Goal: Task Accomplishment & Management: Use online tool/utility

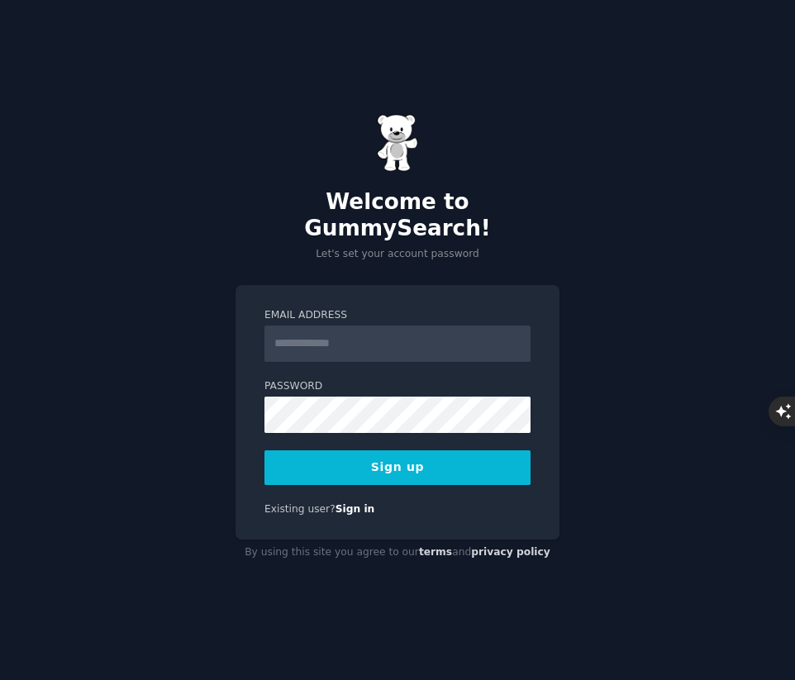
type input "**********"
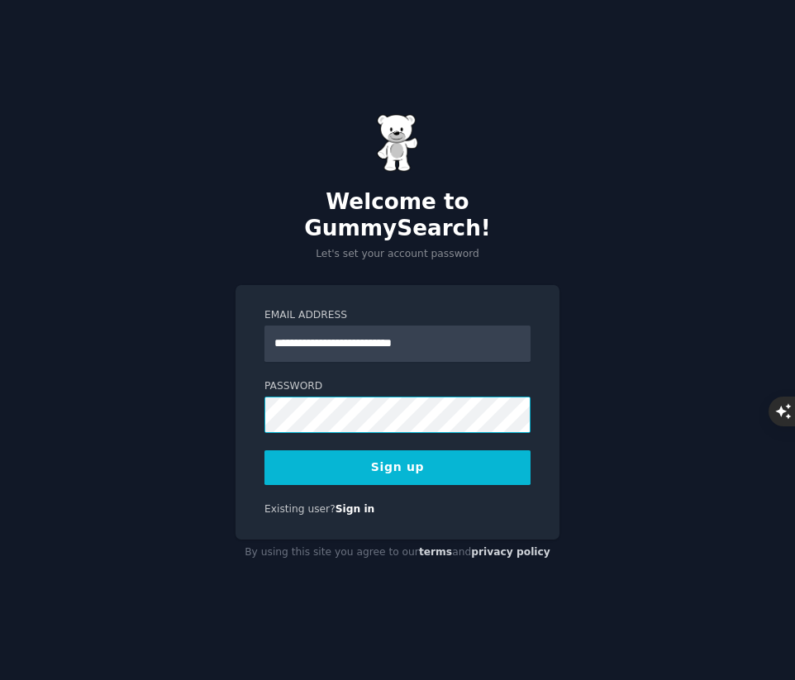
click at [196, 405] on div "**********" at bounding box center [397, 340] width 795 height 680
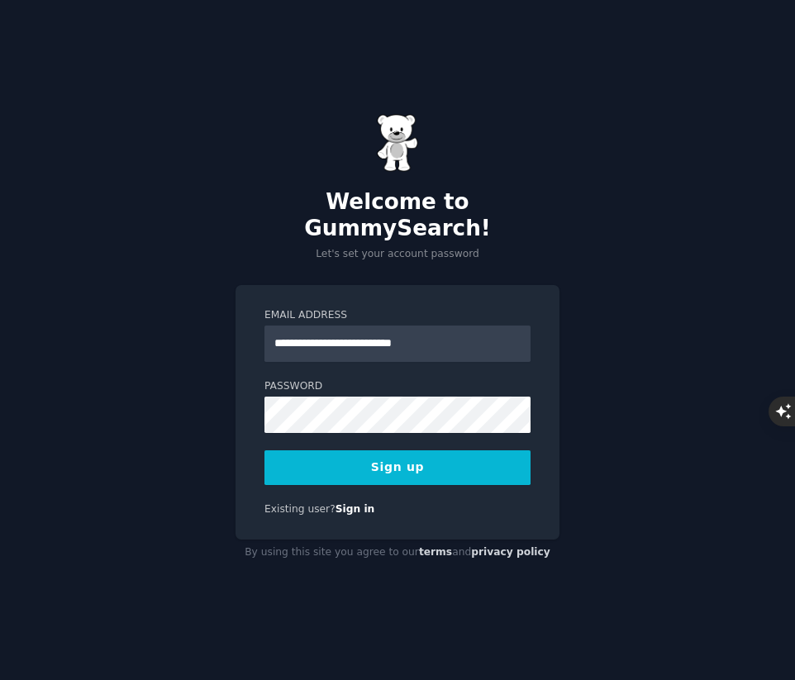
click at [377, 455] on button "Sign up" at bounding box center [397, 467] width 266 height 35
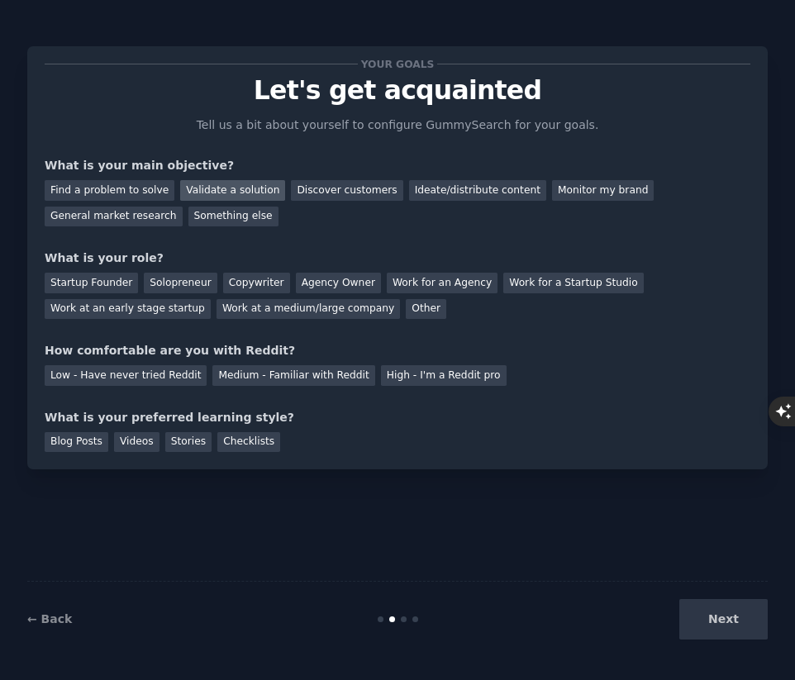
click at [199, 192] on div "Validate a solution" at bounding box center [232, 190] width 105 height 21
click at [97, 185] on div "Find a problem to solve" at bounding box center [110, 190] width 130 height 21
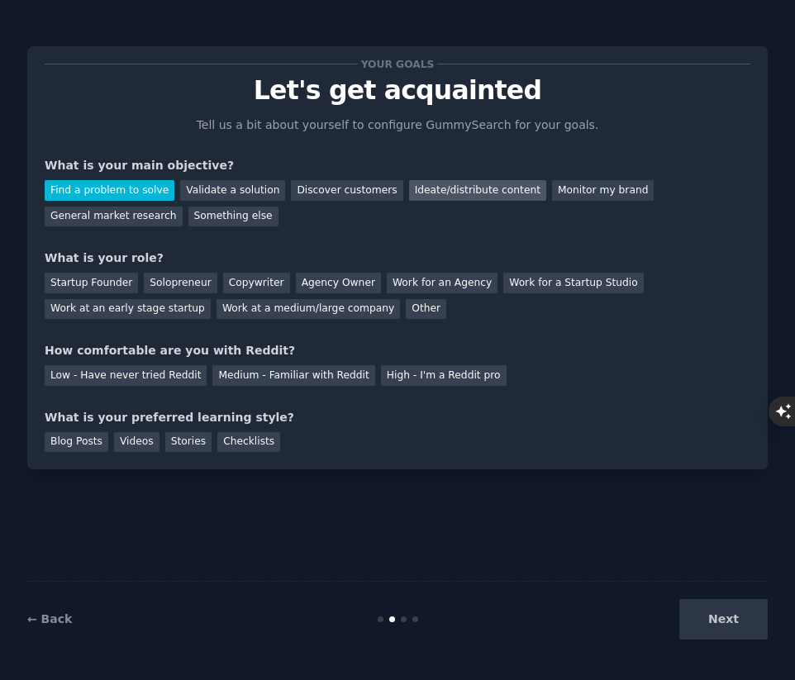
click at [422, 190] on div "Ideate/distribute content" at bounding box center [477, 190] width 137 height 21
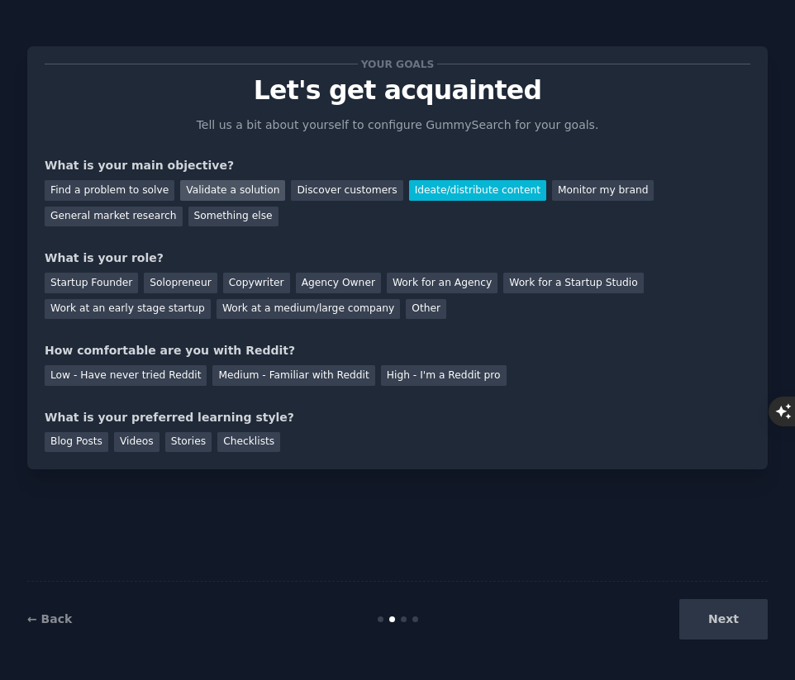
drag, startPoint x: 212, startPoint y: 181, endPoint x: 196, endPoint y: 188, distance: 17.4
click at [211, 182] on div "Validate a solution" at bounding box center [232, 190] width 105 height 21
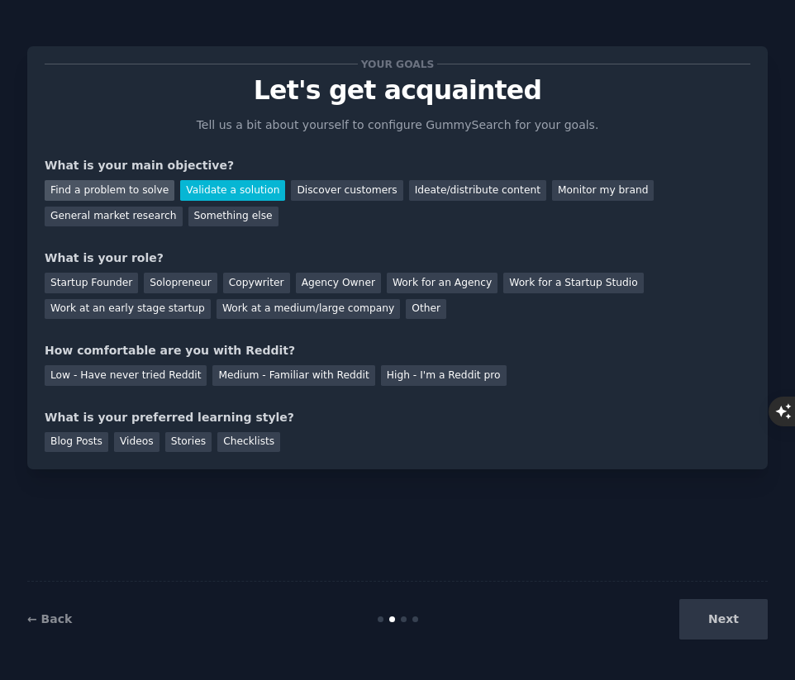
click at [107, 188] on div "Find a problem to solve" at bounding box center [110, 190] width 130 height 21
click at [252, 193] on div "Validate a solution" at bounding box center [232, 190] width 105 height 21
click at [105, 179] on div "Find a problem to solve Validate a solution Discover customers Ideate/distribut…" at bounding box center [398, 200] width 706 height 52
click at [106, 179] on div "Find a problem to solve Validate a solution Discover customers Ideate/distribut…" at bounding box center [398, 200] width 706 height 52
click at [119, 182] on div "Find a problem to solve" at bounding box center [110, 190] width 130 height 21
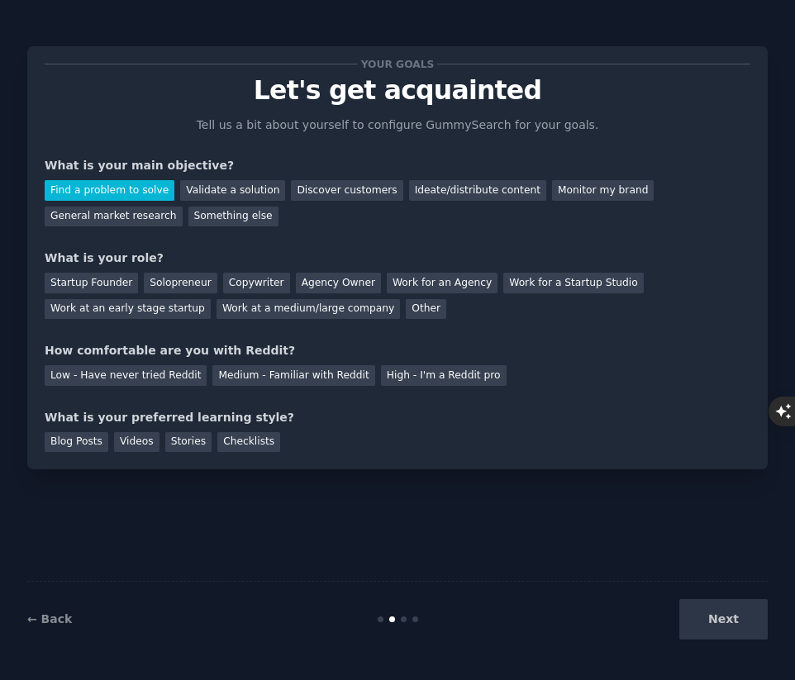
click at [731, 621] on div "Next" at bounding box center [644, 619] width 247 height 40
click at [195, 187] on div "Validate a solution" at bounding box center [232, 190] width 105 height 21
click at [102, 183] on div "Find a problem to solve" at bounding box center [110, 190] width 130 height 21
click at [731, 610] on div "Next" at bounding box center [644, 619] width 247 height 40
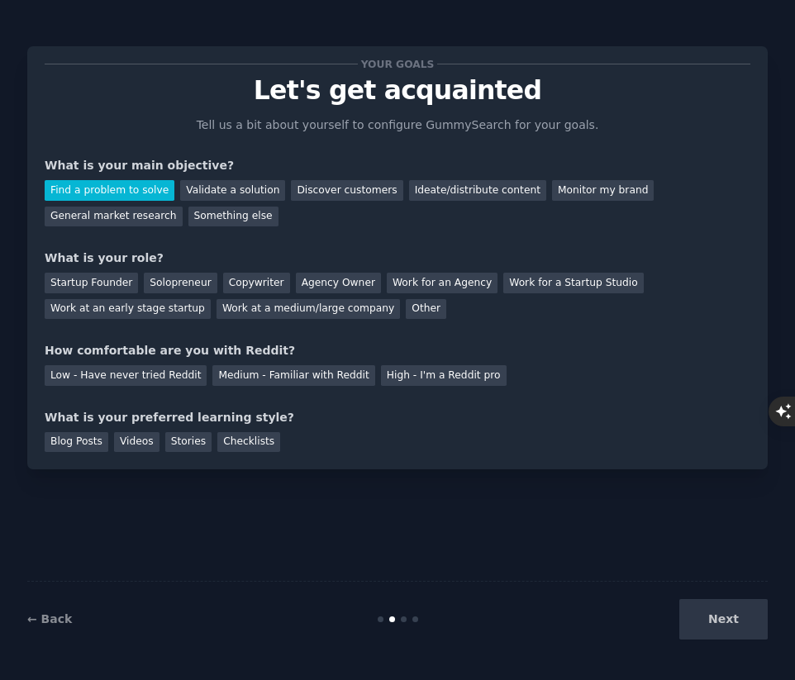
click at [731, 622] on div "Next" at bounding box center [644, 619] width 247 height 40
click at [723, 612] on div "Next" at bounding box center [644, 619] width 247 height 40
drag, startPoint x: 723, startPoint y: 612, endPoint x: 668, endPoint y: 212, distance: 403.9
click at [722, 611] on div "Next" at bounding box center [644, 619] width 247 height 40
drag, startPoint x: 145, startPoint y: 141, endPoint x: 209, endPoint y: 182, distance: 75.4
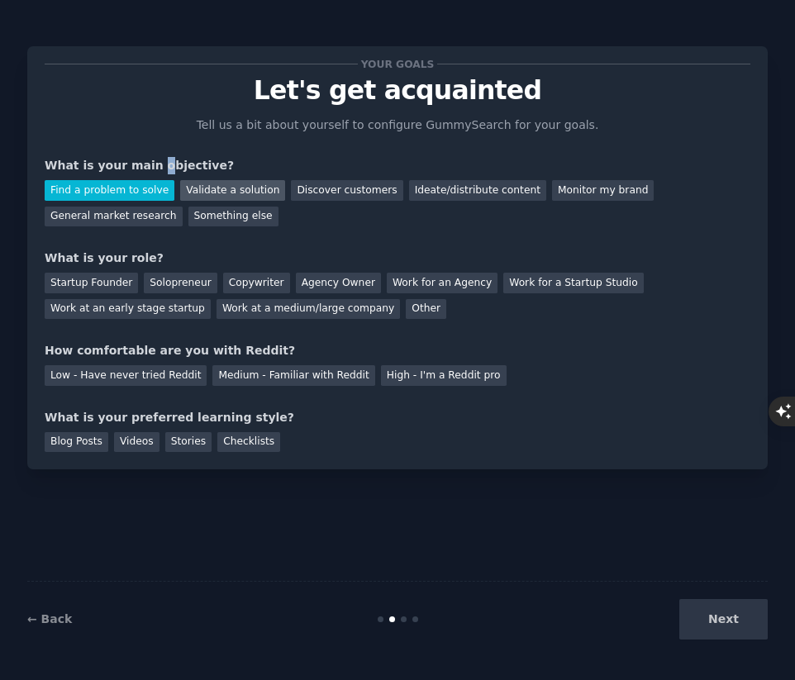
click at [149, 145] on div "Your goals Let's get acquainted Tell us a bit about yourself to configure Gummy…" at bounding box center [398, 258] width 706 height 388
click at [255, 446] on div "Checklists" at bounding box center [248, 442] width 63 height 21
click at [76, 445] on div "Blog Posts" at bounding box center [77, 442] width 64 height 21
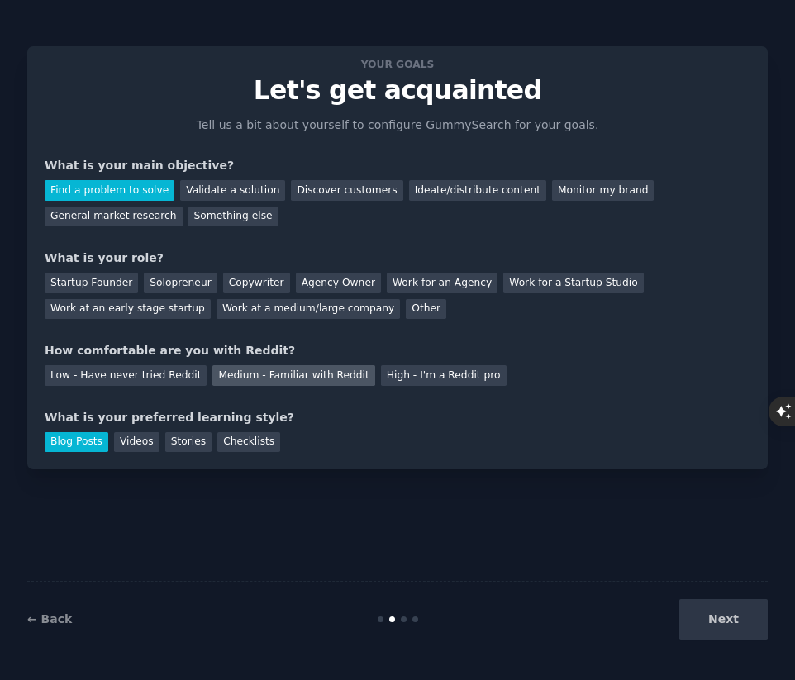
click at [281, 379] on div "Medium - Familiar with Reddit" at bounding box center [293, 375] width 162 height 21
click at [199, 278] on div "Solopreneur" at bounding box center [180, 283] width 73 height 21
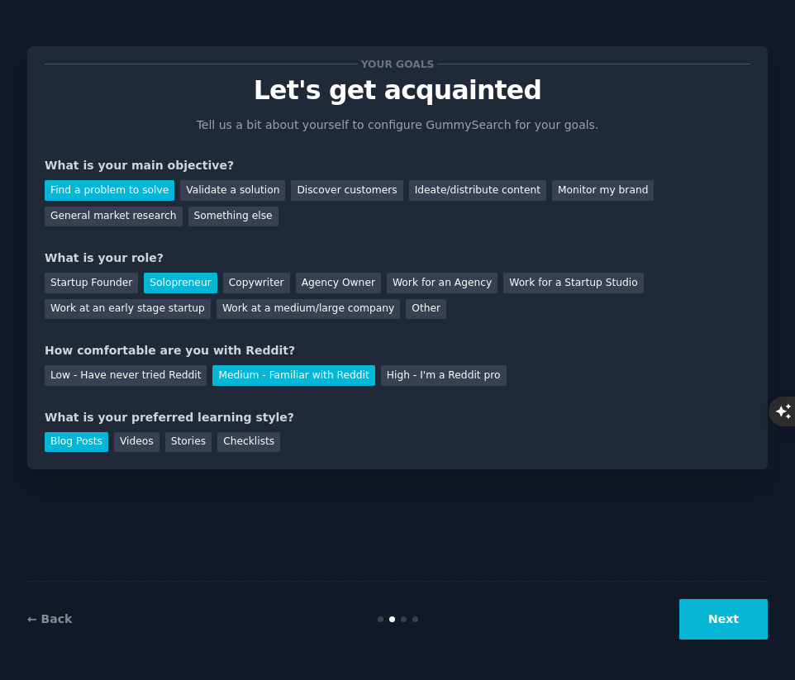
click at [732, 611] on button "Next" at bounding box center [723, 619] width 88 height 40
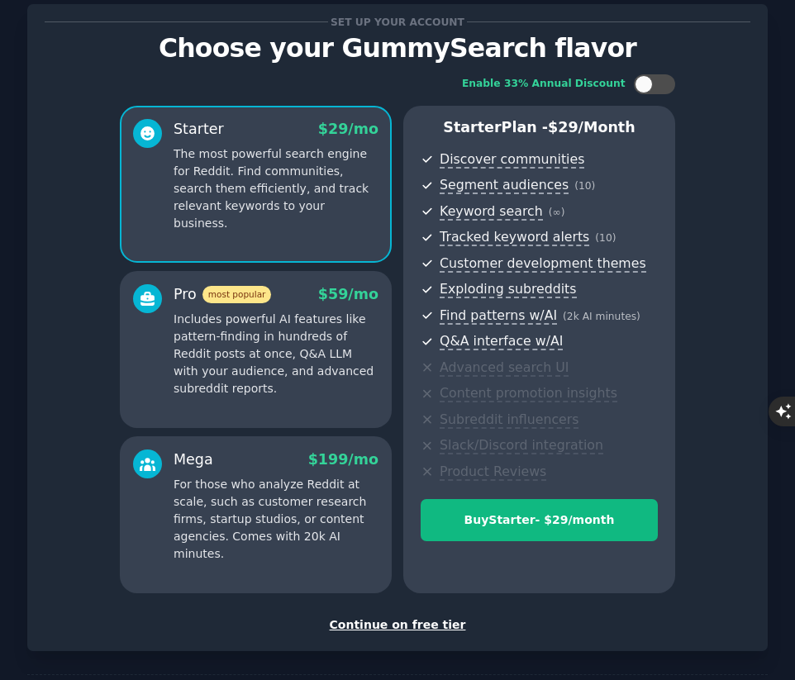
scroll to position [112, 0]
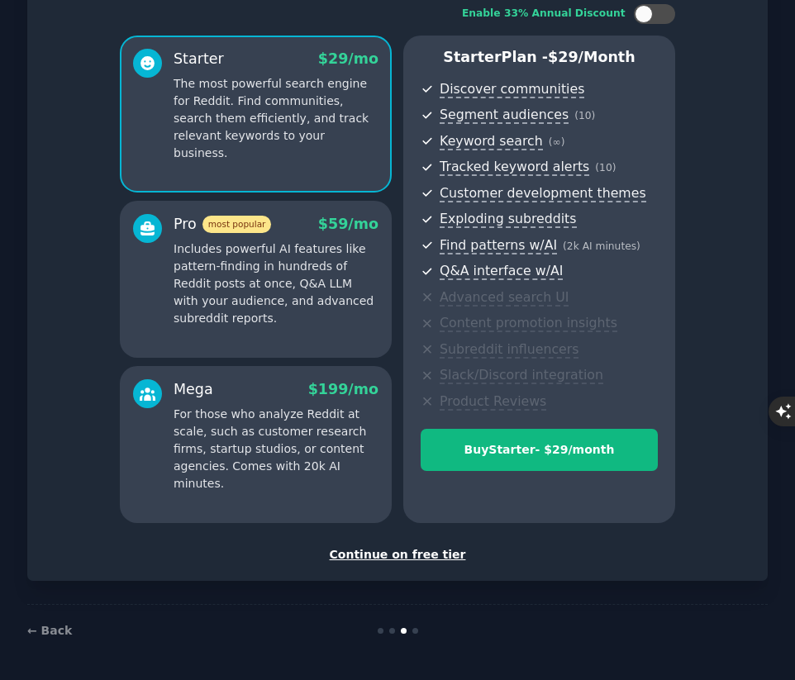
click at [414, 558] on div "Continue on free tier" at bounding box center [398, 554] width 706 height 17
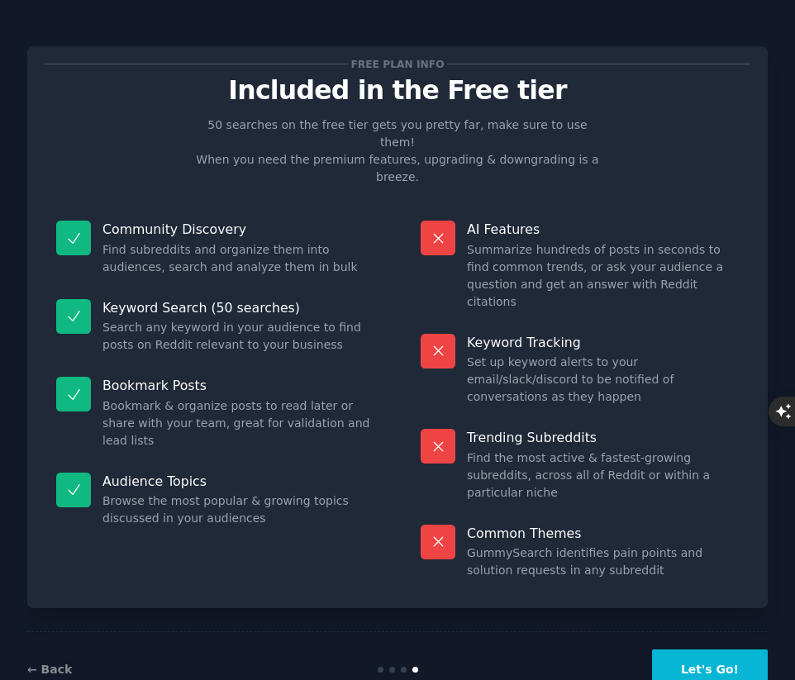
click at [689, 650] on button "Let's Go!" at bounding box center [710, 670] width 116 height 40
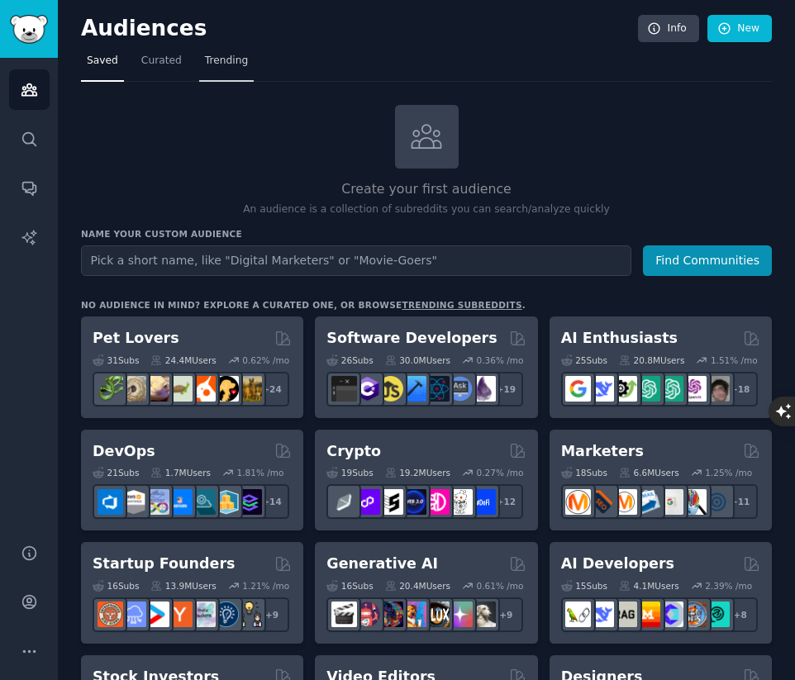
click at [209, 58] on span "Trending" at bounding box center [226, 61] width 43 height 15
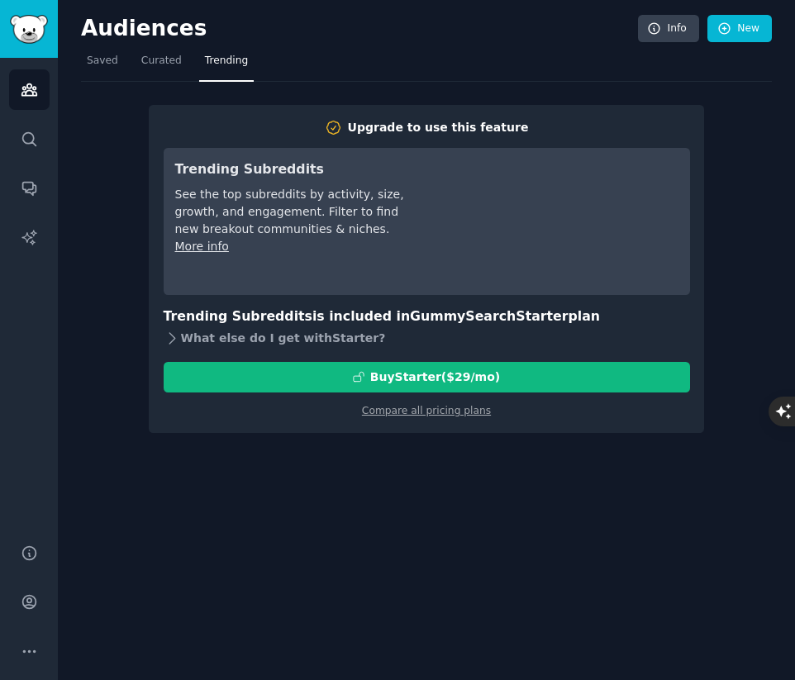
click at [174, 328] on div "What else do I get with Starter ?" at bounding box center [427, 338] width 526 height 23
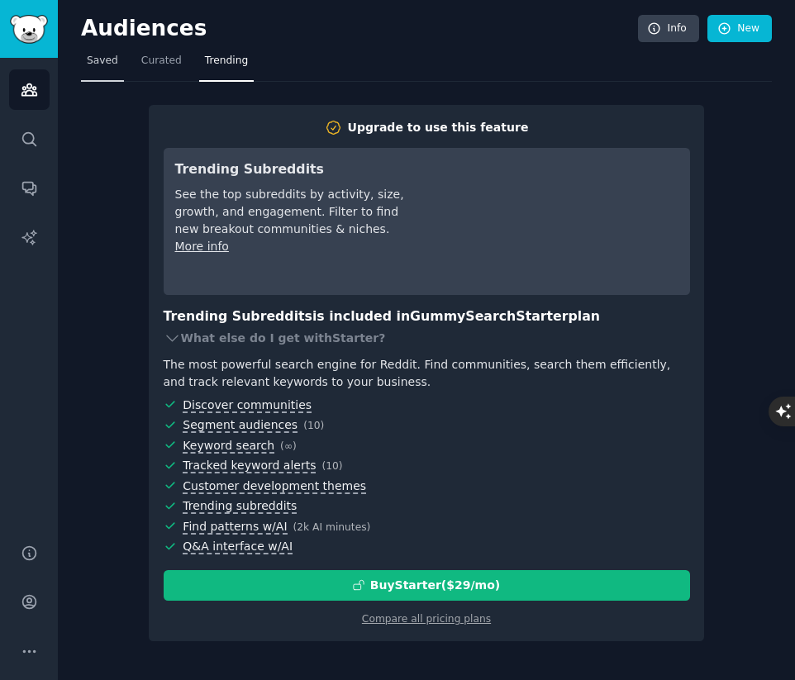
click at [98, 63] on span "Saved" at bounding box center [102, 61] width 31 height 15
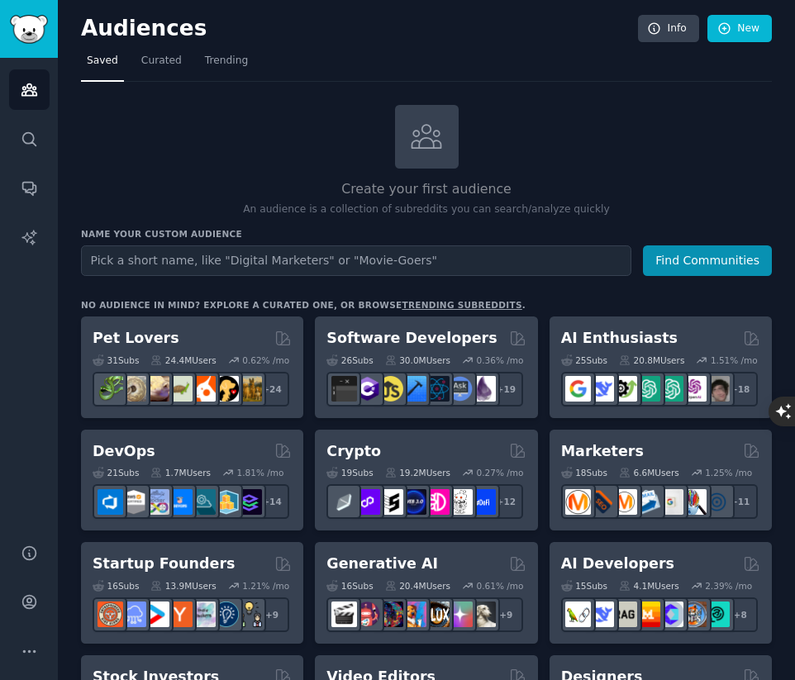
drag, startPoint x: 151, startPoint y: 337, endPoint x: 112, endPoint y: 331, distance: 39.4
click at [112, 331] on h2 "Pet Lovers" at bounding box center [136, 338] width 87 height 21
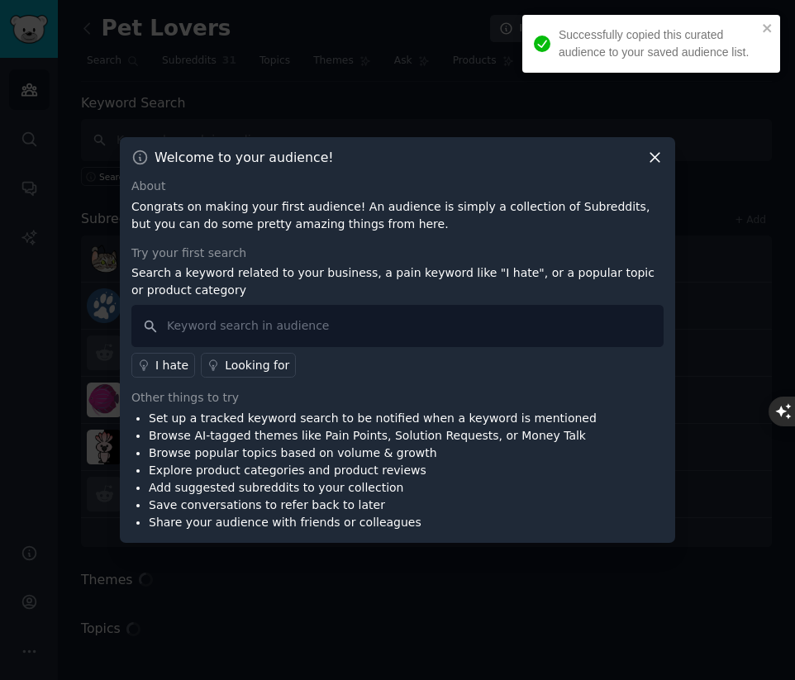
click at [652, 168] on div "Welcome to your audience! About Congrats on making your first audience! An audi…" at bounding box center [397, 340] width 555 height 406
click at [643, 162] on div "Welcome to your audience!" at bounding box center [397, 157] width 532 height 17
click at [650, 152] on icon at bounding box center [654, 157] width 17 height 17
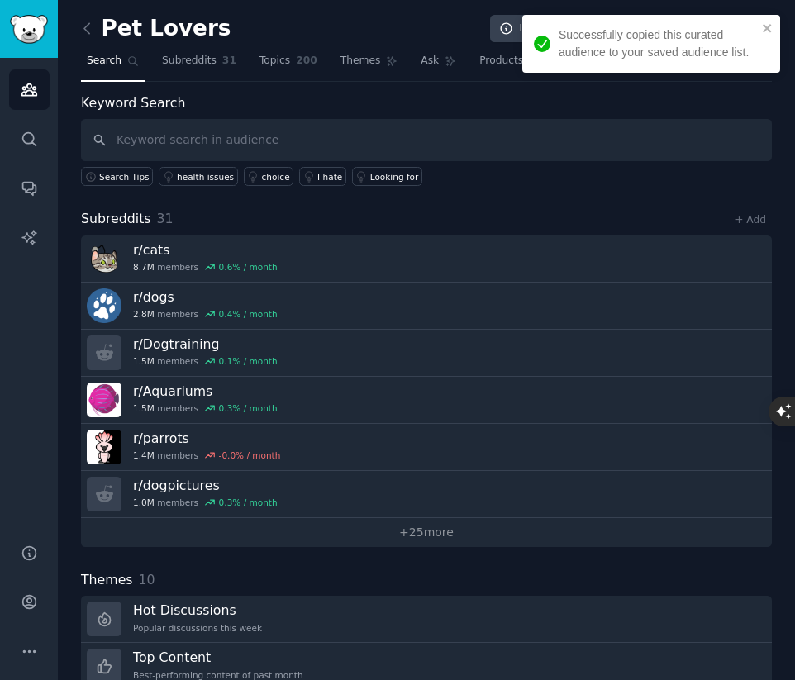
click at [759, 37] on div "Successfully copied this curated audience to your saved audience list." at bounding box center [645, 43] width 233 height 45
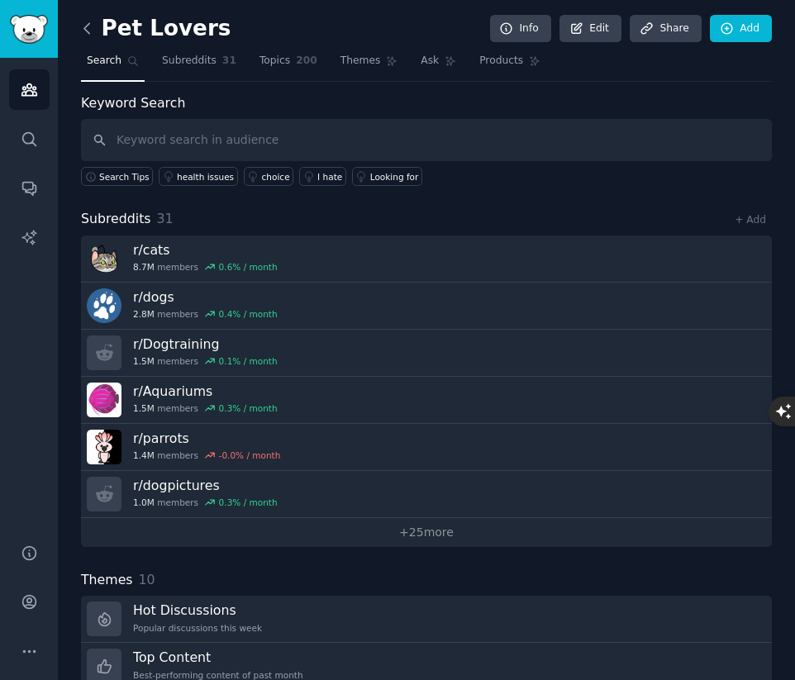
click at [90, 20] on icon at bounding box center [87, 28] width 17 height 17
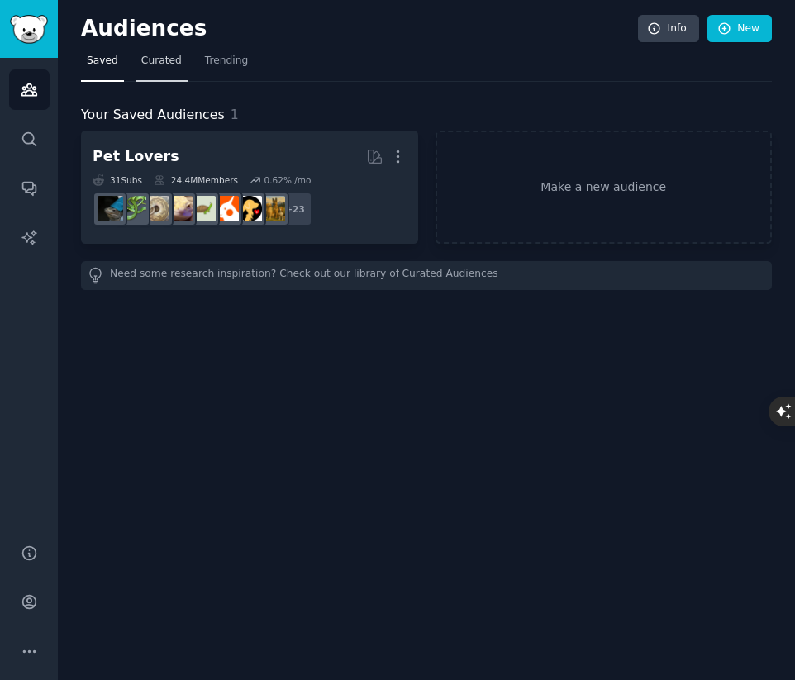
click at [141, 64] on span "Curated" at bounding box center [161, 61] width 40 height 15
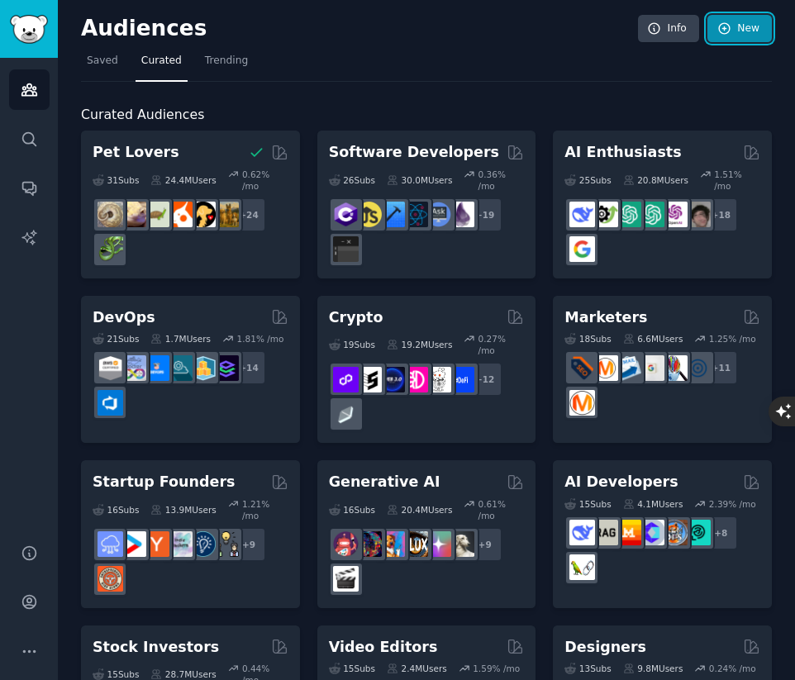
click at [730, 31] on link "New" at bounding box center [740, 29] width 64 height 28
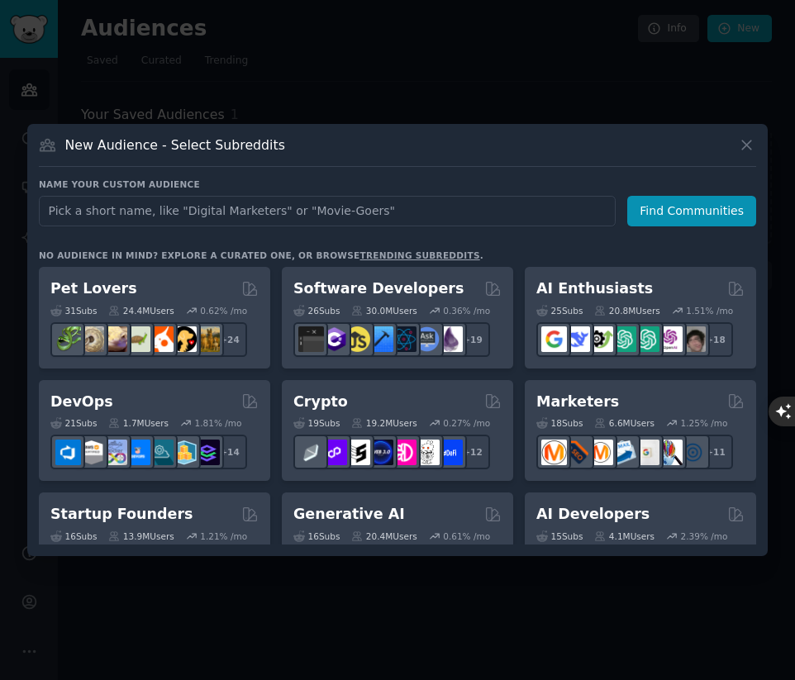
click at [245, 228] on div "Name your custom audience Audience Name Find Communities No audience in mind? E…" at bounding box center [397, 362] width 717 height 366
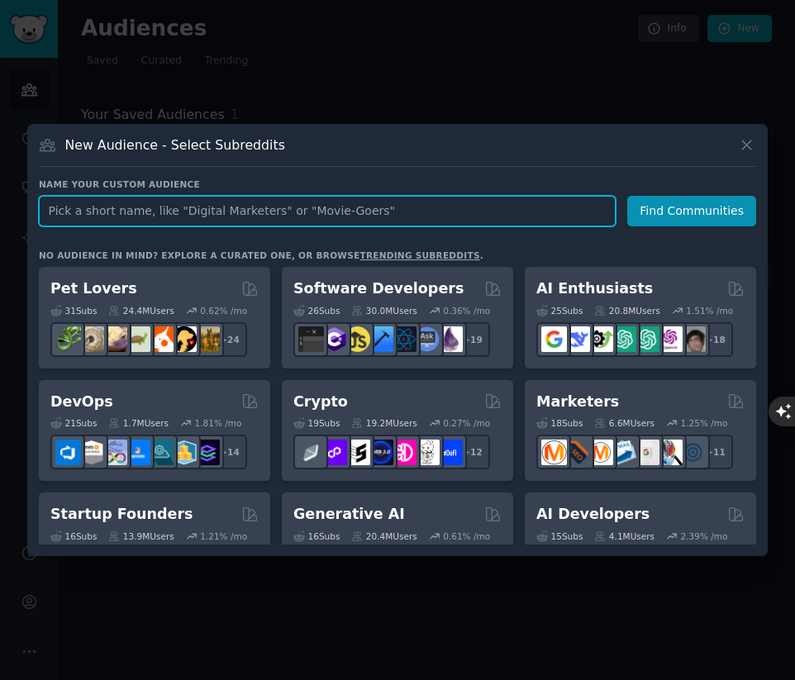
click at [230, 222] on input "text" at bounding box center [327, 211] width 577 height 31
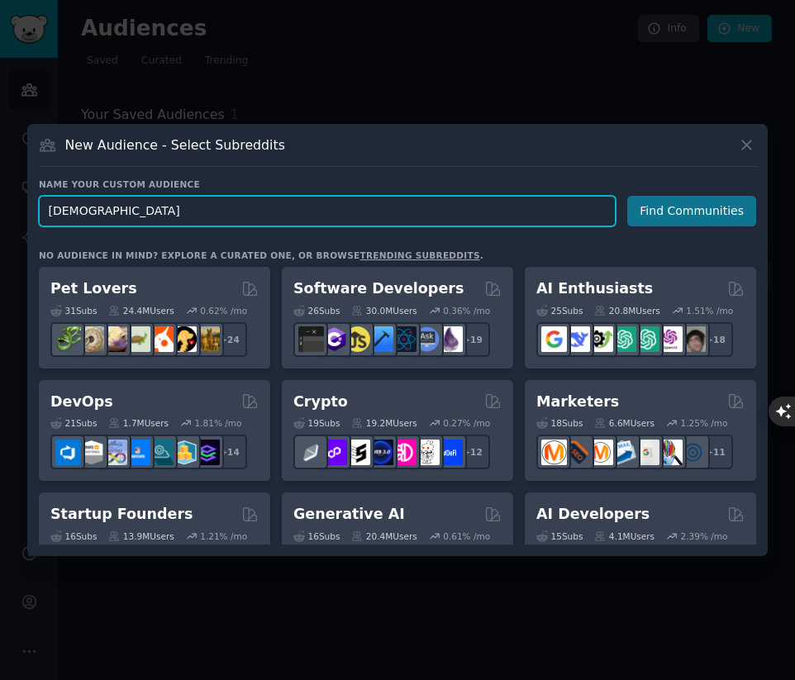
type input "[DEMOGRAPHIC_DATA]"
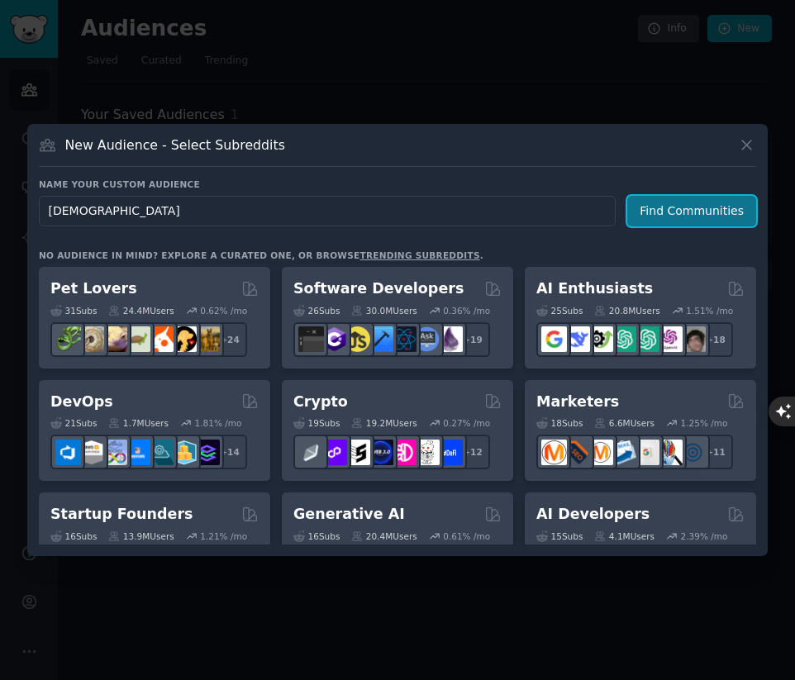
click at [667, 208] on button "Find Communities" at bounding box center [691, 211] width 129 height 31
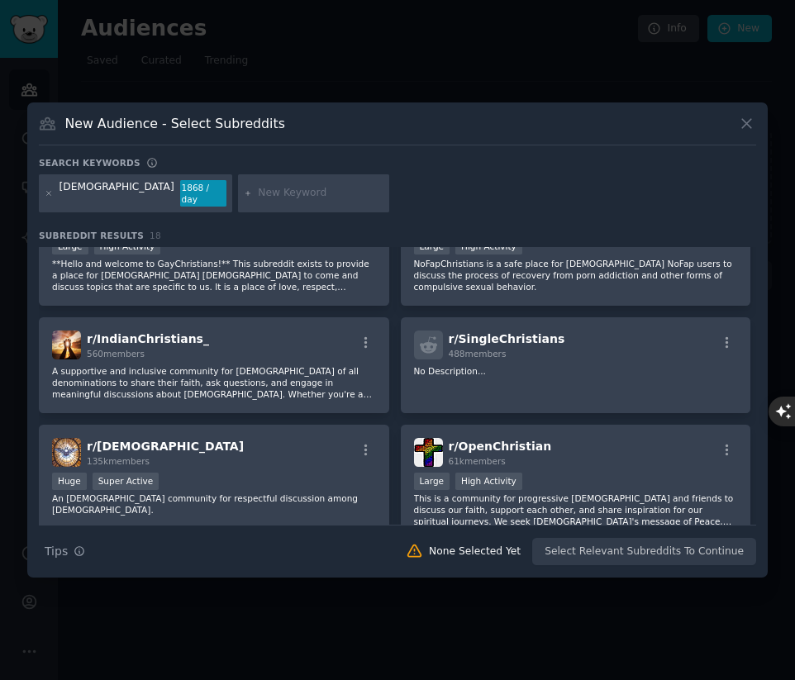
scroll to position [886, 0]
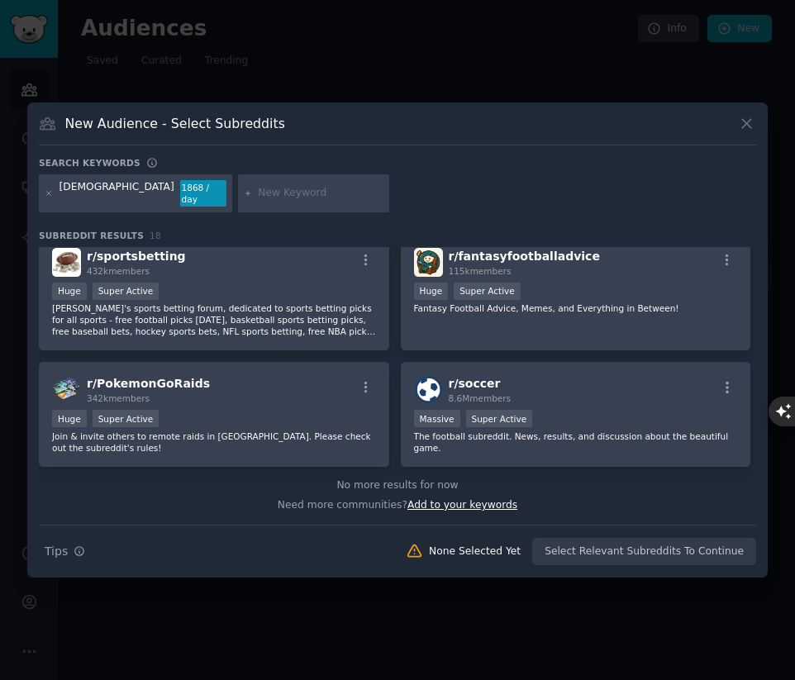
click at [465, 499] on span "Add to your keywords" at bounding box center [462, 505] width 110 height 12
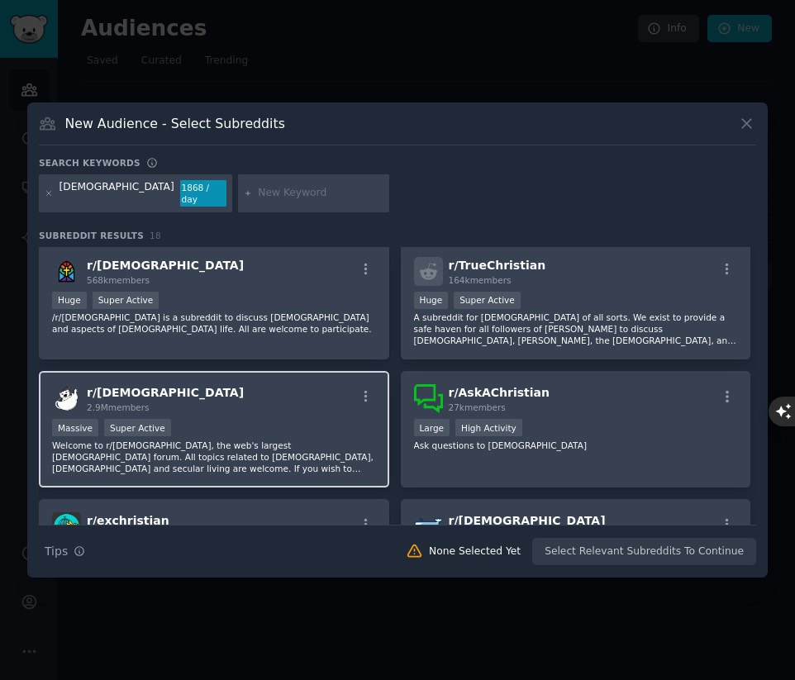
scroll to position [0, 0]
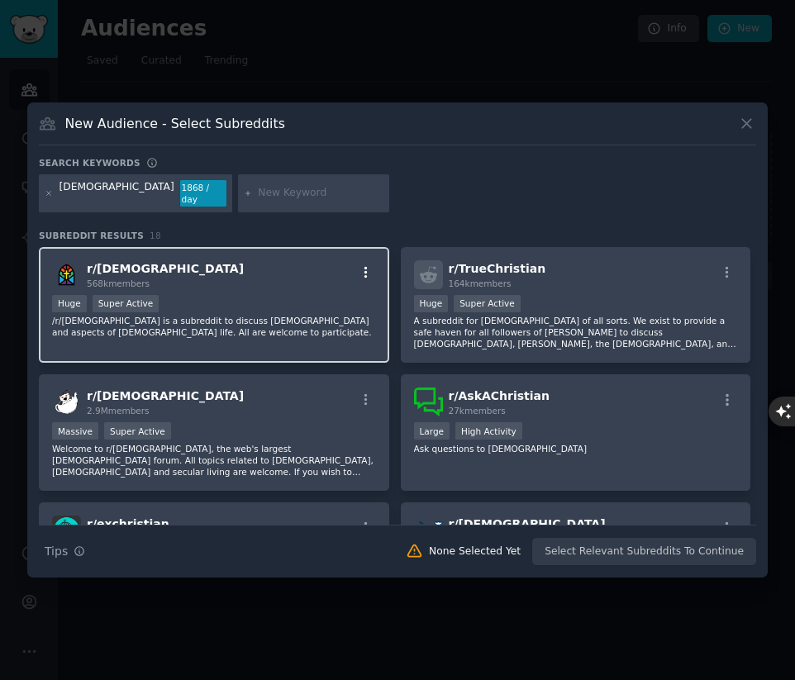
click at [369, 265] on icon "button" at bounding box center [366, 272] width 15 height 15
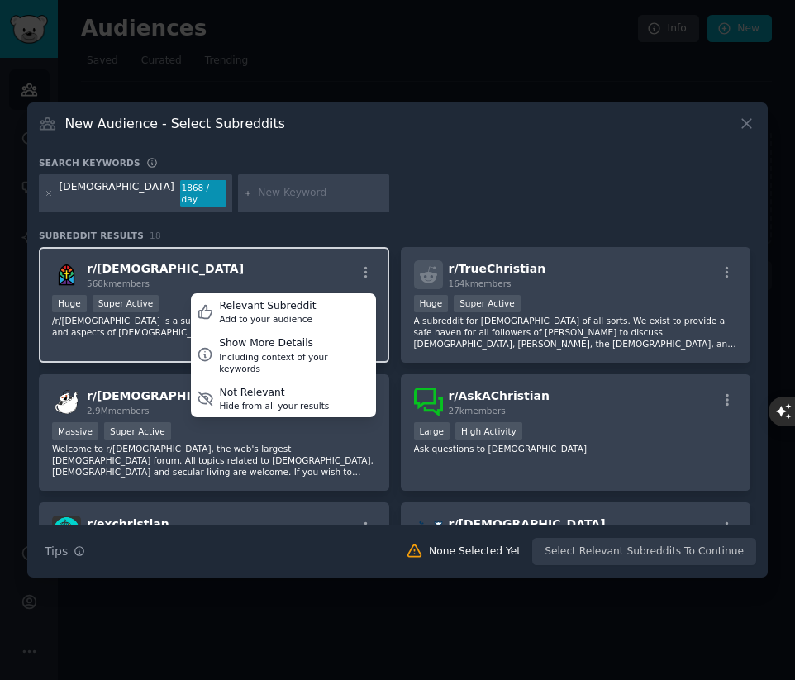
drag, startPoint x: 498, startPoint y: 159, endPoint x: 356, endPoint y: 257, distance: 172.9
click at [498, 163] on div "New Audience - Select Subreddits Search keywords christians 1868 / day Subreddi…" at bounding box center [397, 339] width 741 height 475
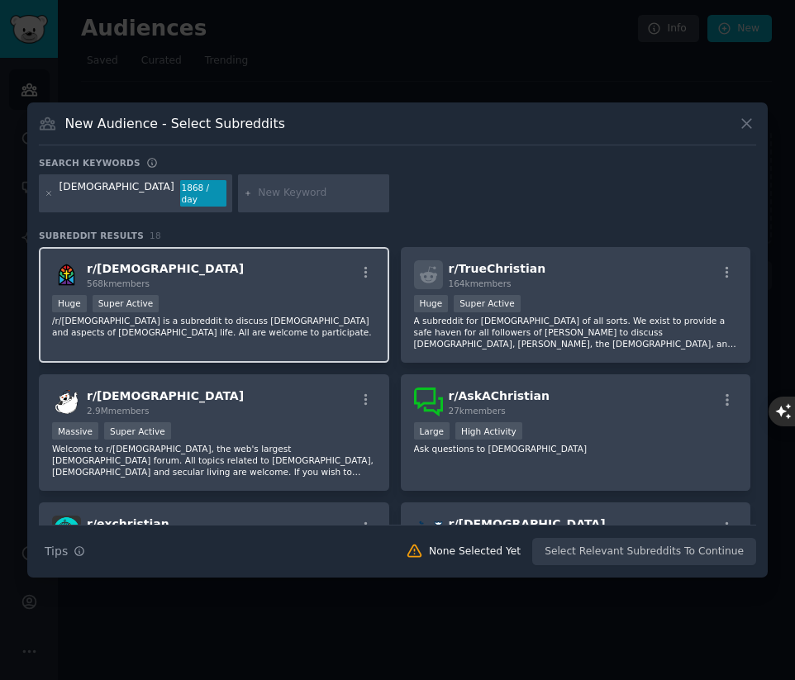
click at [310, 295] on div "Huge Super Active" at bounding box center [214, 305] width 324 height 21
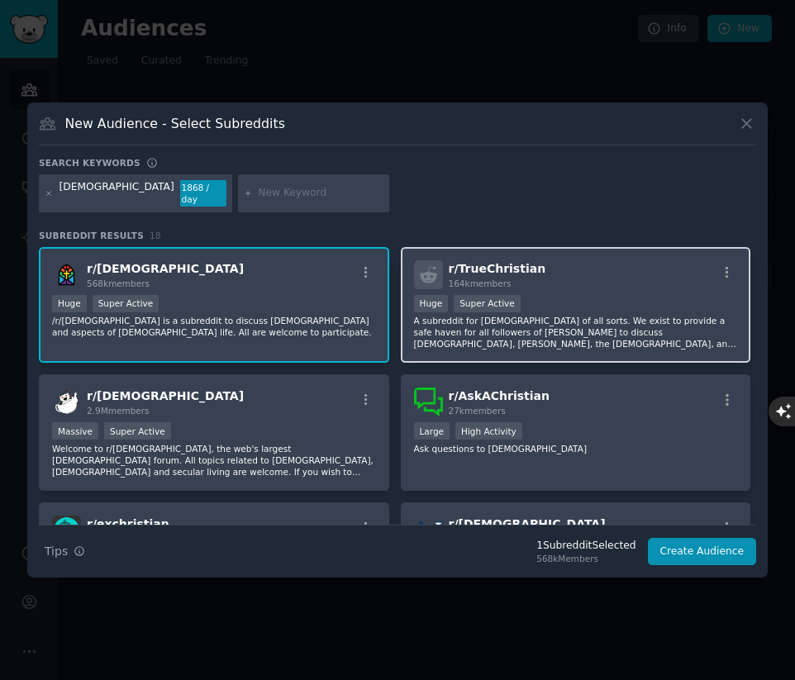
click at [510, 307] on div ">= 95th percentile for submissions / day Huge Super Active" at bounding box center [576, 305] width 324 height 21
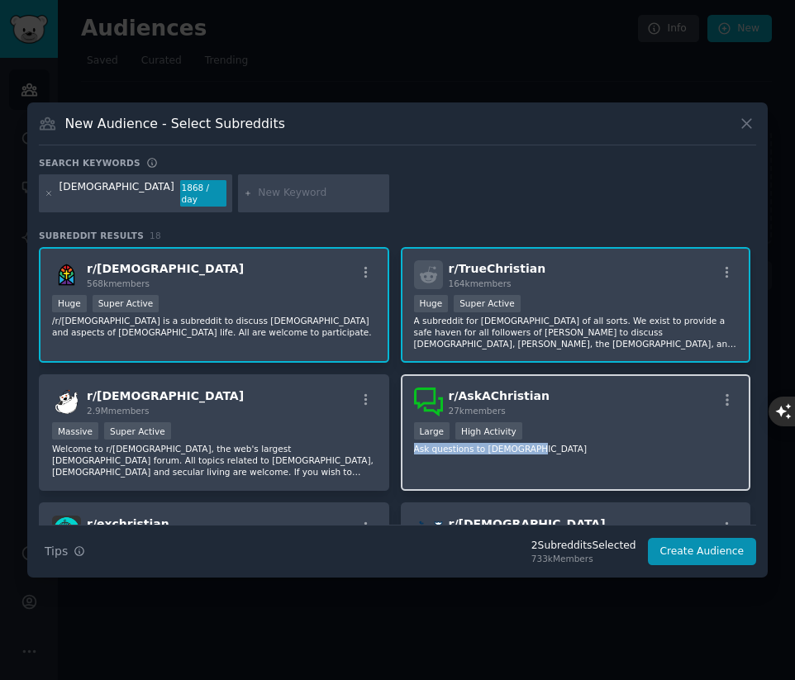
drag, startPoint x: 682, startPoint y: 436, endPoint x: 655, endPoint y: 431, distance: 27.6
click at [681, 436] on div ">= 80th percentile for submissions / day Large High Activity" at bounding box center [576, 432] width 324 height 21
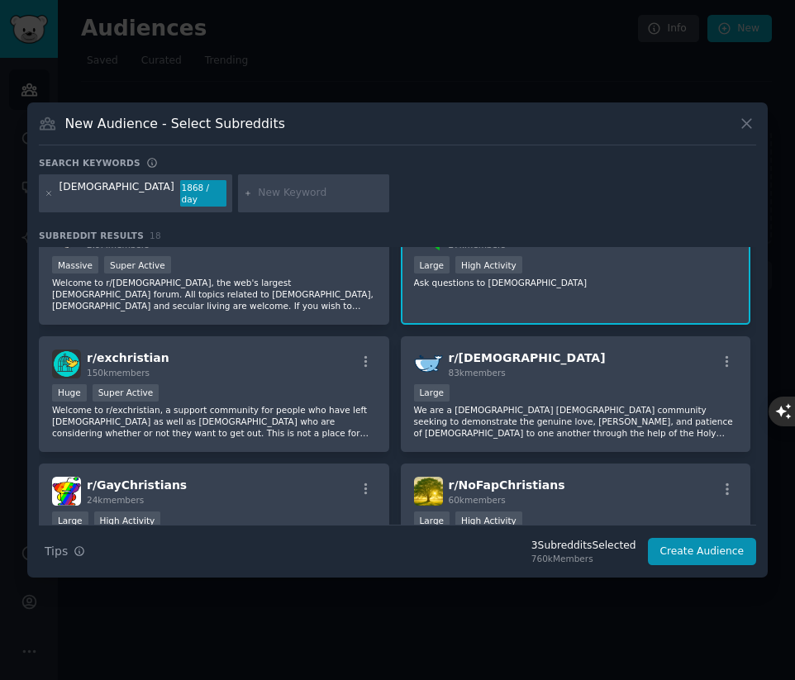
scroll to position [250, 0]
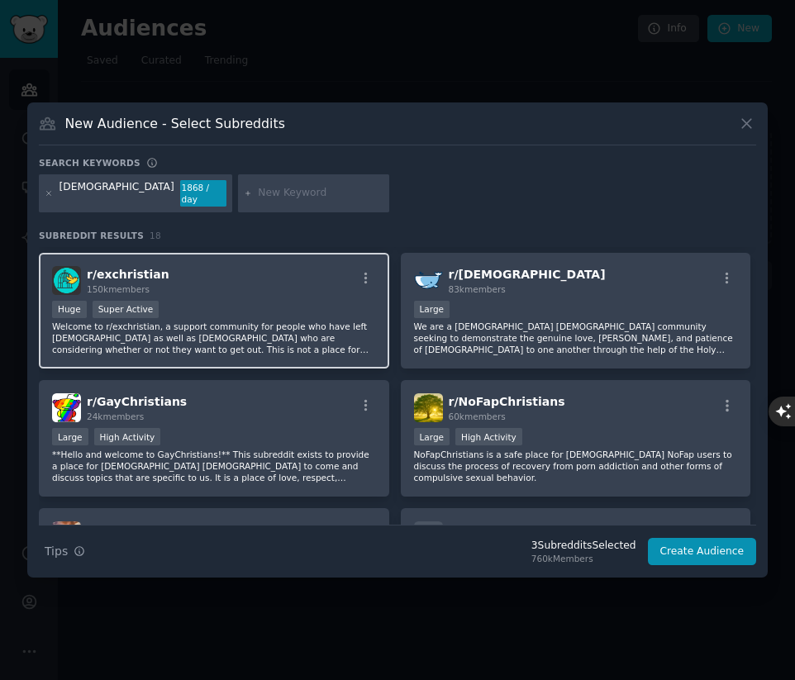
click at [320, 322] on p "Welcome to r/exchristian, a support community for people who have left Christia…" at bounding box center [214, 338] width 324 height 35
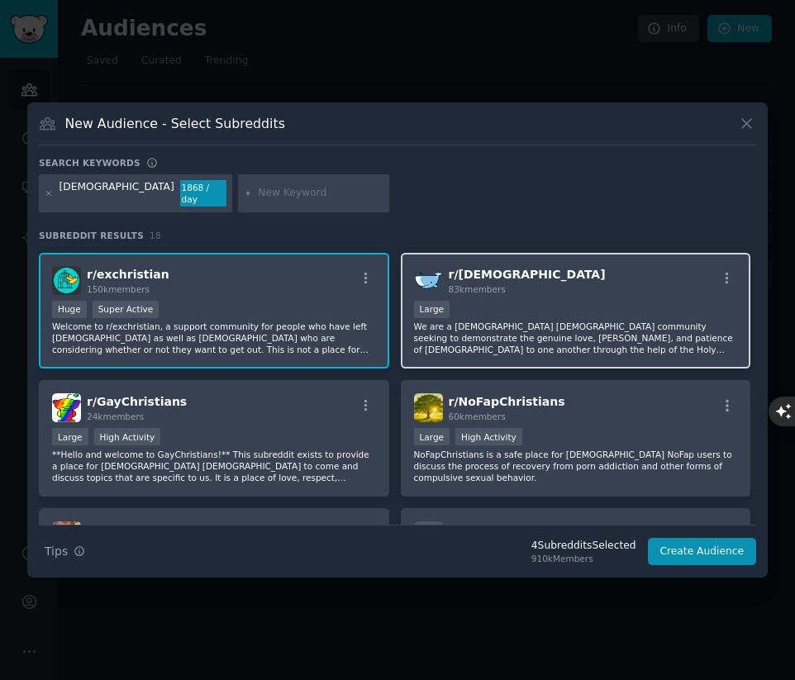
click at [503, 330] on p "We are a Protestant Christian community seeking to demonstrate the genuine love…" at bounding box center [576, 338] width 324 height 35
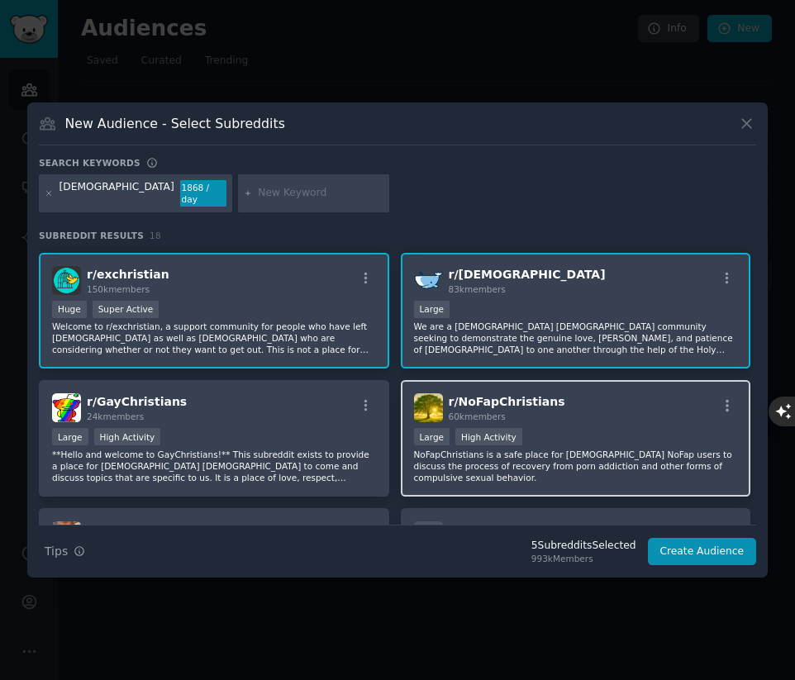
drag, startPoint x: 684, startPoint y: 426, endPoint x: 658, endPoint y: 426, distance: 25.6
click at [685, 428] on div "Large High Activity" at bounding box center [576, 438] width 324 height 21
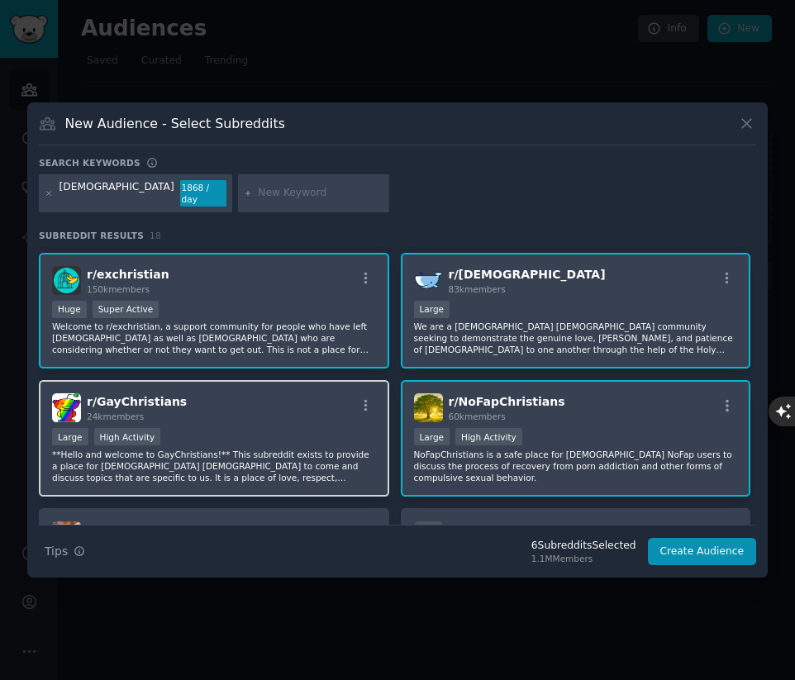
click at [332, 450] on p "**Hello and welcome to GayChristians!** This subreddit exists to provide a plac…" at bounding box center [214, 466] width 324 height 35
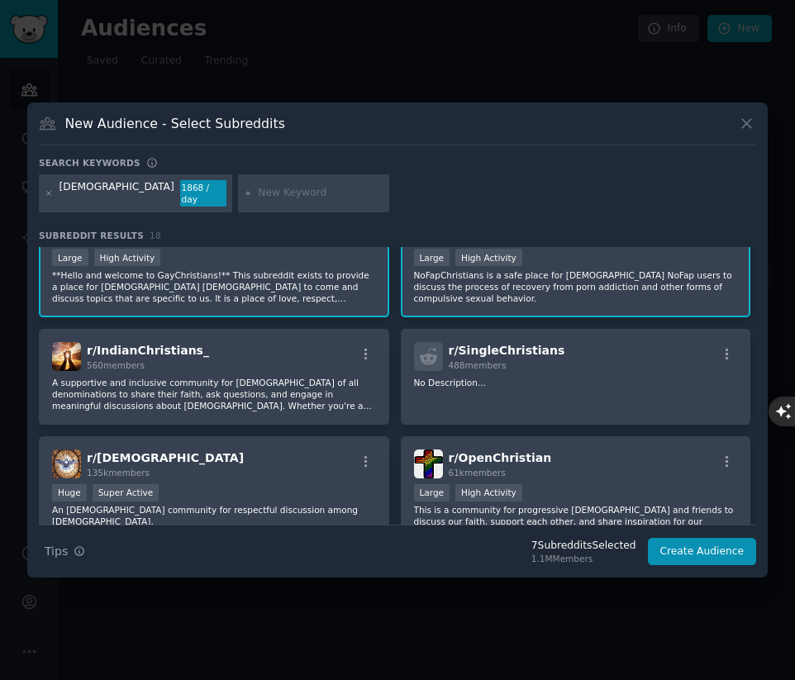
scroll to position [432, 0]
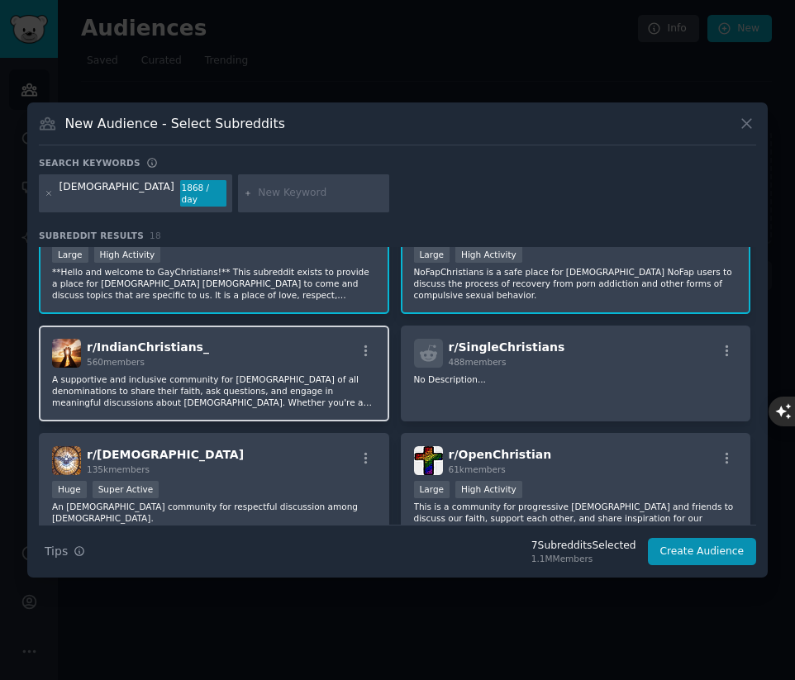
click at [217, 398] on p "A supportive and inclusive community for Christians of all denominations to sha…" at bounding box center [214, 391] width 324 height 35
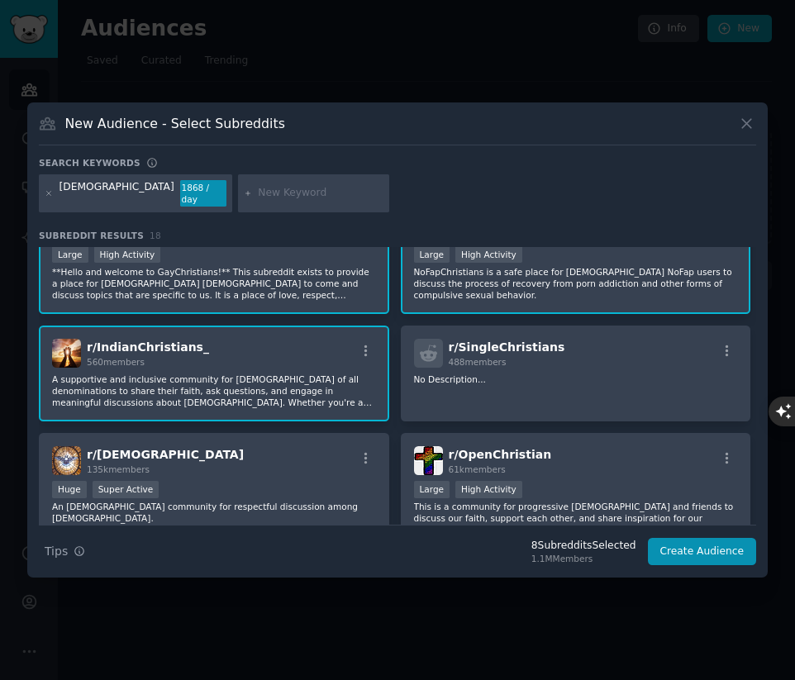
click at [593, 453] on div "r/ OpenChristian 61k members" at bounding box center [576, 460] width 324 height 29
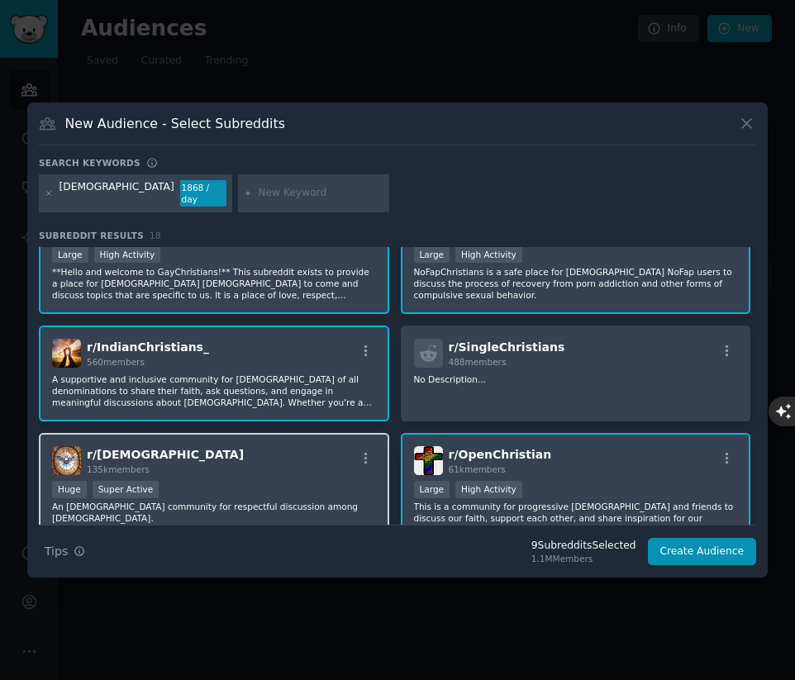
drag, startPoint x: 273, startPoint y: 460, endPoint x: 354, endPoint y: 436, distance: 84.5
click at [274, 460] on div "r/ Christian 135k members" at bounding box center [214, 460] width 324 height 29
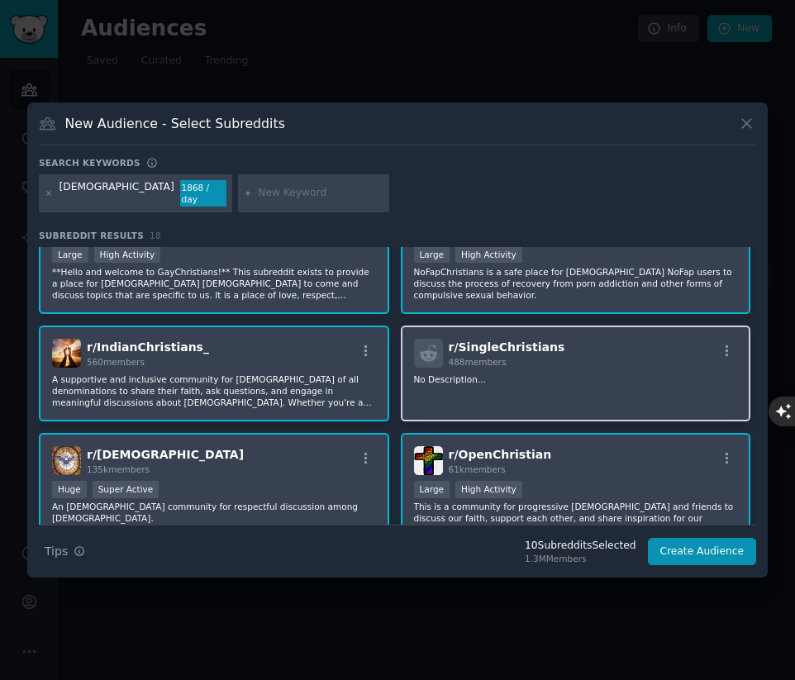
click at [665, 376] on p "No Description..." at bounding box center [576, 380] width 324 height 12
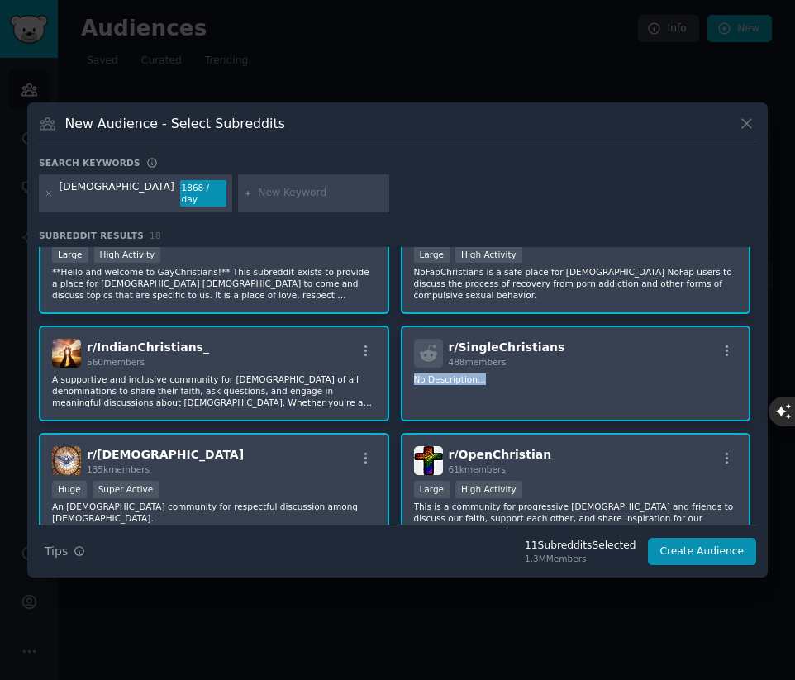
drag, startPoint x: 757, startPoint y: 358, endPoint x: 755, endPoint y: 375, distance: 17.5
click at [755, 375] on div "New Audience - Select Subreddits Search keywords christians 1868 / day Subreddi…" at bounding box center [397, 339] width 741 height 475
drag, startPoint x: 756, startPoint y: 360, endPoint x: 755, endPoint y: 388, distance: 28.9
click at [755, 388] on div "New Audience - Select Subreddits Search keywords christians 1868 / day Subreddi…" at bounding box center [397, 339] width 741 height 475
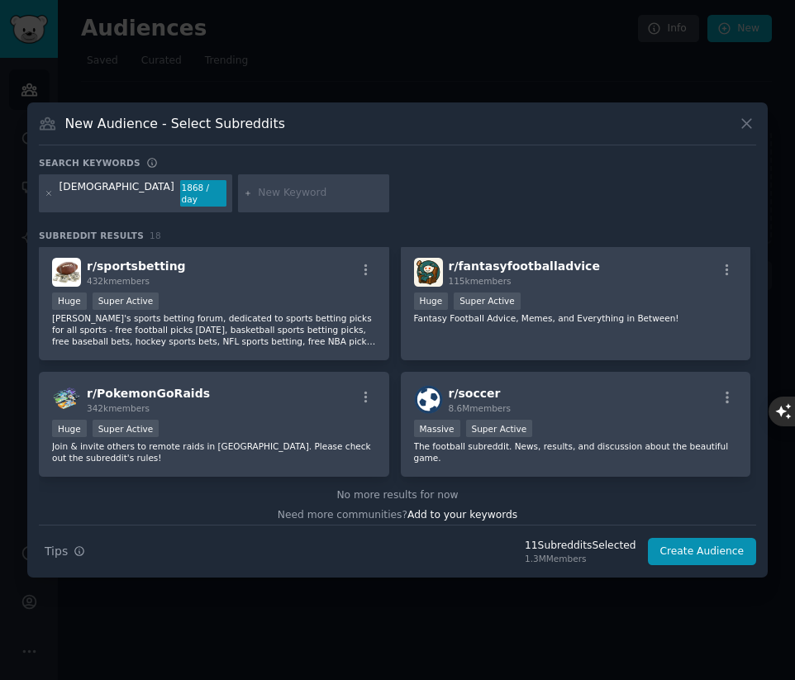
scroll to position [886, 0]
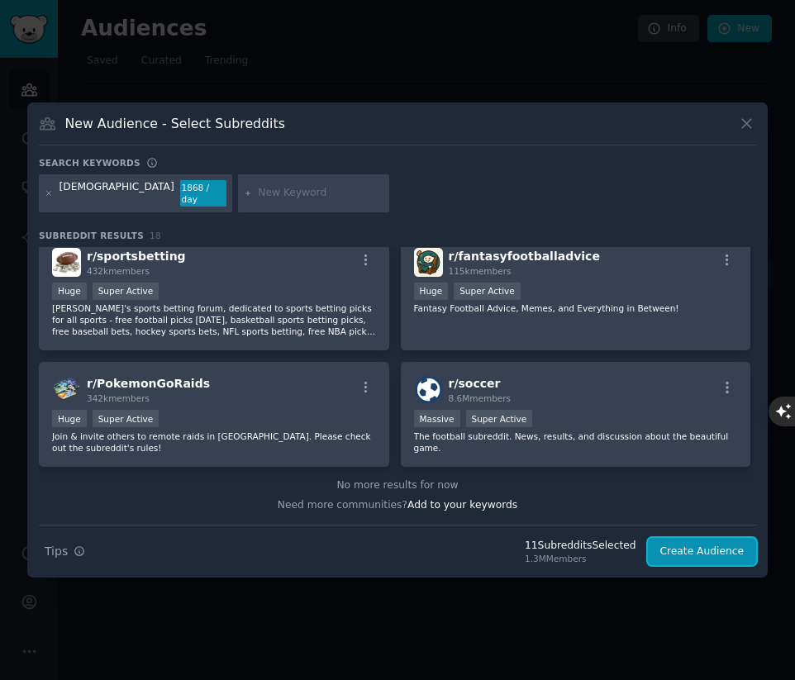
click at [719, 541] on button "Create Audience" at bounding box center [702, 552] width 109 height 28
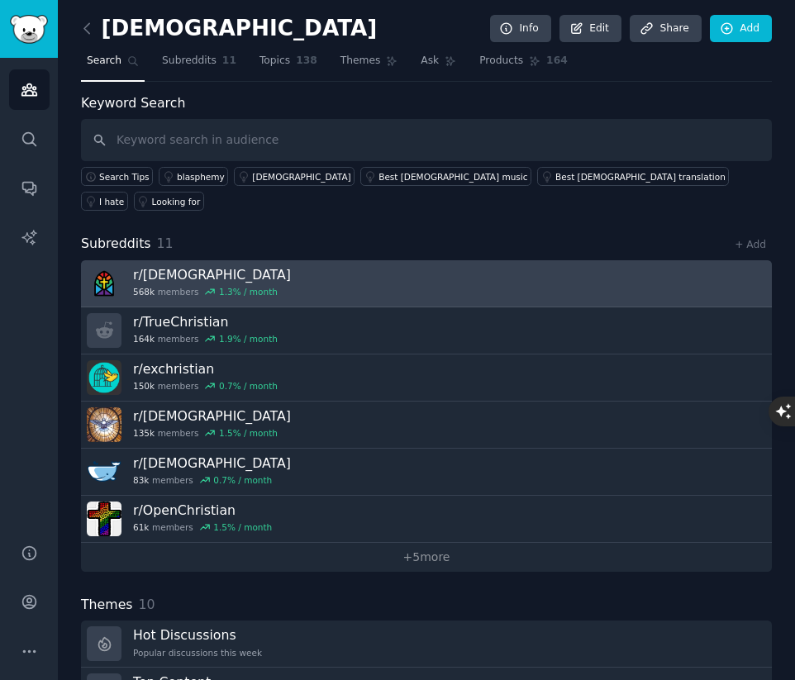
click at [317, 260] on link "r/ Christianity 568k members 1.3 % / month" at bounding box center [426, 283] width 691 height 47
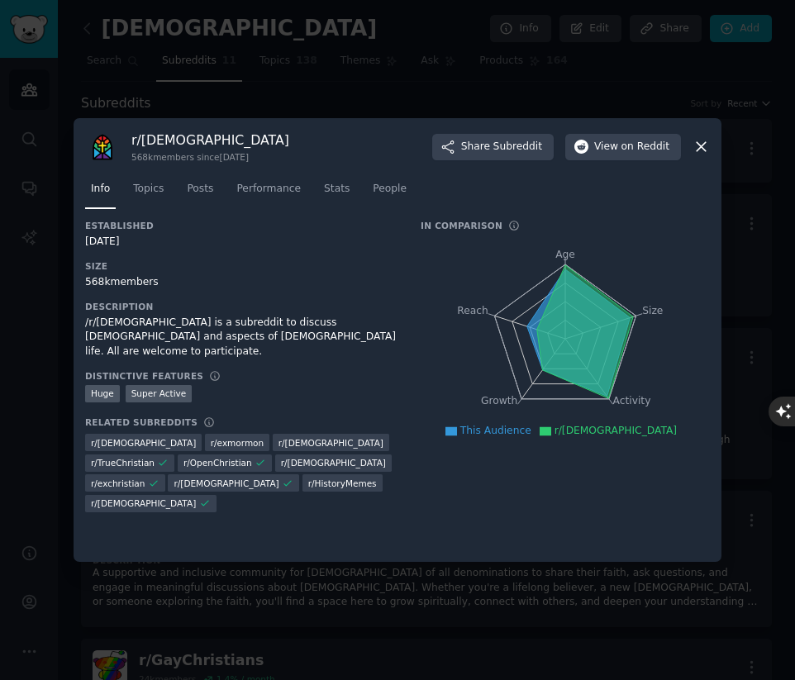
click at [131, 83] on div at bounding box center [397, 340] width 795 height 680
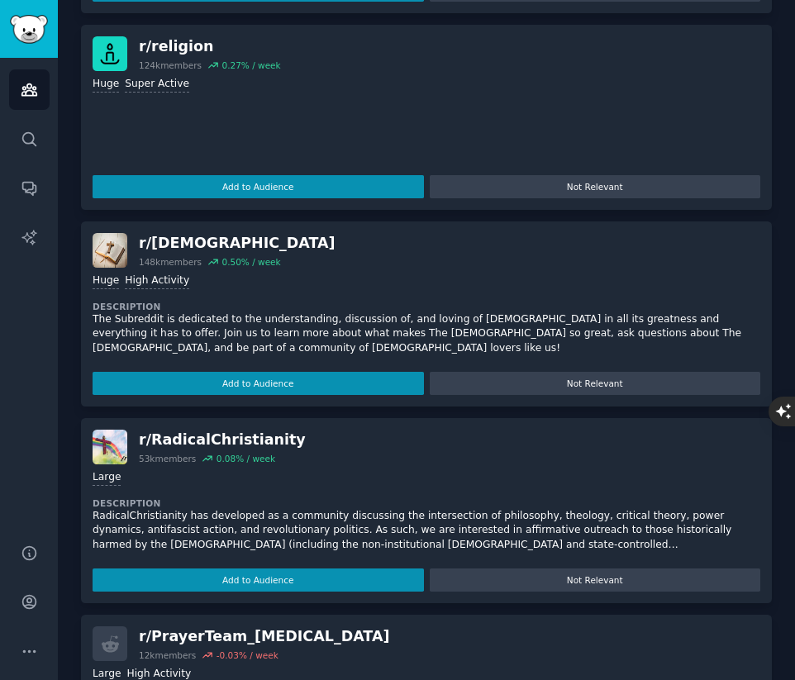
scroll to position [2424, 0]
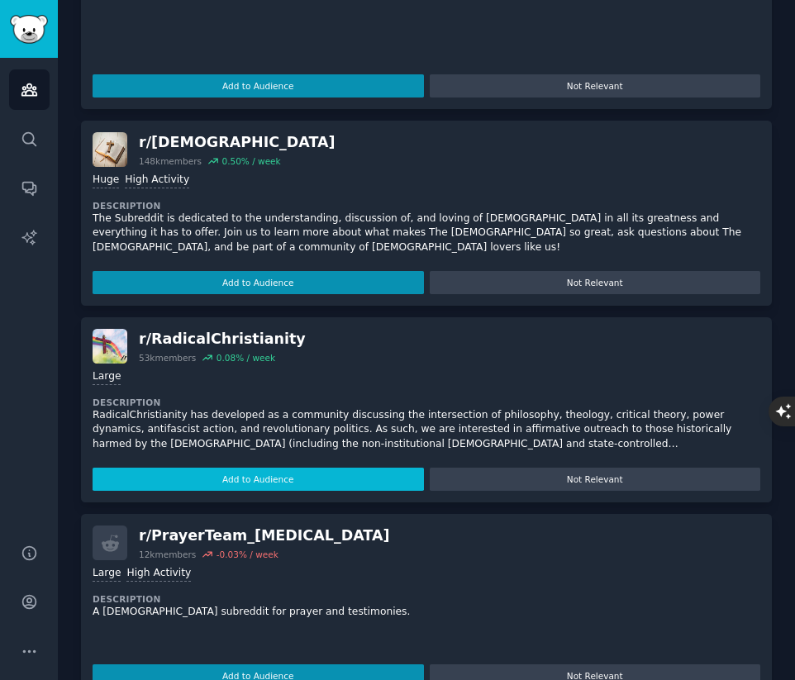
click at [356, 468] on button "Add to Audience" at bounding box center [258, 479] width 331 height 23
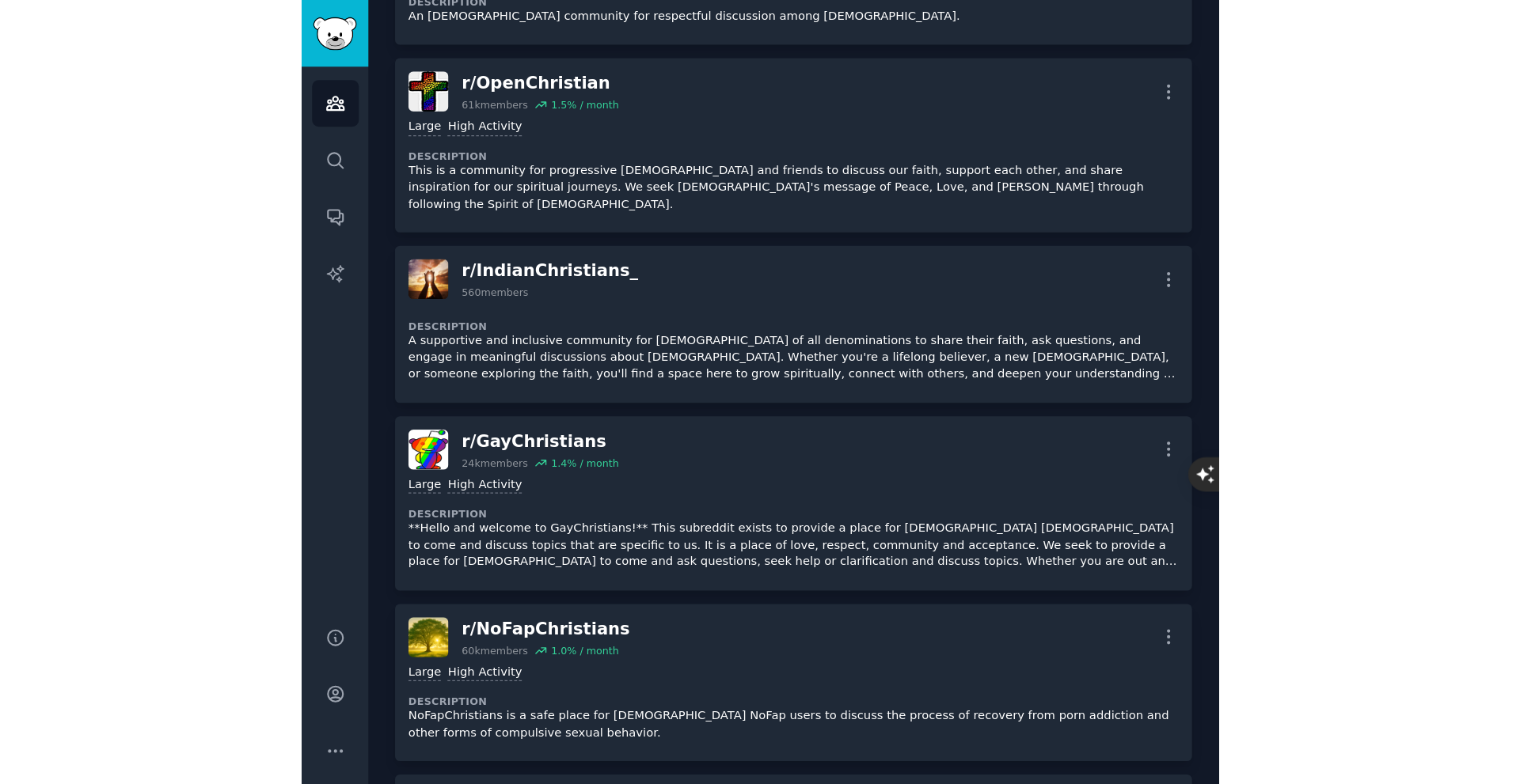
scroll to position [0, 0]
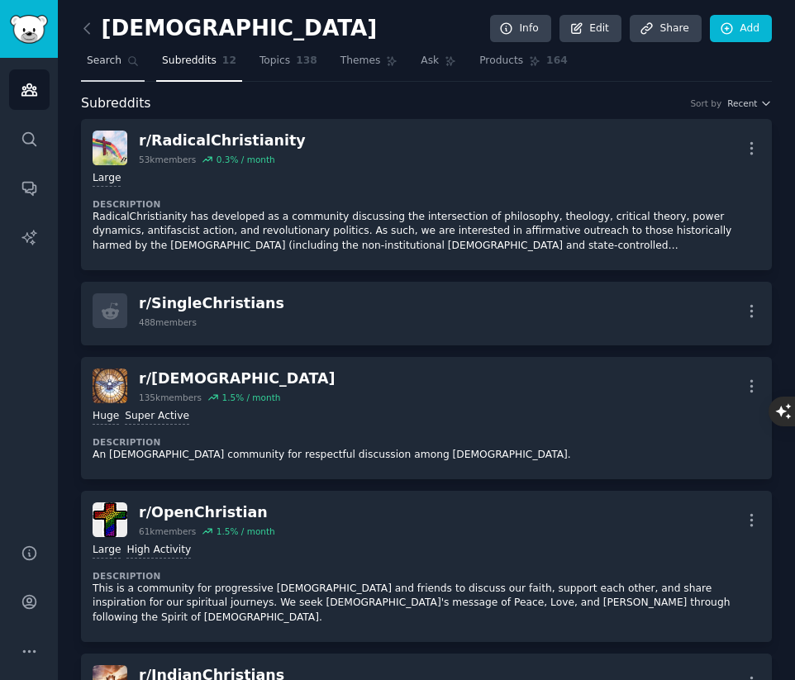
click at [102, 75] on link "Search" at bounding box center [113, 65] width 64 height 34
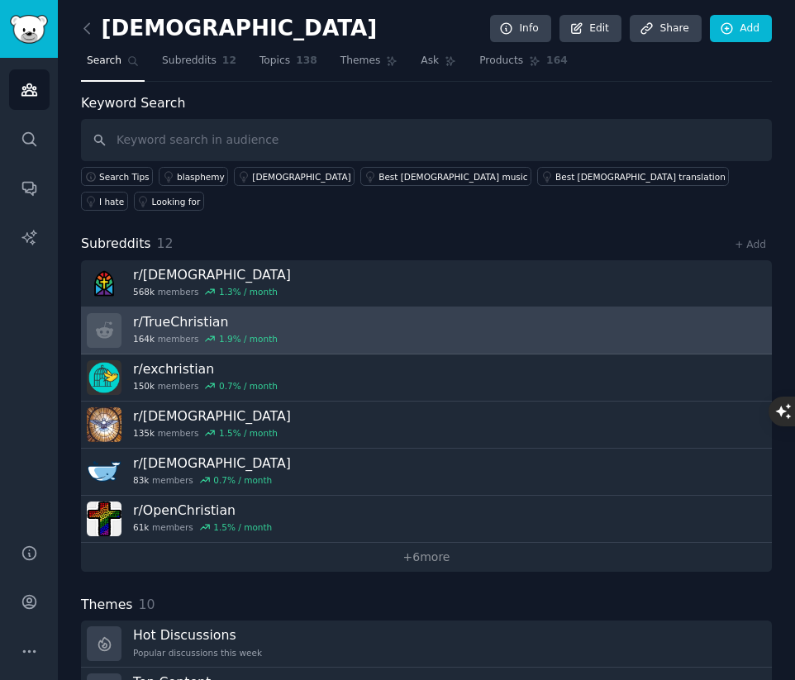
click at [397, 307] on link "r/ TrueChristian 164k members 1.9 % / month" at bounding box center [426, 330] width 691 height 47
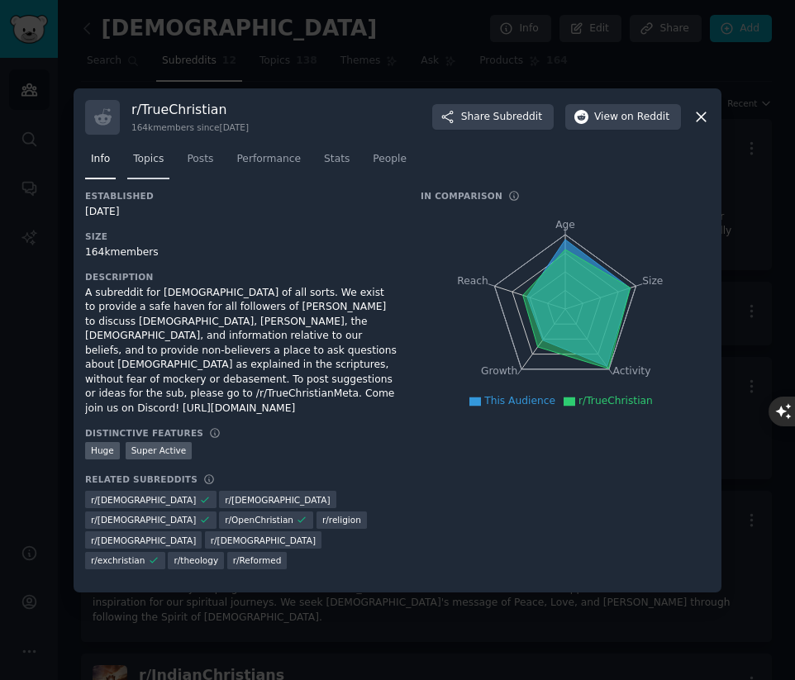
click at [164, 180] on link "Topics" at bounding box center [148, 163] width 42 height 34
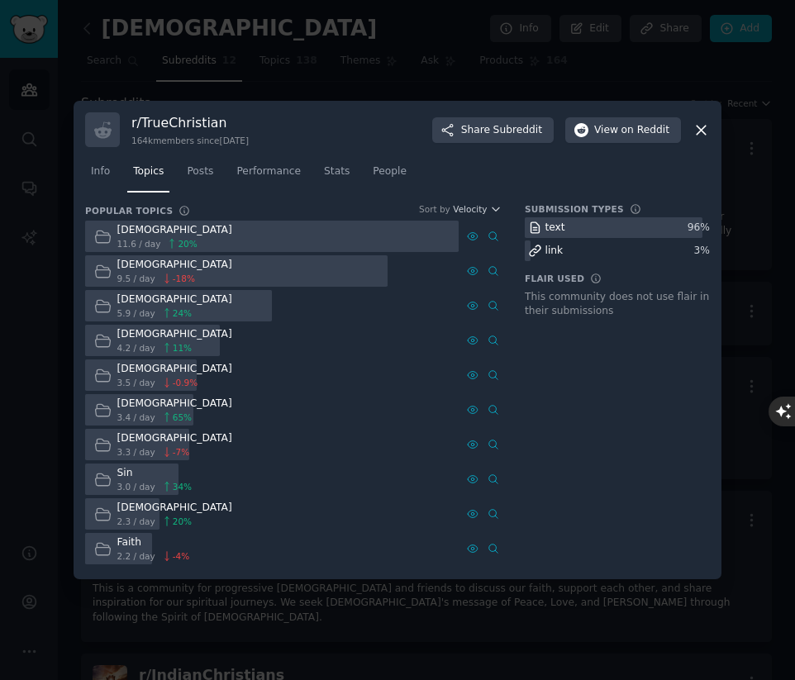
click at [488, 203] on div "Velocity" at bounding box center [477, 209] width 49 height 12
click at [489, 212] on button "Velocity" at bounding box center [477, 209] width 49 height 12
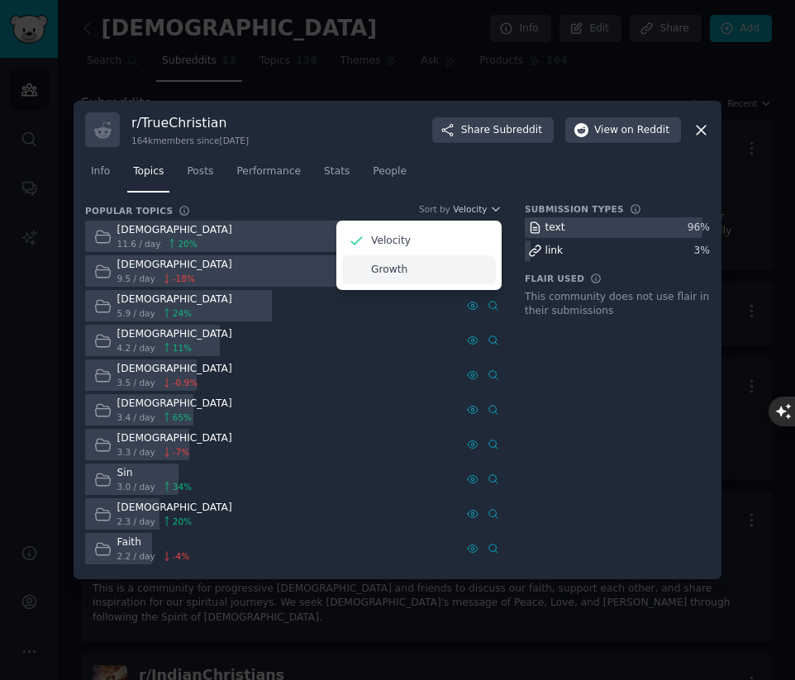
click at [403, 263] on p "Growth" at bounding box center [389, 270] width 36 height 15
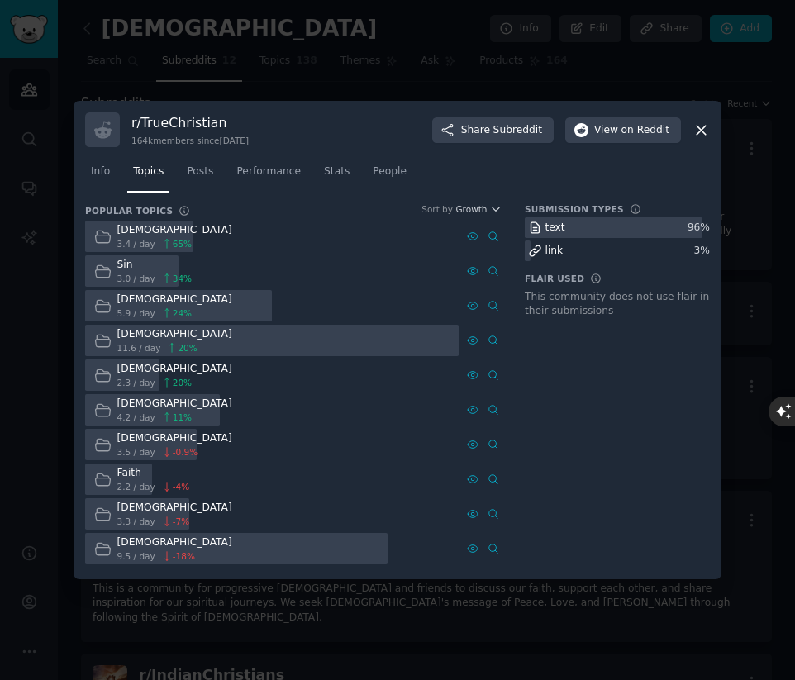
click at [146, 232] on div "Church" at bounding box center [174, 230] width 115 height 15
click at [165, 217] on dt "Popular Topics Common topics discussed in the most recent submissions in the su…" at bounding box center [293, 210] width 417 height 15
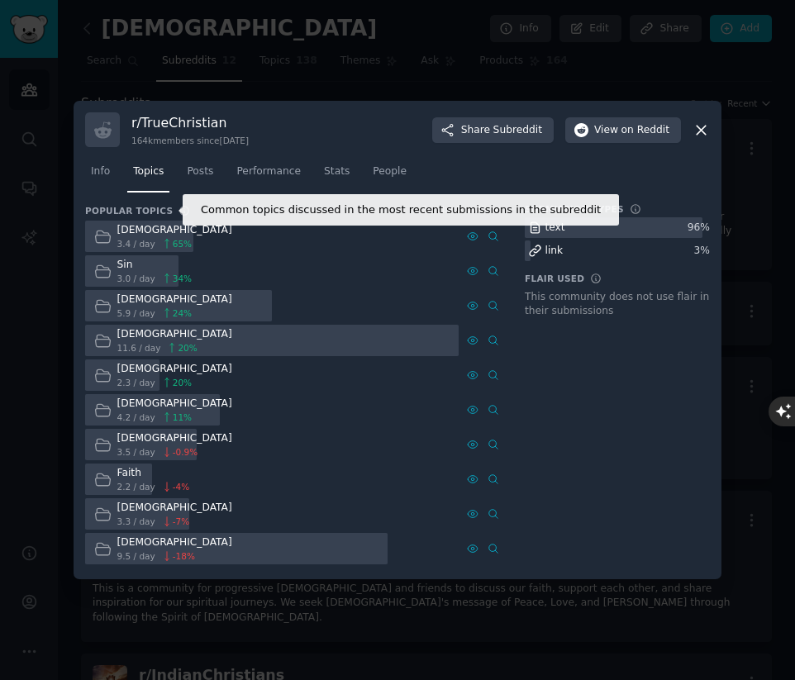
click at [179, 212] on icon at bounding box center [185, 211] width 12 height 12
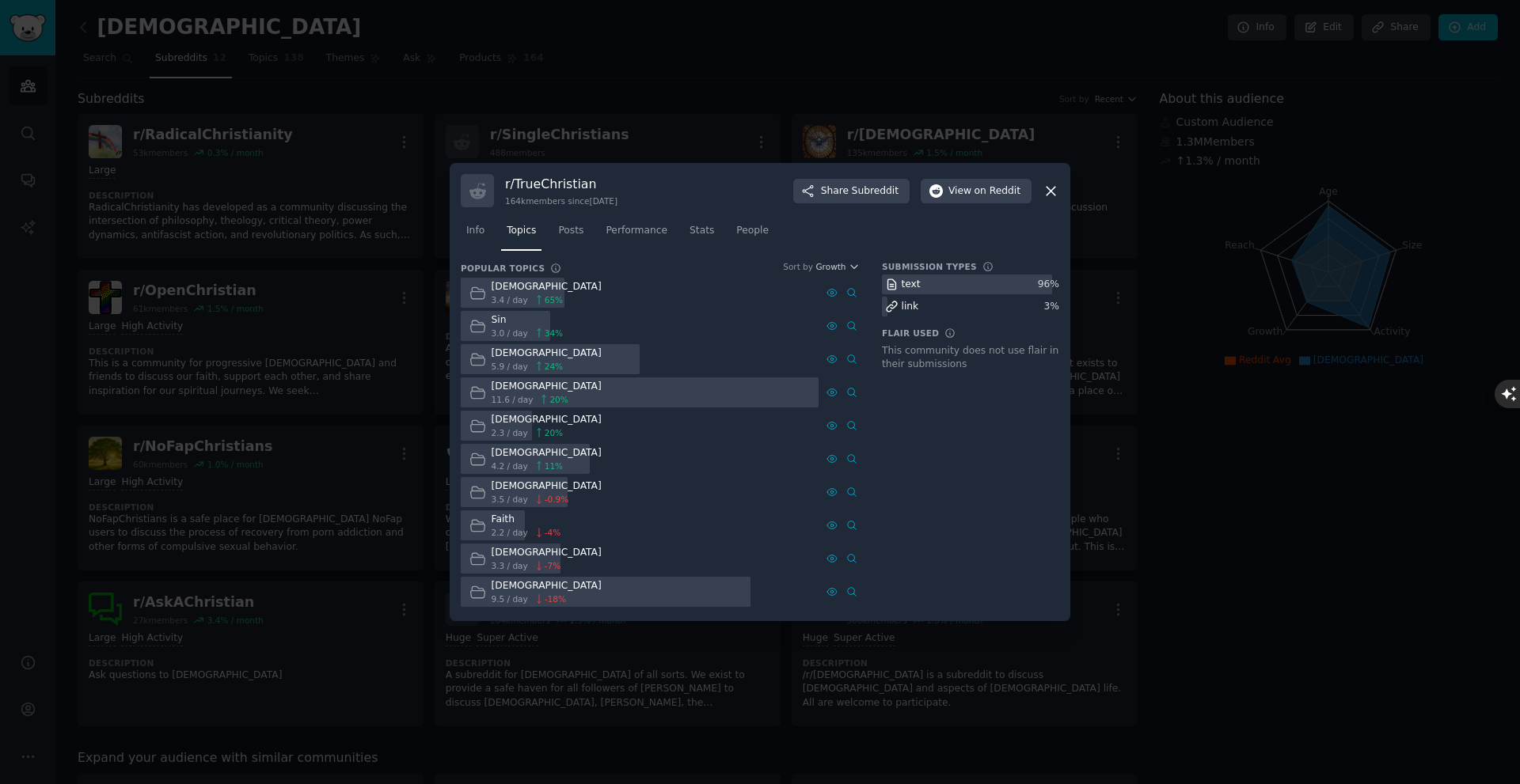
click at [760, 303] on div "link" at bounding box center [970, 306] width 177 height 20
click at [638, 231] on span "Performance" at bounding box center [636, 231] width 61 height 14
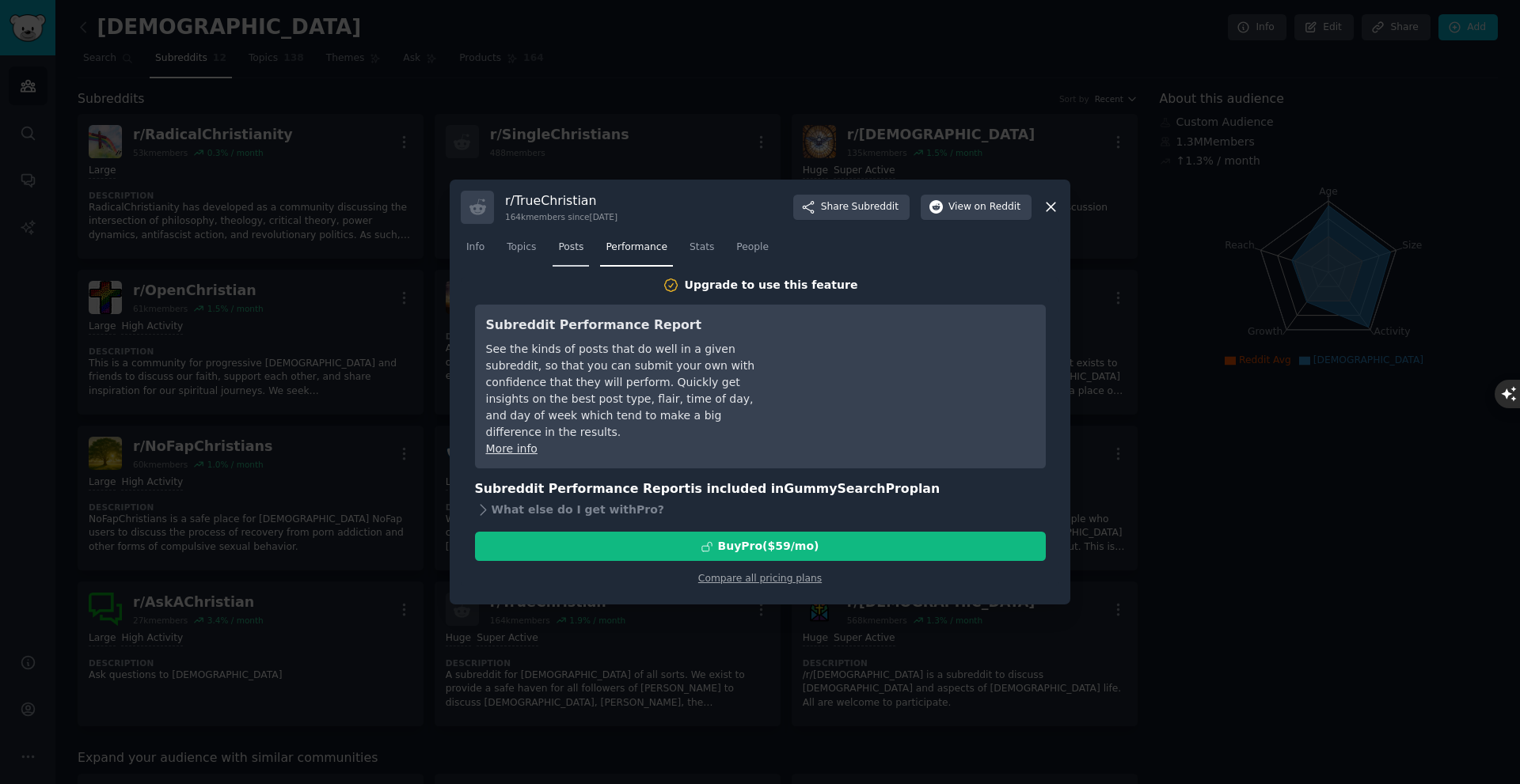
click at [565, 251] on span "Posts" at bounding box center [571, 247] width 25 height 14
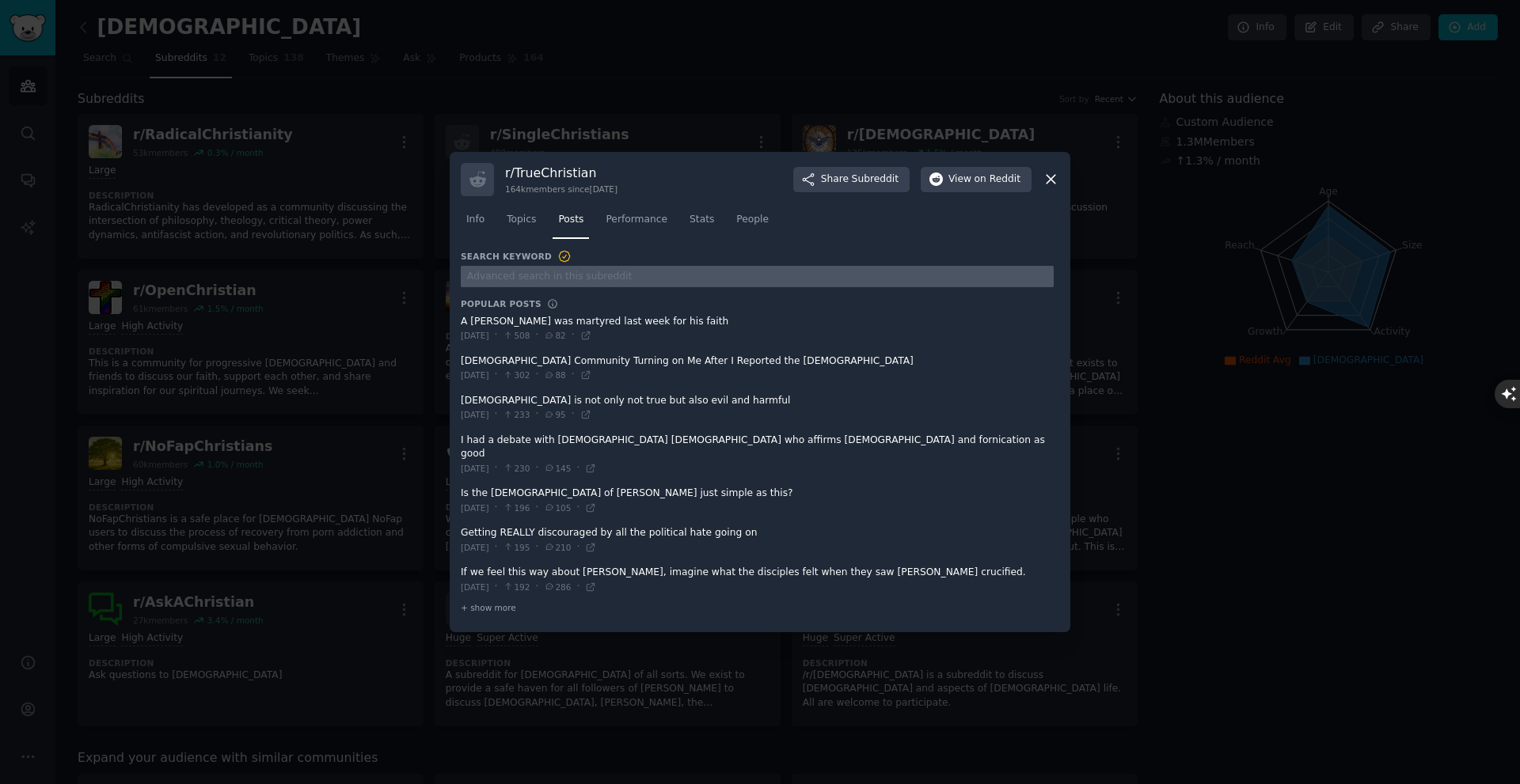
click at [566, 287] on input "text" at bounding box center [757, 277] width 593 height 21
type input "bible app"
click at [617, 227] on span "Performance" at bounding box center [636, 219] width 61 height 14
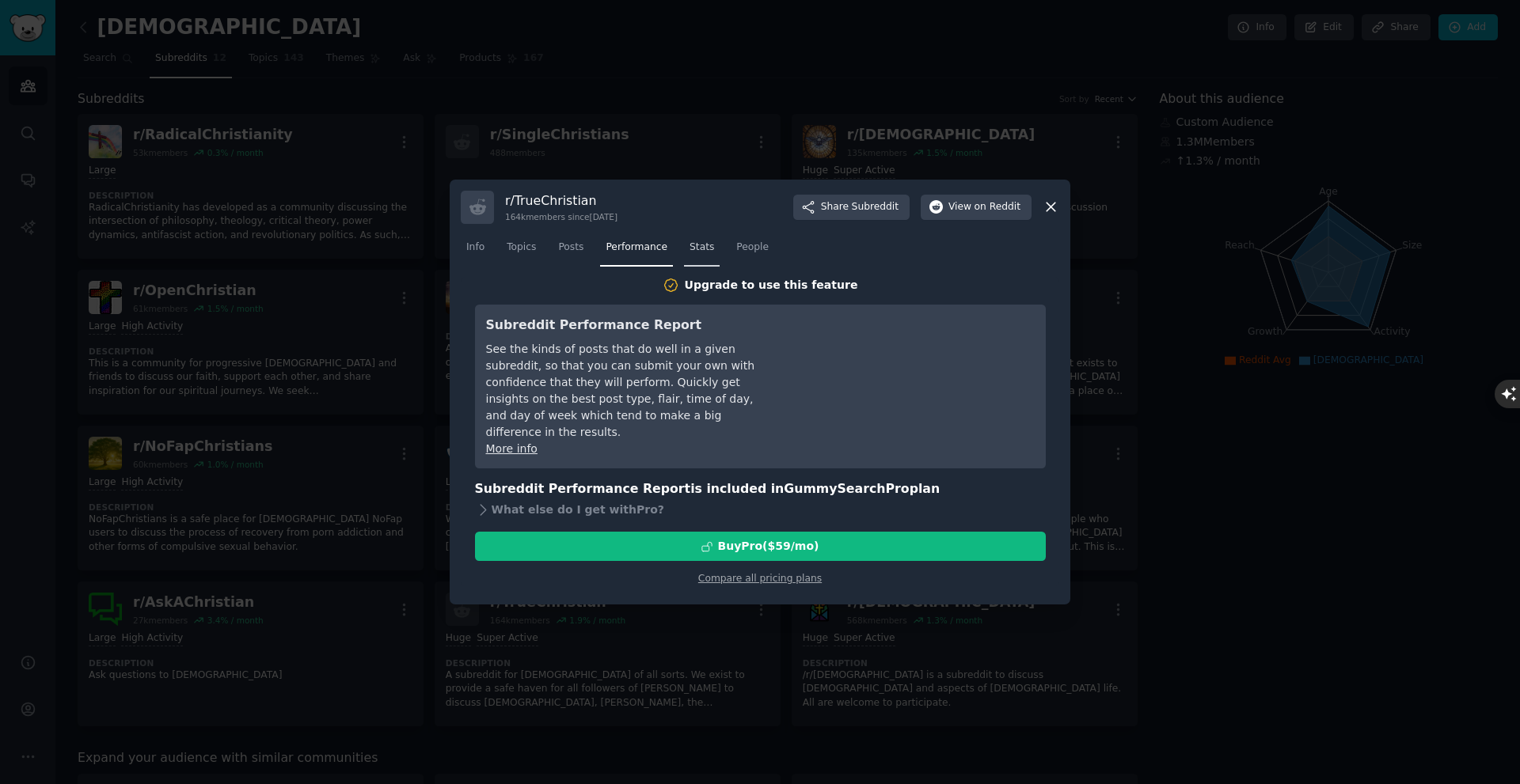
click at [684, 237] on link "Stats" at bounding box center [701, 251] width 35 height 33
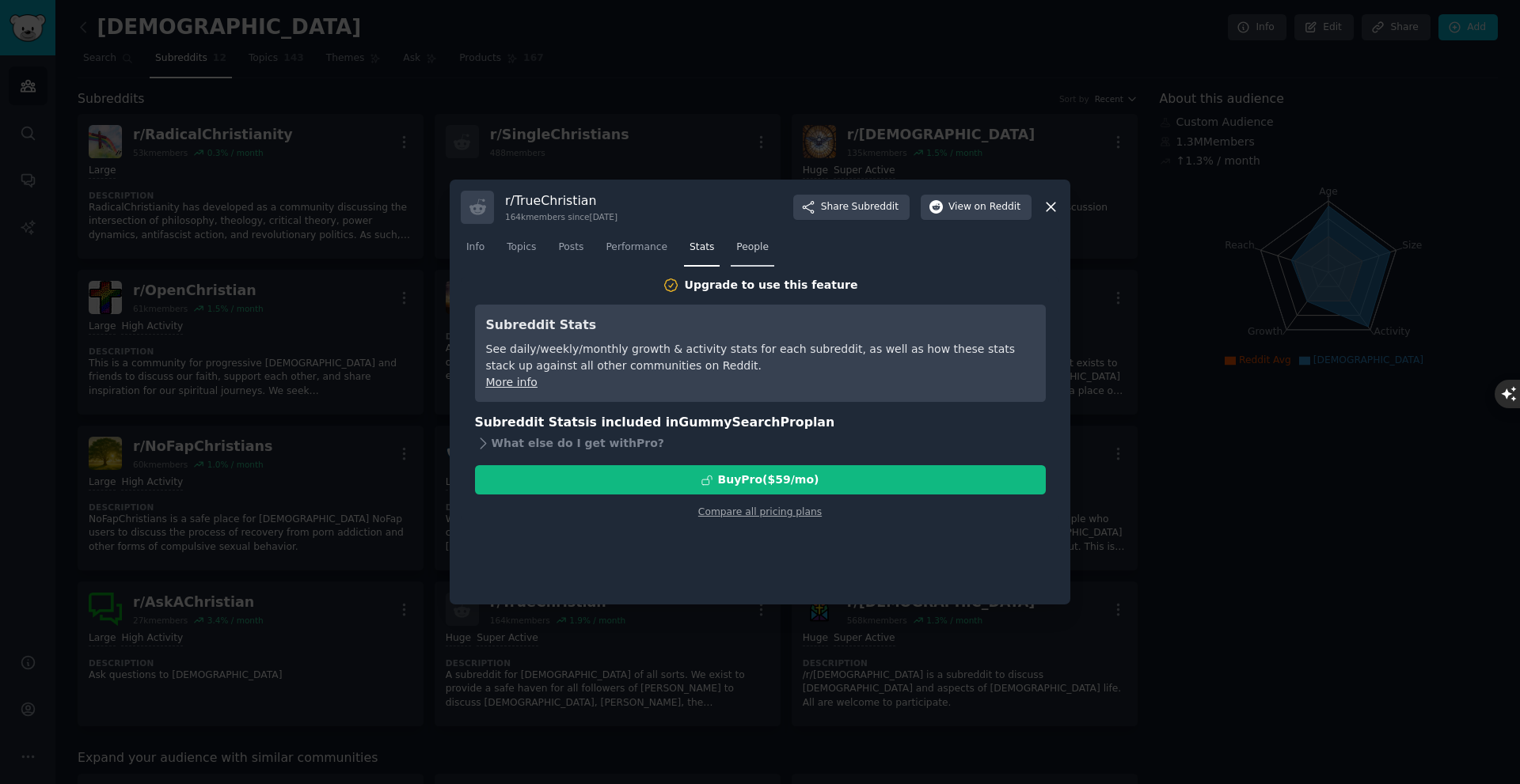
click at [742, 240] on span "People" at bounding box center [753, 247] width 33 height 14
click at [693, 249] on span "Stats" at bounding box center [702, 247] width 25 height 14
click at [637, 260] on link "Performance" at bounding box center [637, 251] width 73 height 33
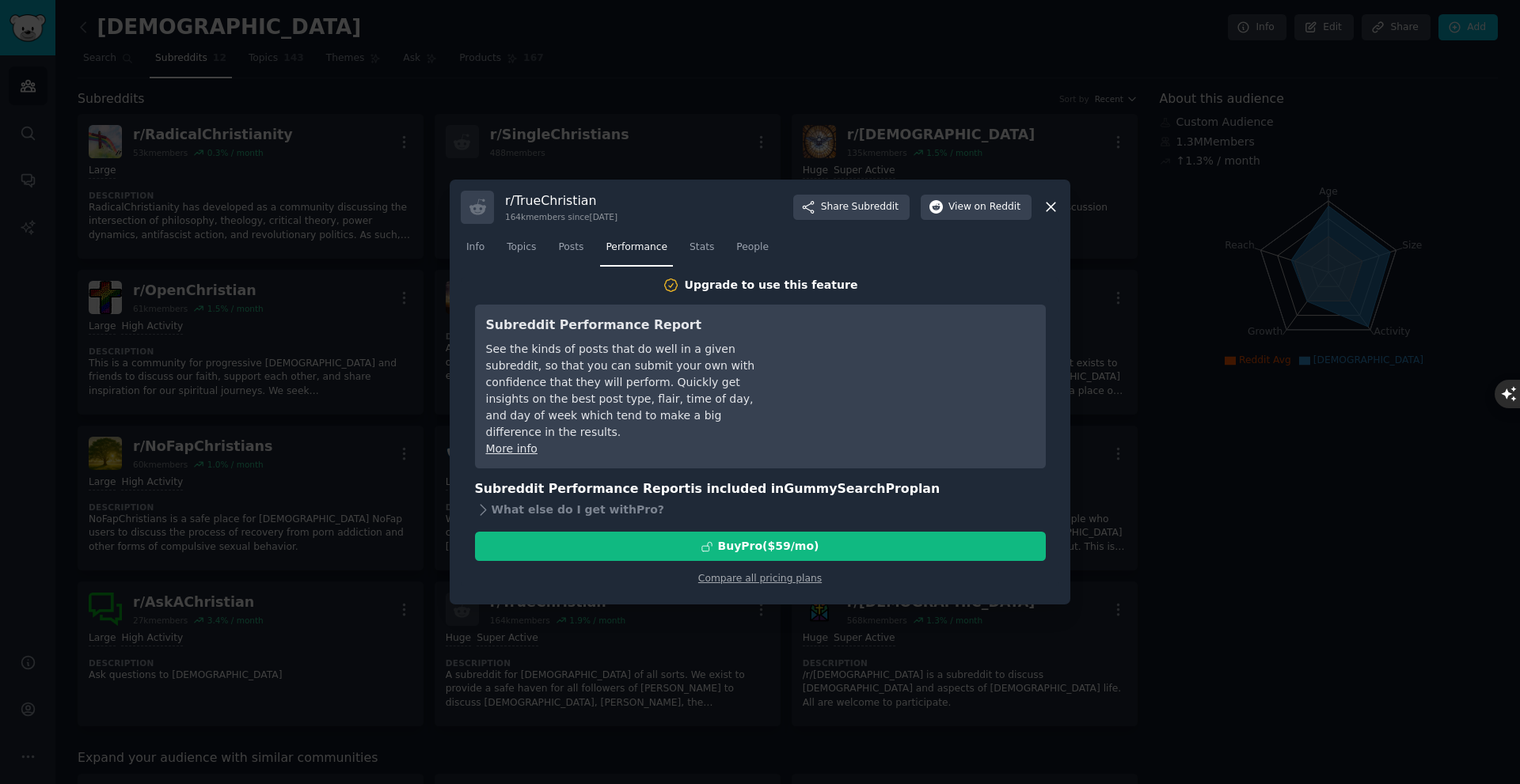
click at [548, 263] on nav "Info Topics Posts Performance Stats People" at bounding box center [760, 251] width 599 height 33
click at [532, 261] on link "Topics" at bounding box center [521, 251] width 40 height 33
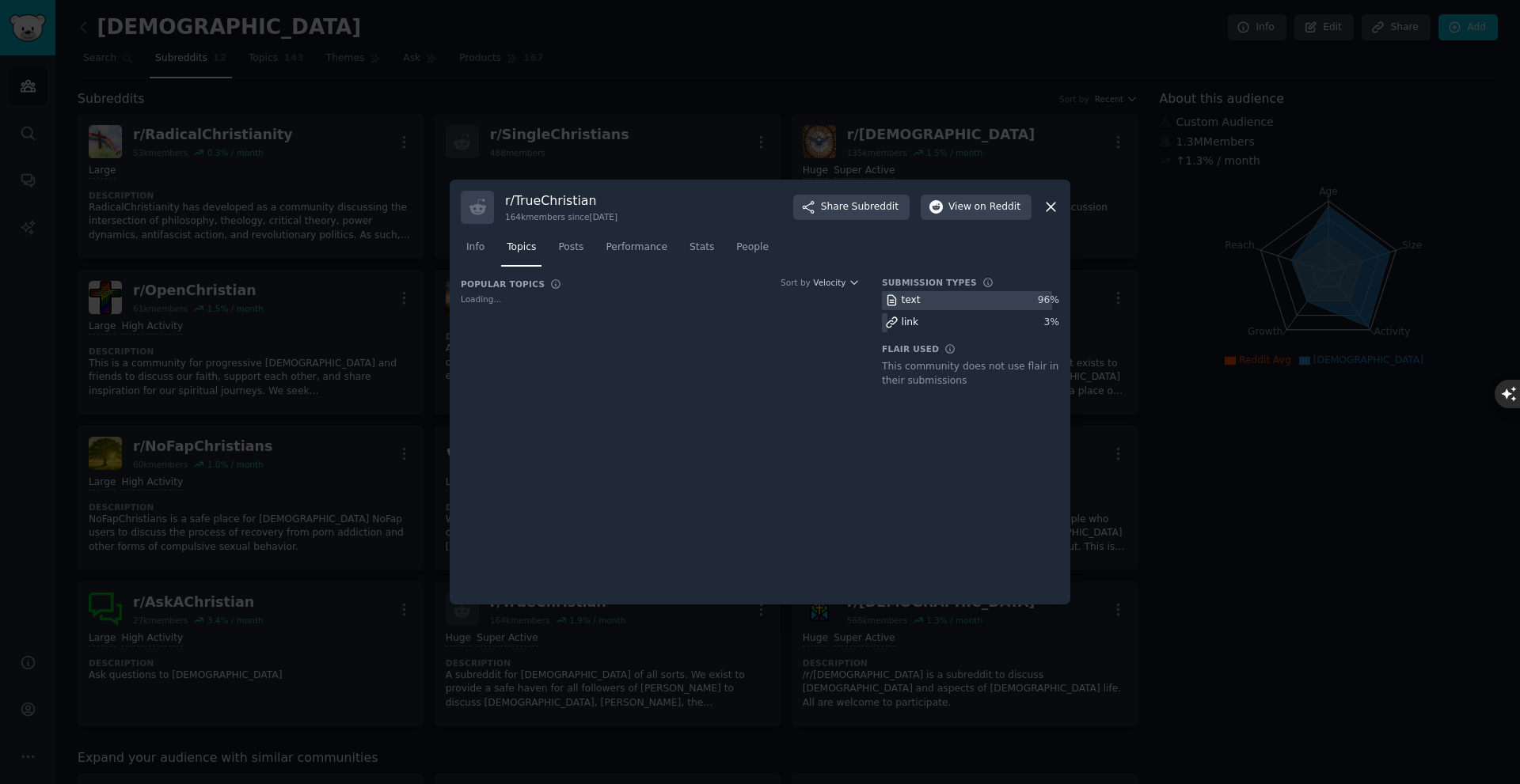
click at [459, 260] on div "r/ TrueChristian 164k members since 05/17/2012 Share Subreddit View on Reddit I…" at bounding box center [760, 392] width 621 height 426
drag, startPoint x: 465, startPoint y: 259, endPoint x: 480, endPoint y: 257, distance: 15.1
click at [465, 260] on link "Info" at bounding box center [475, 251] width 30 height 33
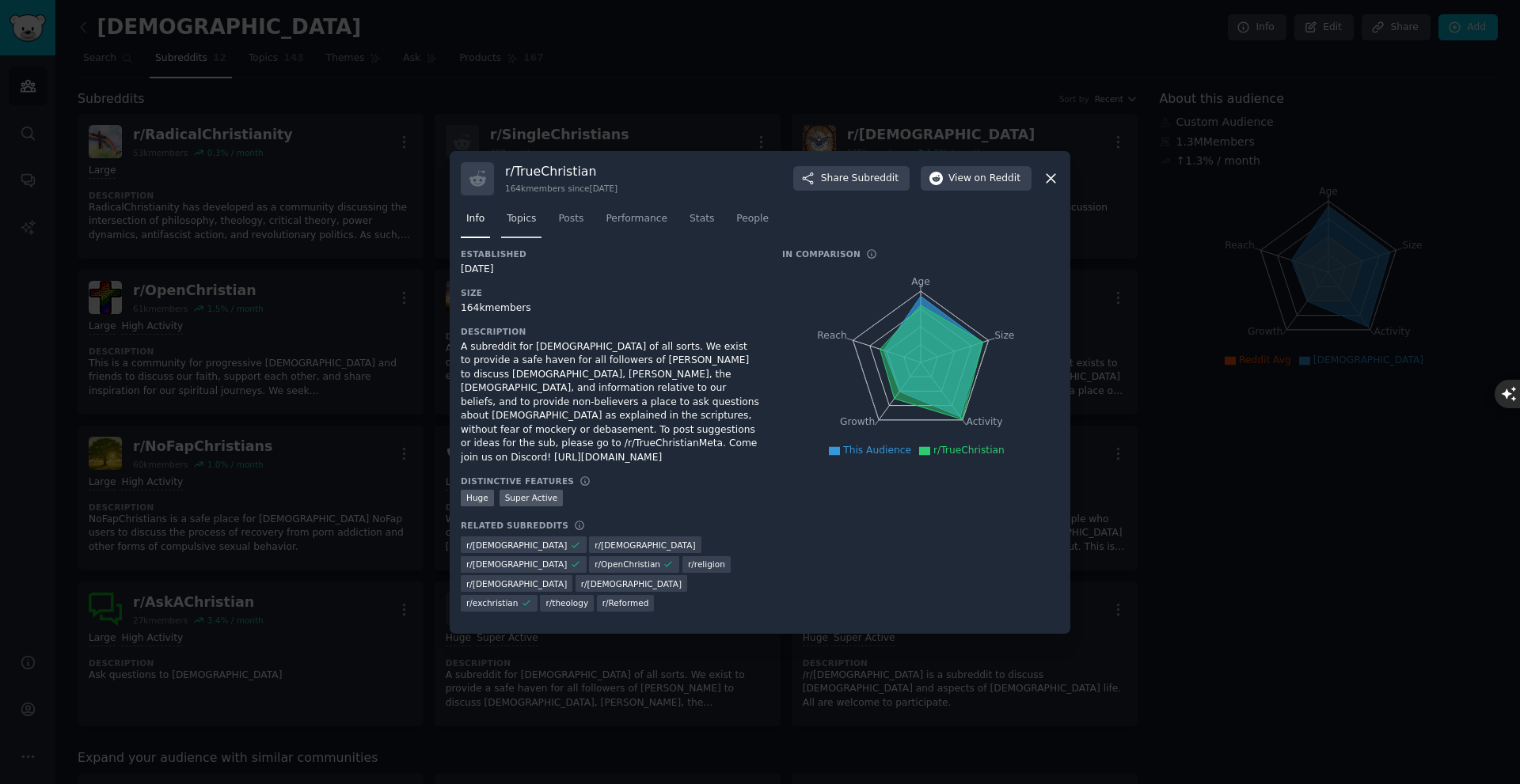
click at [508, 239] on link "Topics" at bounding box center [521, 223] width 40 height 33
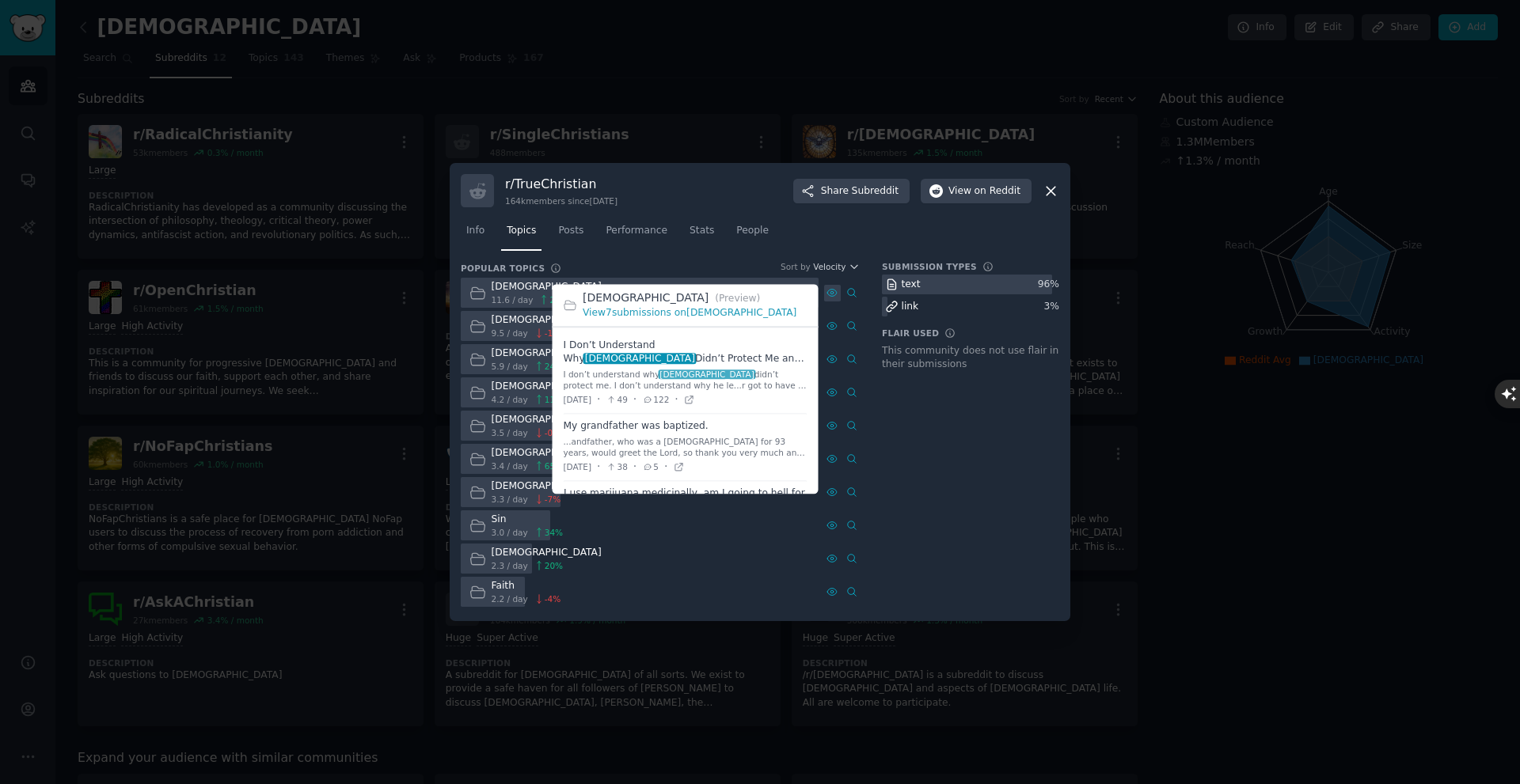
click at [760, 287] on icon at bounding box center [832, 293] width 11 height 11
click at [760, 294] on icon at bounding box center [832, 293] width 11 height 11
click at [760, 294] on icon at bounding box center [831, 292] width 3 height 3
click at [760, 294] on icon at bounding box center [832, 293] width 11 height 11
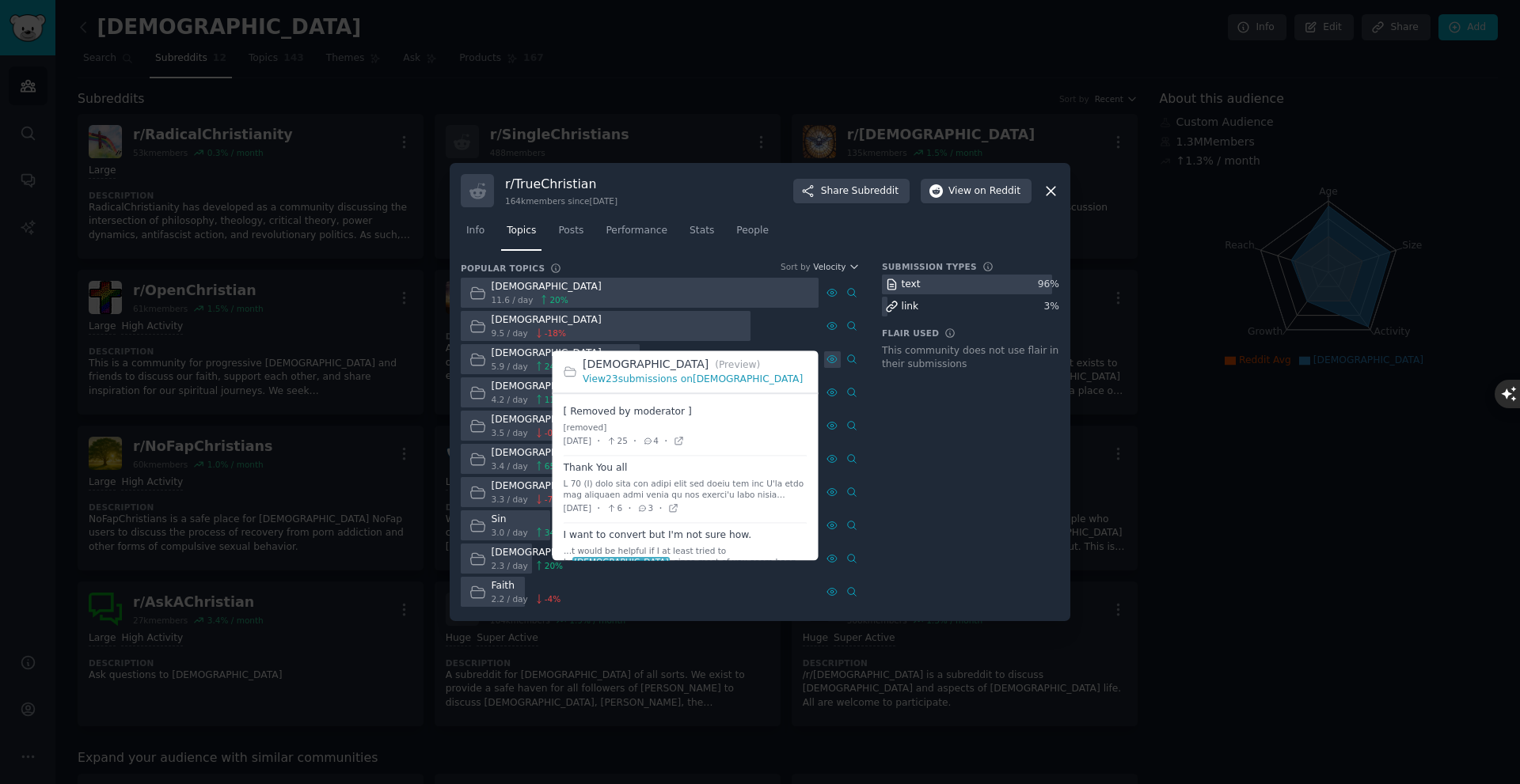
click at [760, 359] on div at bounding box center [831, 359] width 16 height 16
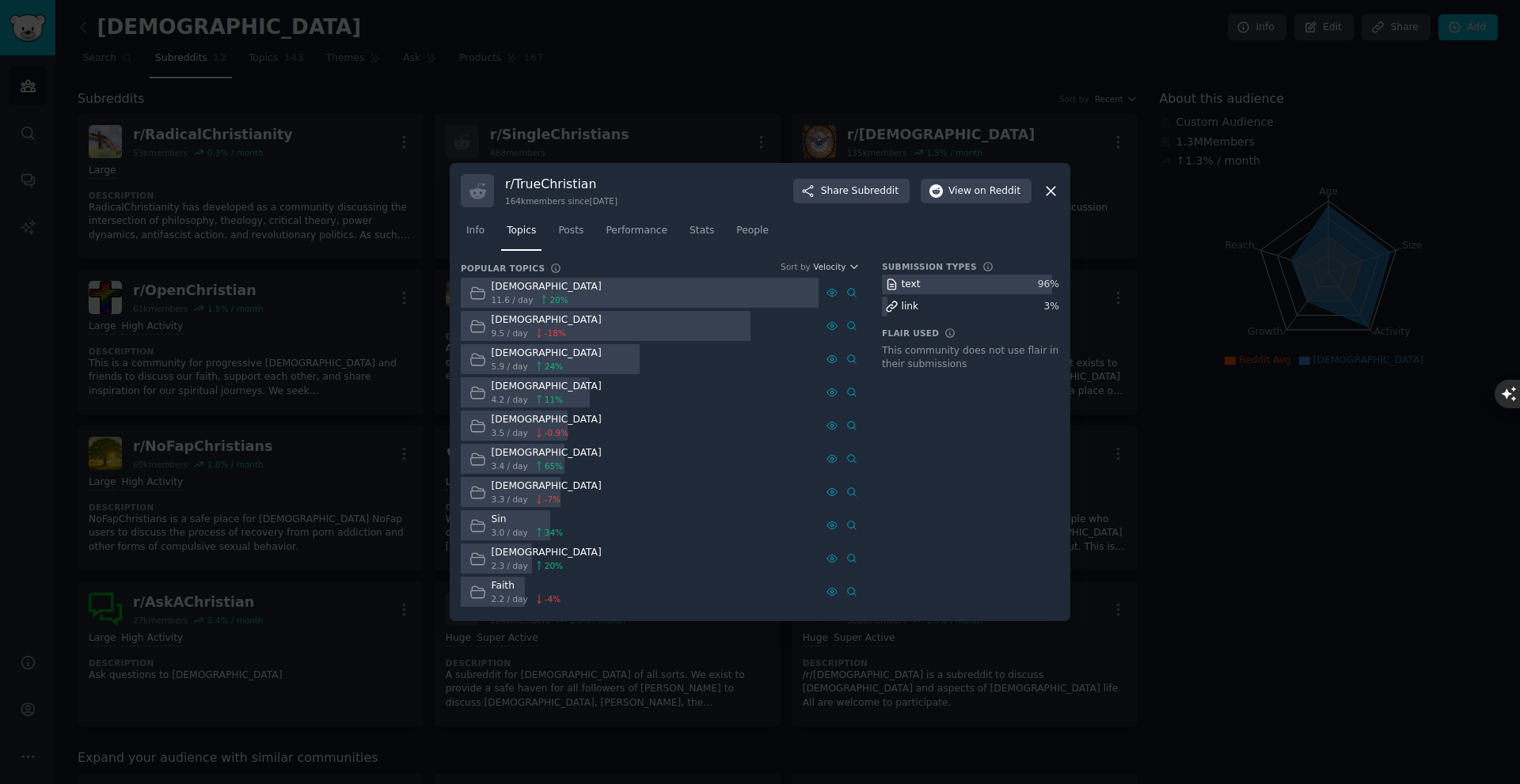
drag, startPoint x: 942, startPoint y: 451, endPoint x: 833, endPoint y: 413, distance: 115.4
click at [760, 451] on div "Submission Types text 96 % link 3 % Flair Used This community does not use flai…" at bounding box center [970, 436] width 177 height 348
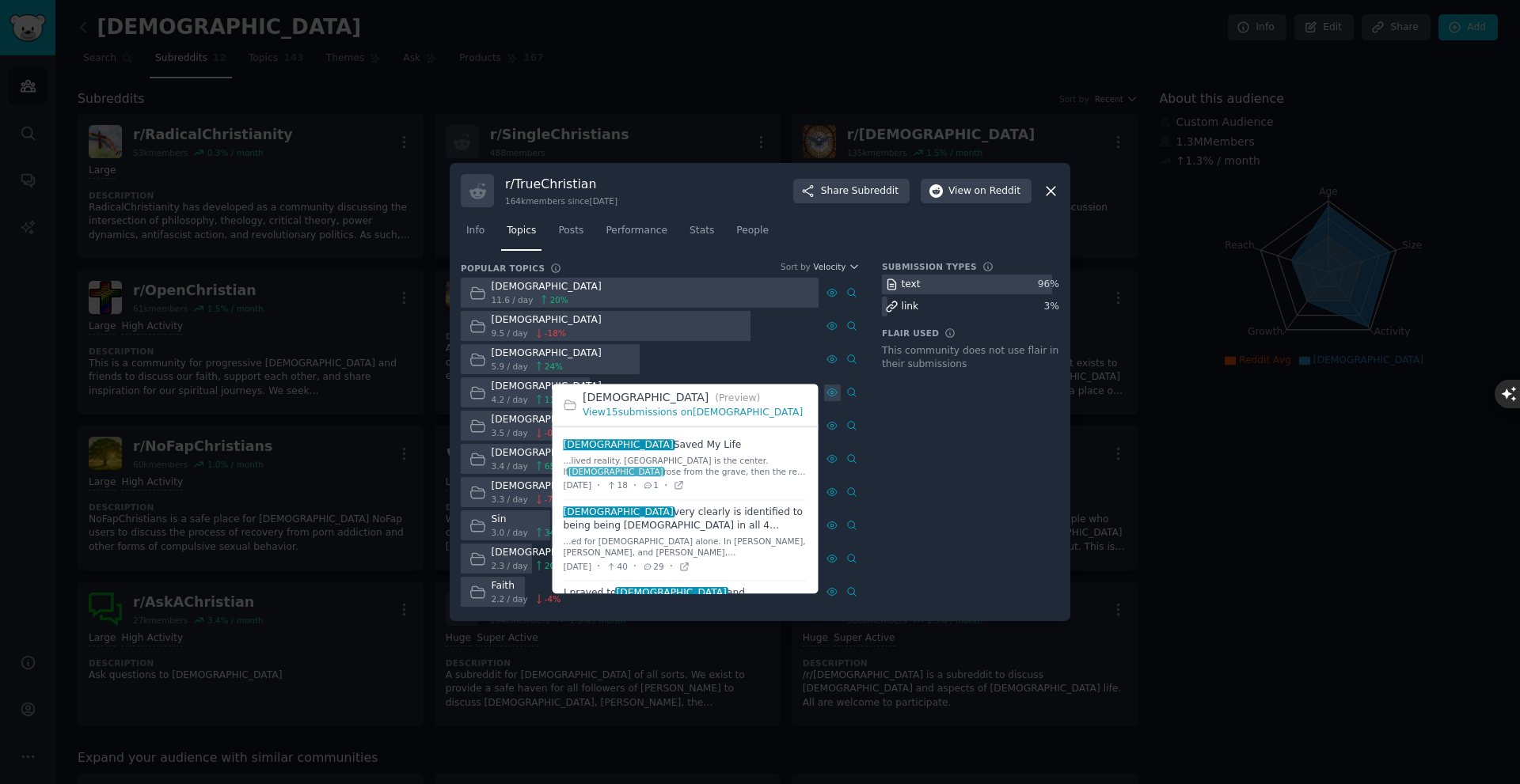
click at [760, 393] on icon at bounding box center [832, 392] width 11 height 11
click at [760, 494] on div "Submission Types text 96 % link 3 % Flair Used This community does not use flai…" at bounding box center [970, 436] width 177 height 348
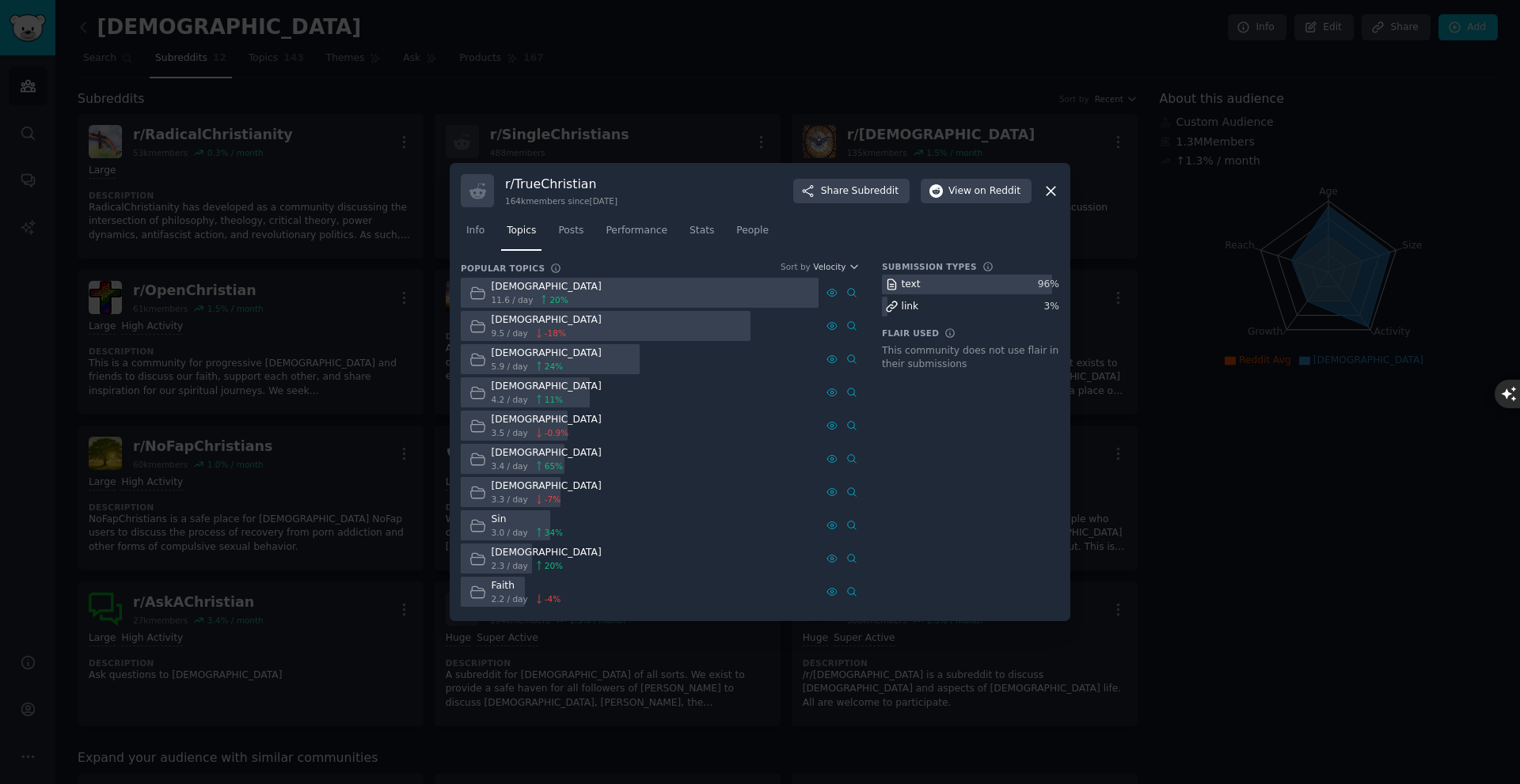
click at [760, 185] on div "r/ TrueChristian 164k members since 05/17/2012 Share Subreddit View on Reddit I…" at bounding box center [760, 392] width 621 height 459
drag, startPoint x: 1056, startPoint y: 190, endPoint x: 954, endPoint y: 193, distance: 102.0
click at [760, 190] on icon at bounding box center [1051, 190] width 16 height 16
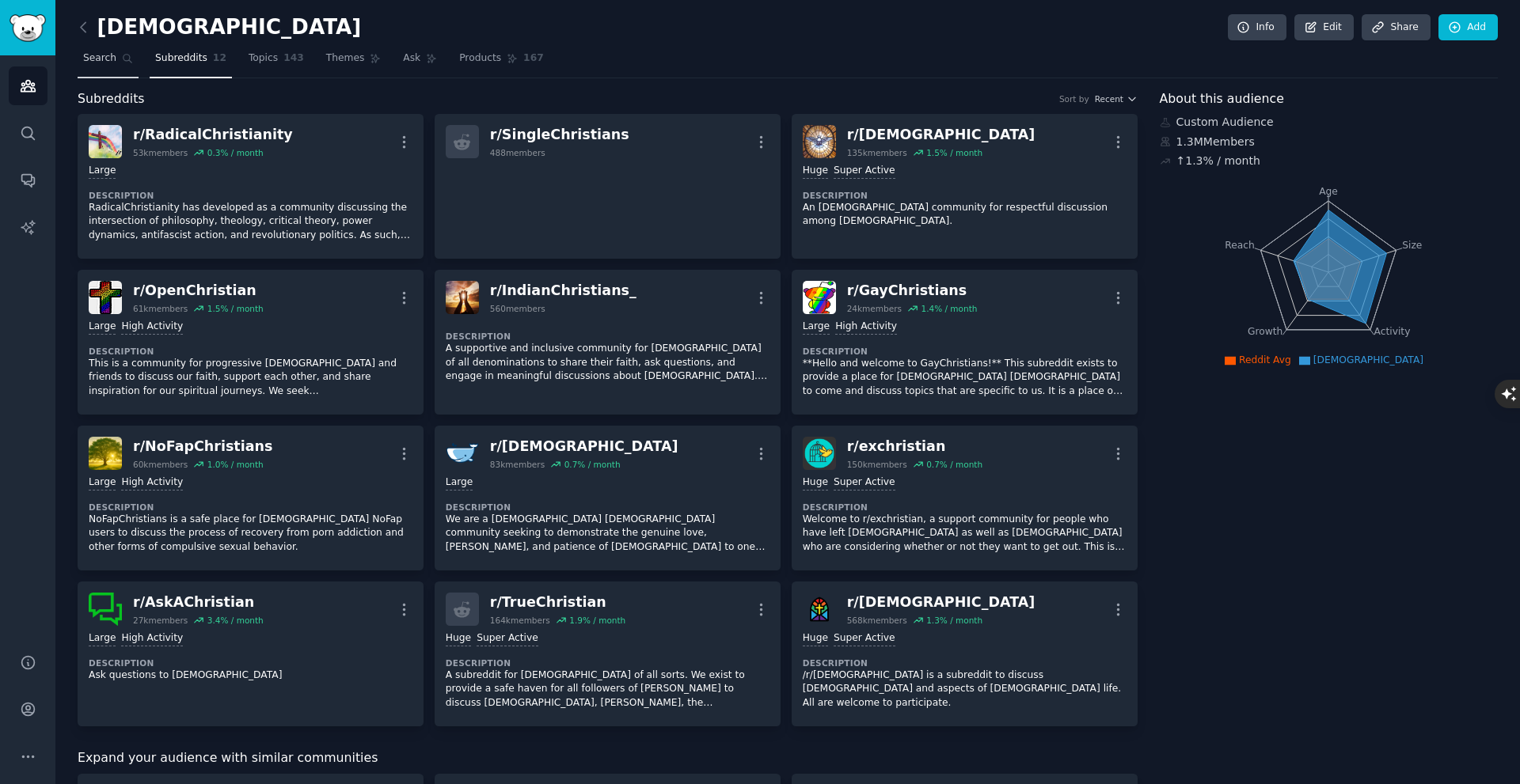
click at [86, 62] on span "Search" at bounding box center [100, 58] width 34 height 14
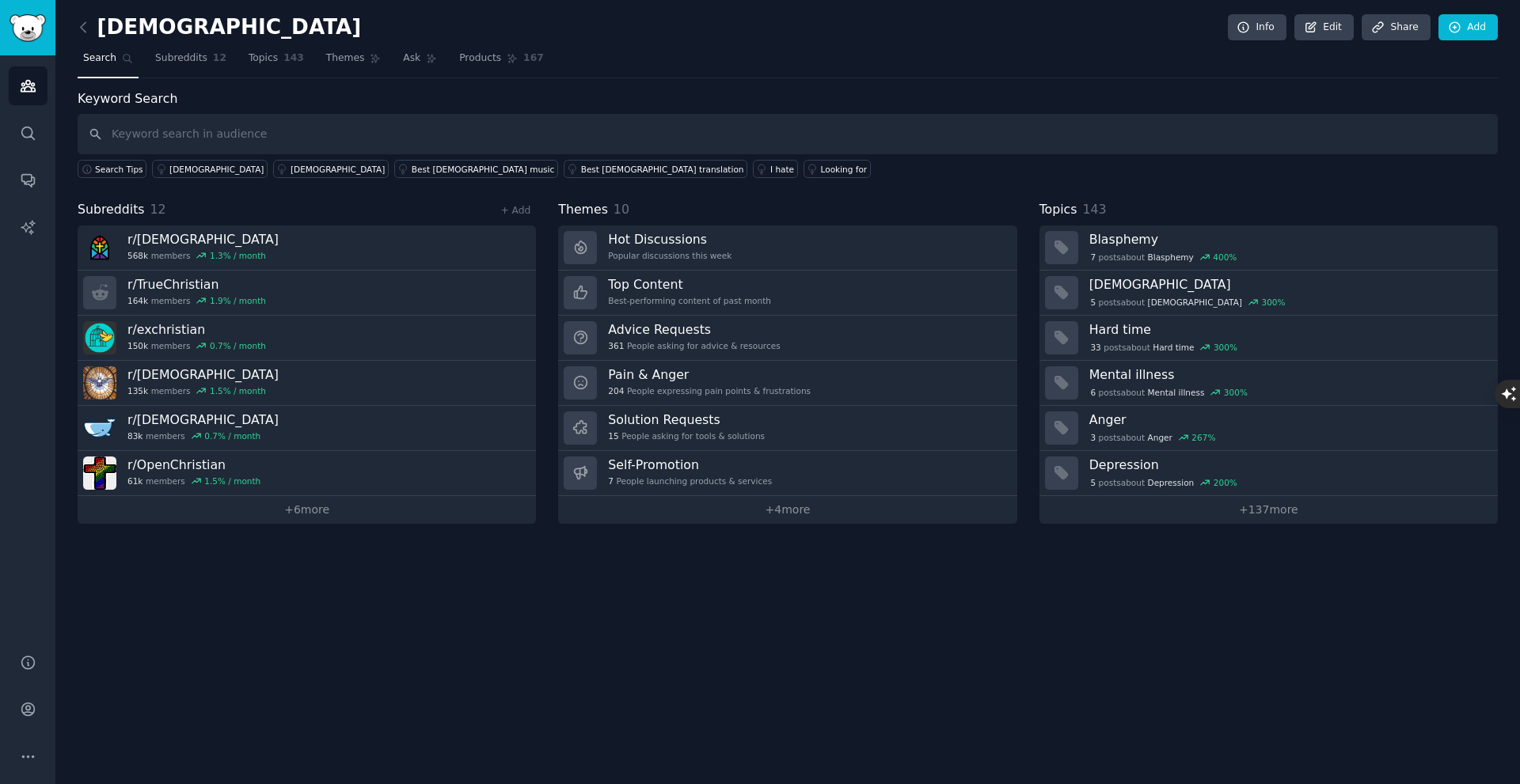
drag, startPoint x: 642, startPoint y: 125, endPoint x: 659, endPoint y: 125, distance: 17.0
click at [646, 125] on input "text" at bounding box center [787, 134] width 1420 height 40
type input "[DEMOGRAPHIC_DATA] app"
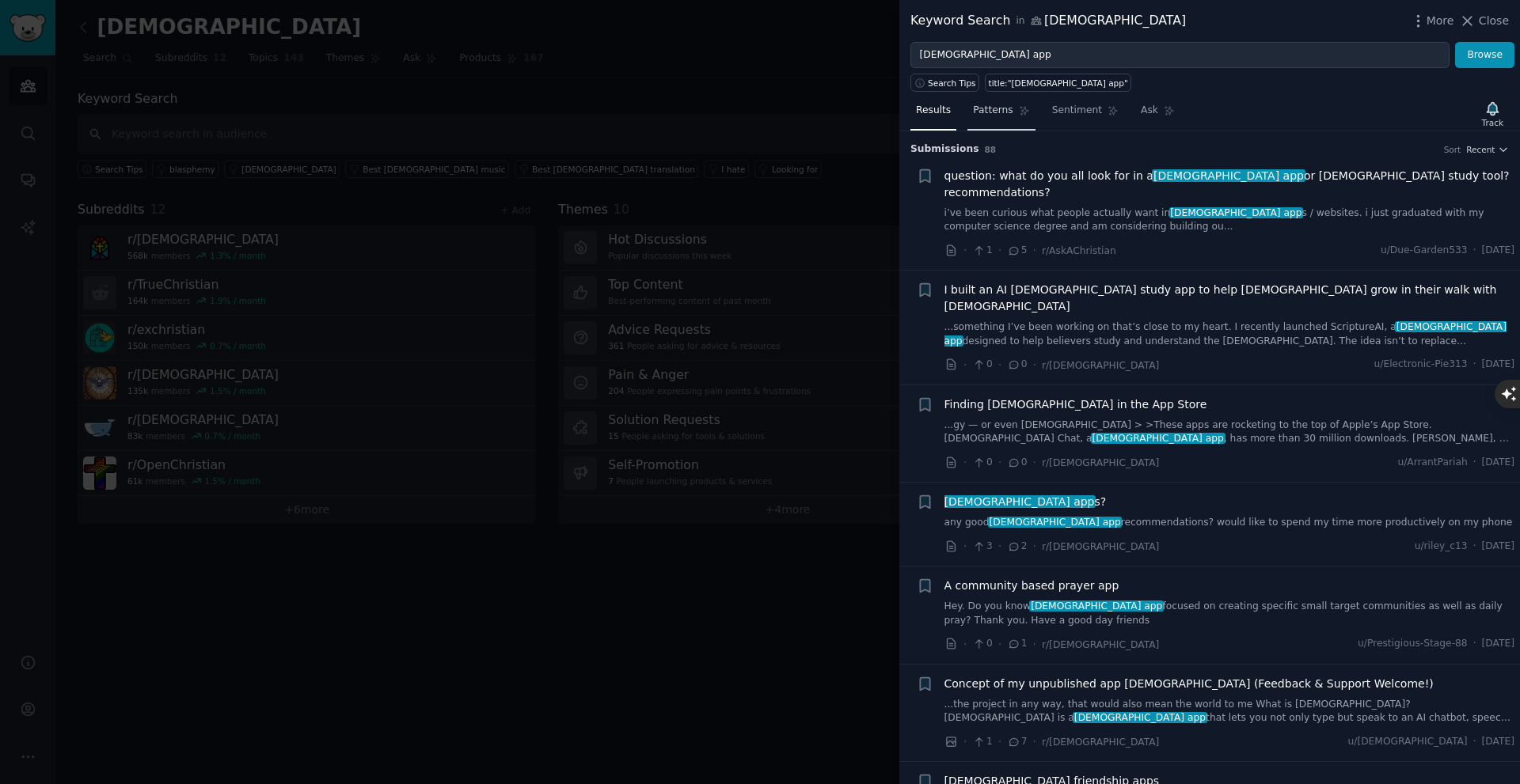
click at [760, 98] on div "Results Patterns Sentiment Ask Track Submission s 88 Sort Recent + question: wh…" at bounding box center [1210, 437] width 621 height 692
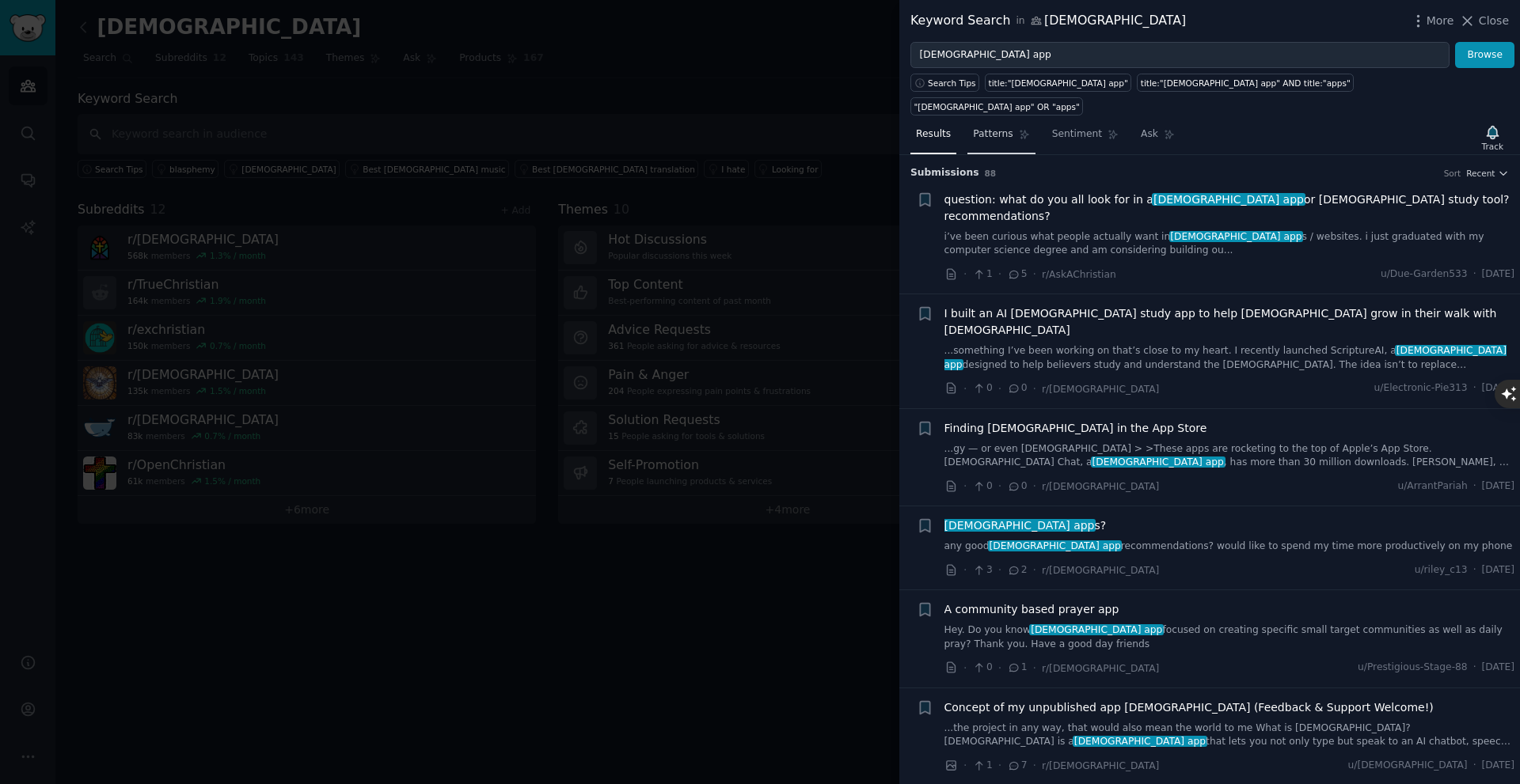
click at [760, 127] on span "Patterns" at bounding box center [992, 134] width 39 height 14
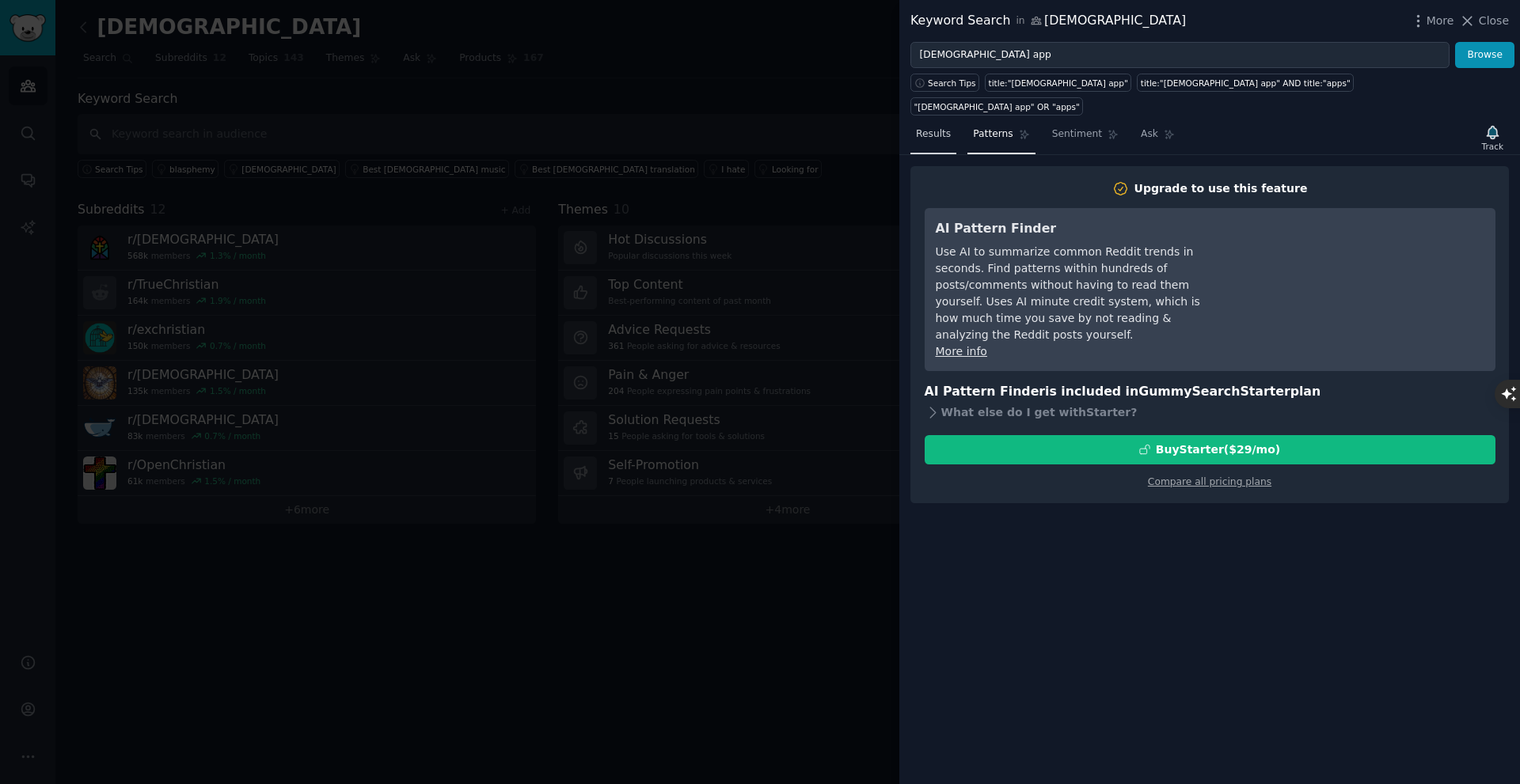
click at [760, 122] on link "Results" at bounding box center [934, 138] width 46 height 33
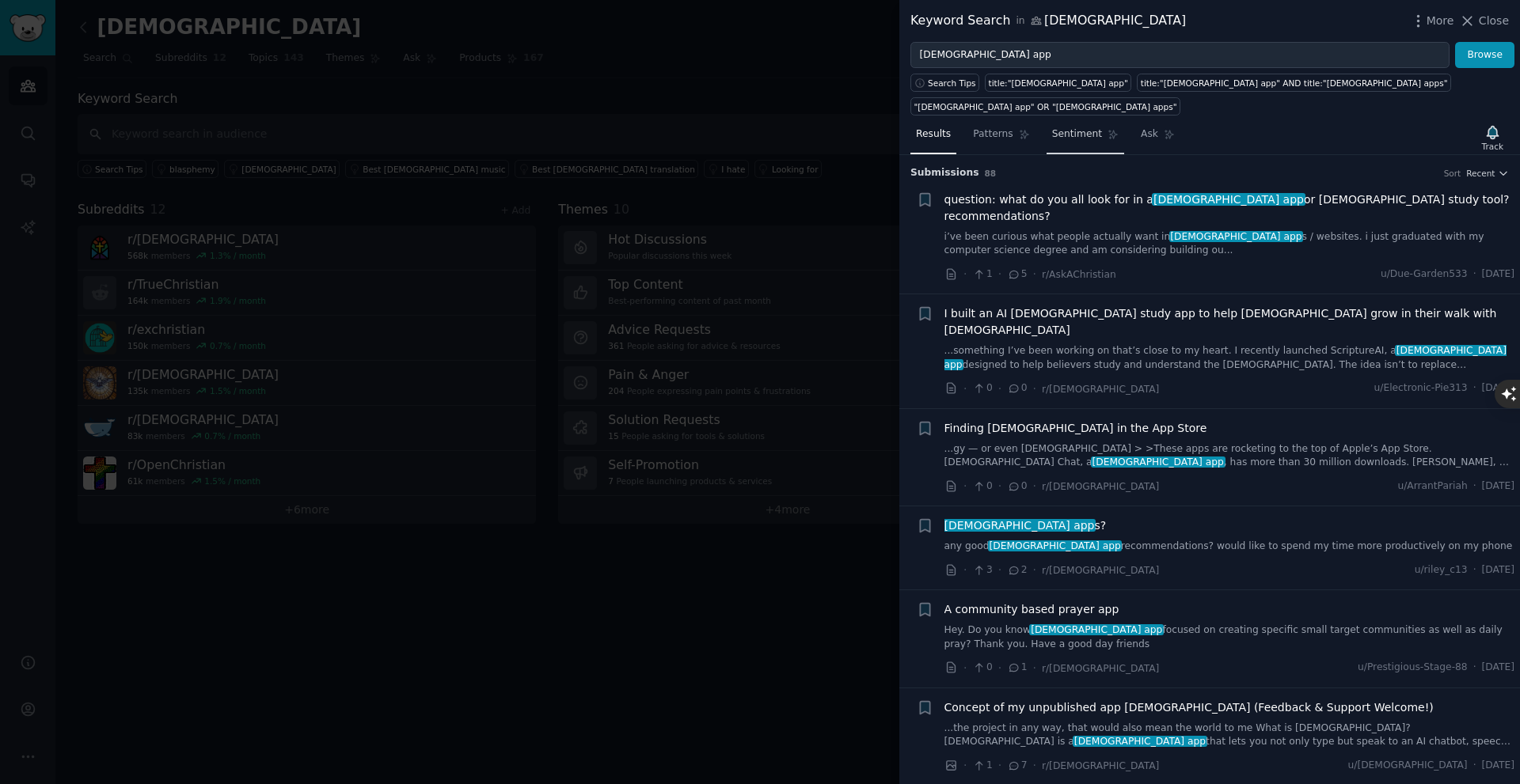
click at [760, 127] on span "Sentiment" at bounding box center [1077, 134] width 50 height 14
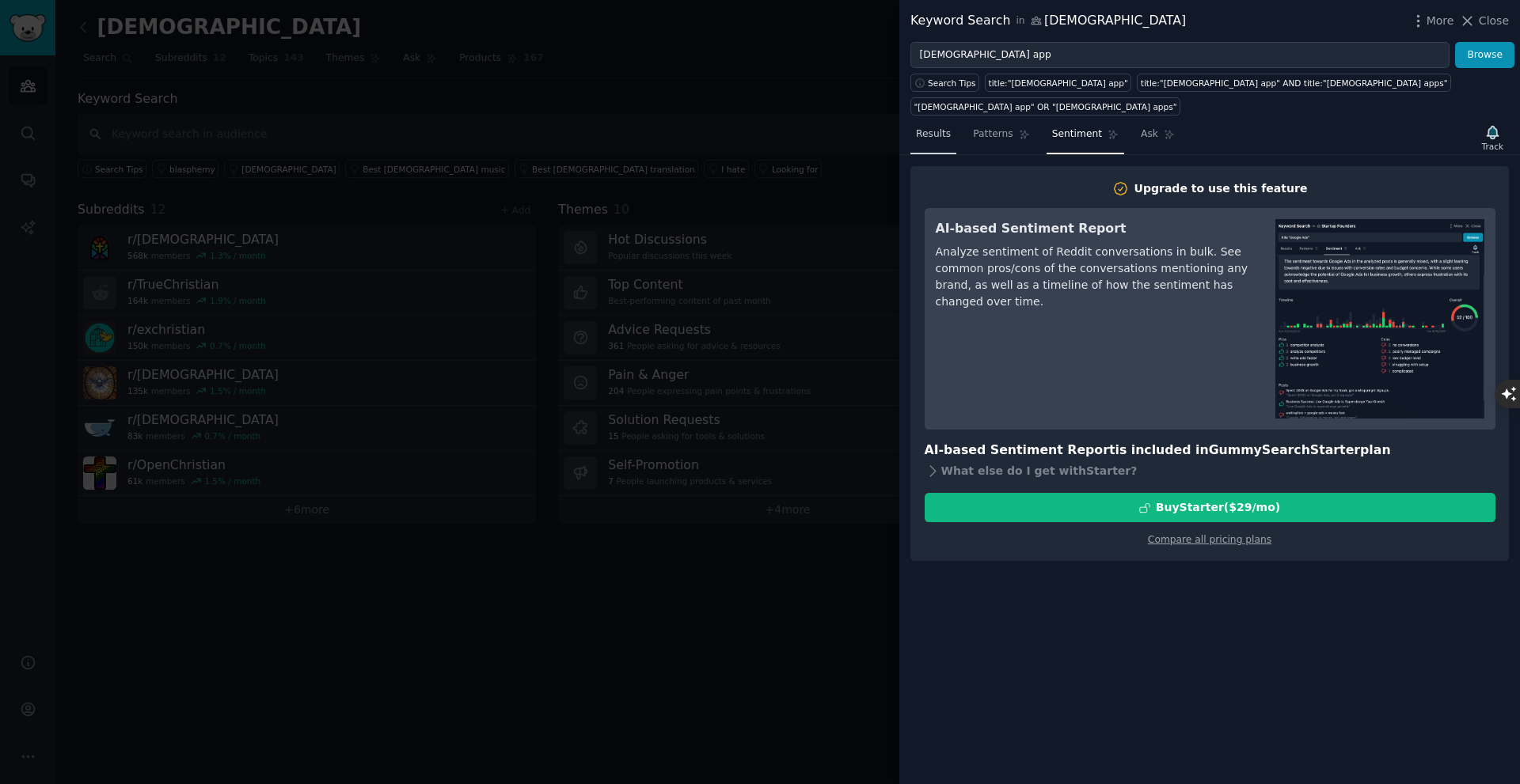
click at [760, 127] on span "Results" at bounding box center [933, 134] width 34 height 14
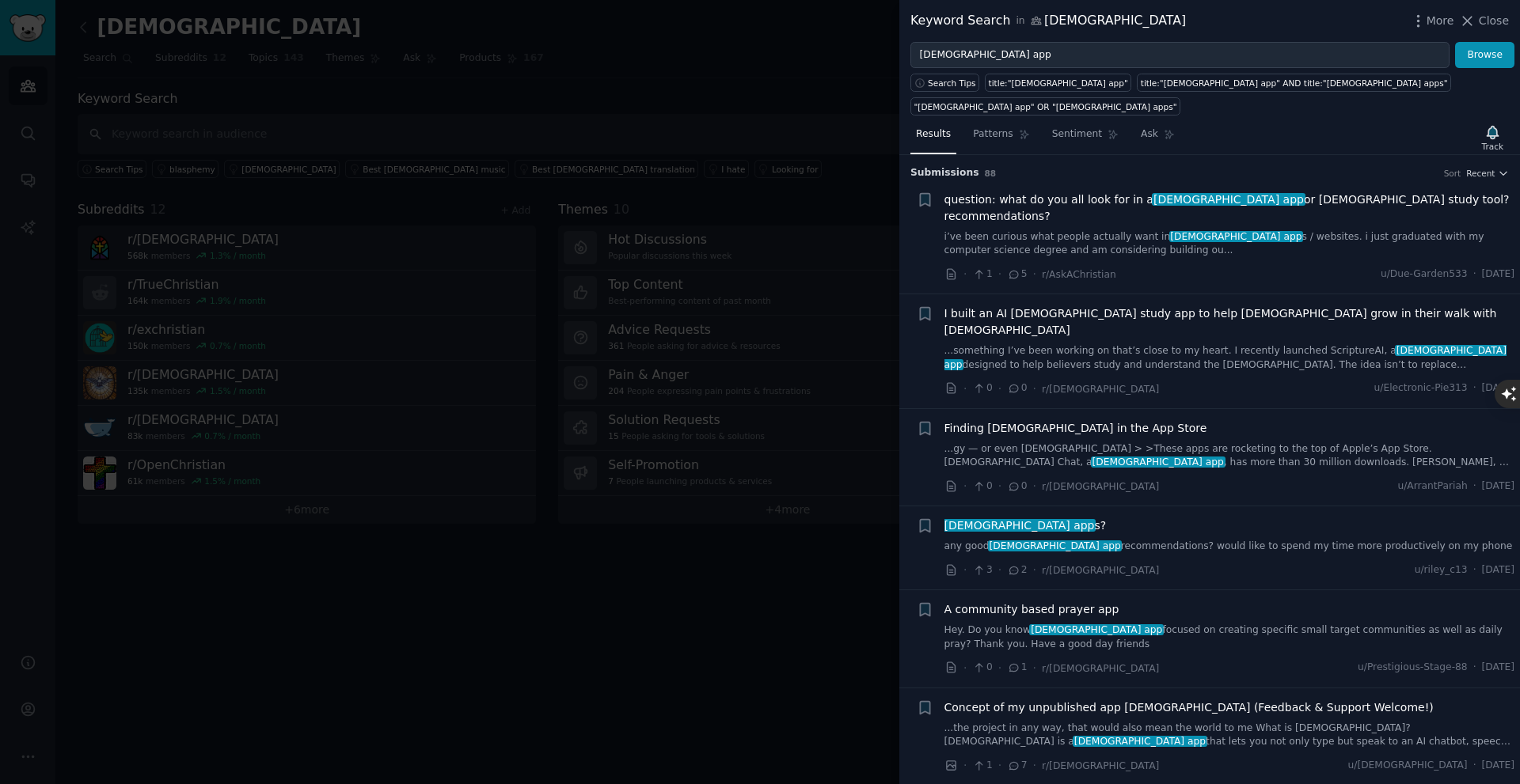
drag, startPoint x: 1022, startPoint y: 148, endPoint x: 994, endPoint y: 199, distance: 58.2
click at [760, 124] on icon "button" at bounding box center [1492, 132] width 16 height 16
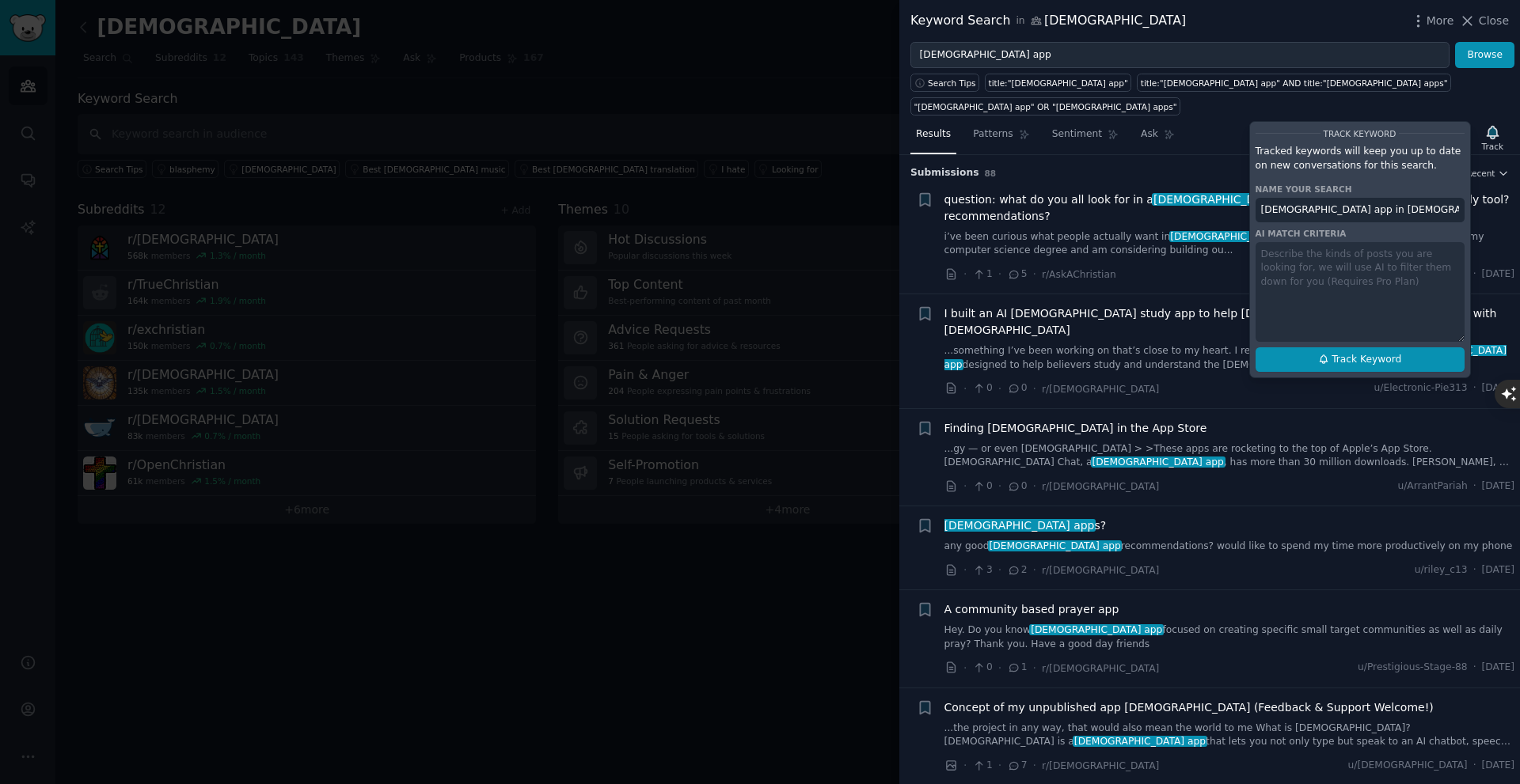
click at [760, 353] on span "Track Keyword" at bounding box center [1366, 360] width 70 height 14
type input "Christian app in christians"
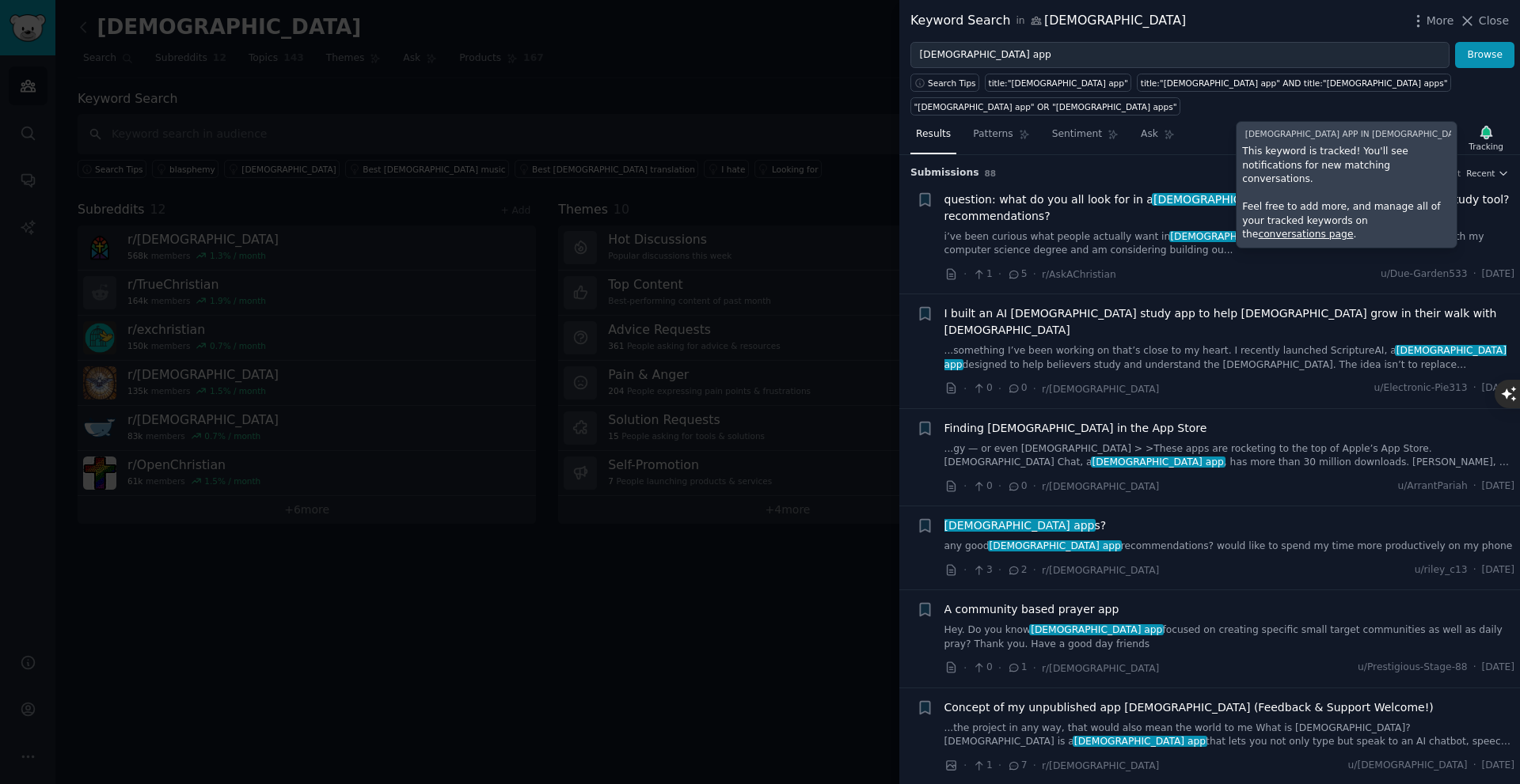
click at [760, 130] on div "Results Patterns Sentiment Ask Tracking Christian app in christians This keywor…" at bounding box center [1210, 138] width 621 height 34
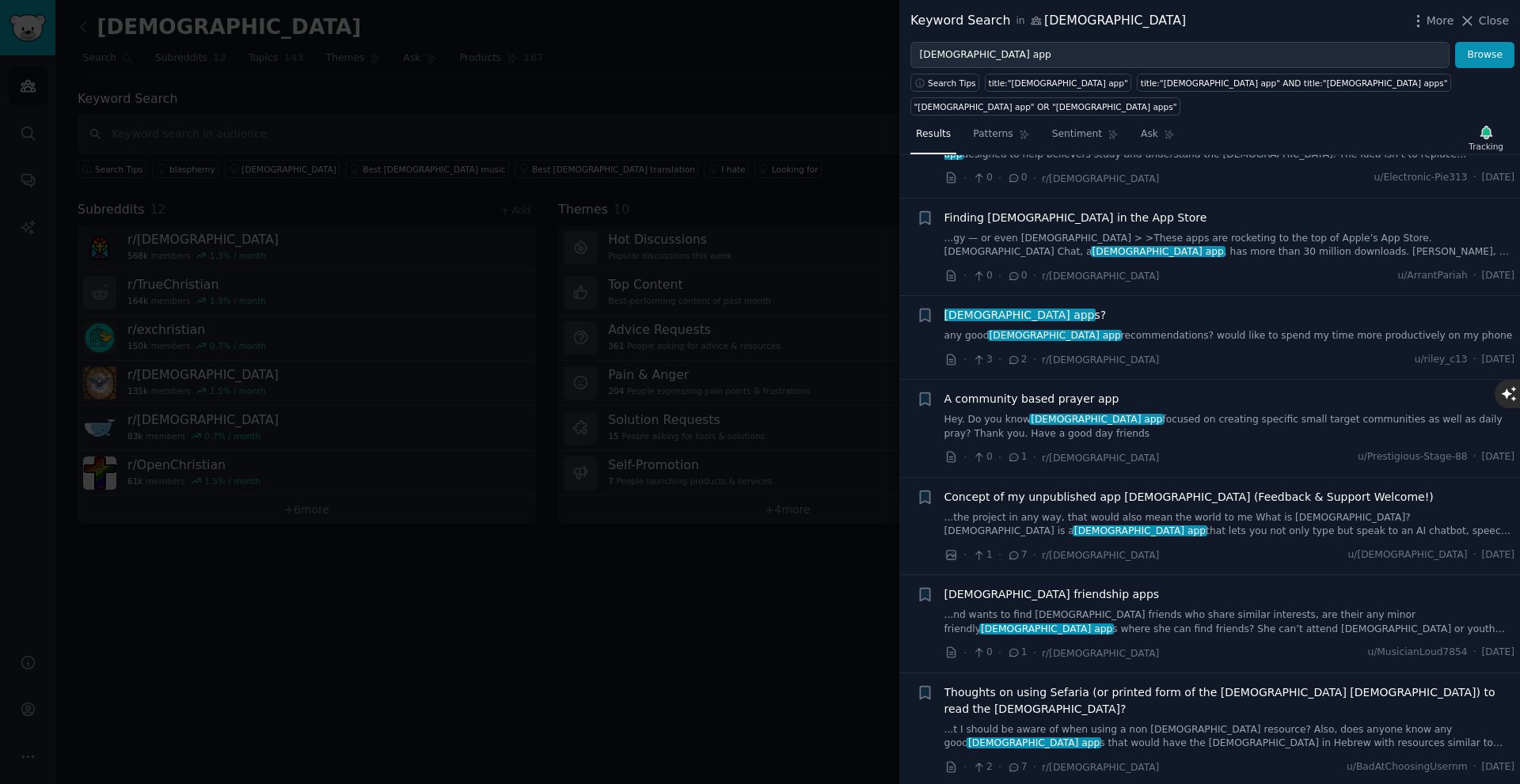
scroll to position [212, 0]
drag, startPoint x: 1086, startPoint y: 449, endPoint x: 967, endPoint y: 458, distance: 119.3
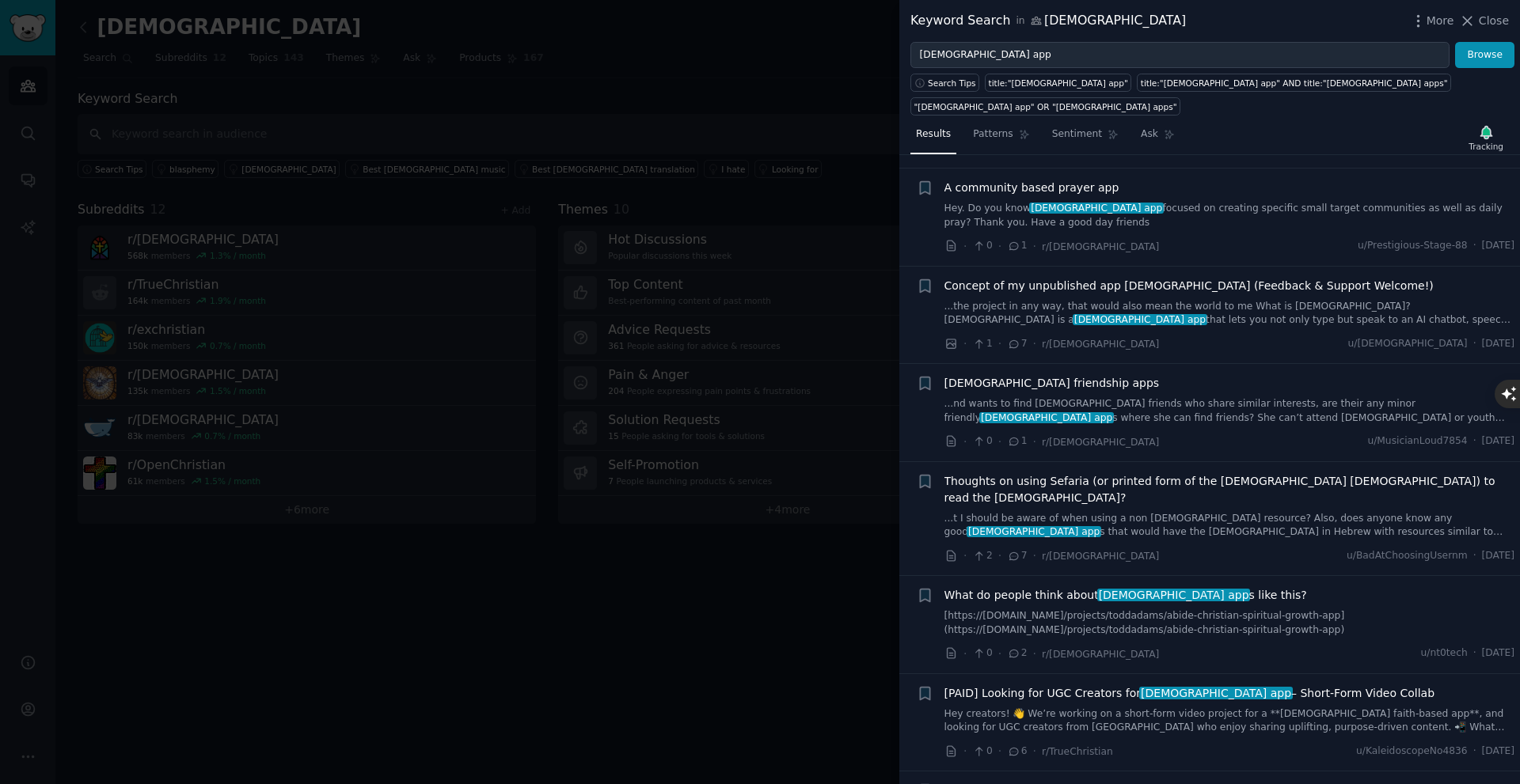
scroll to position [0, 0]
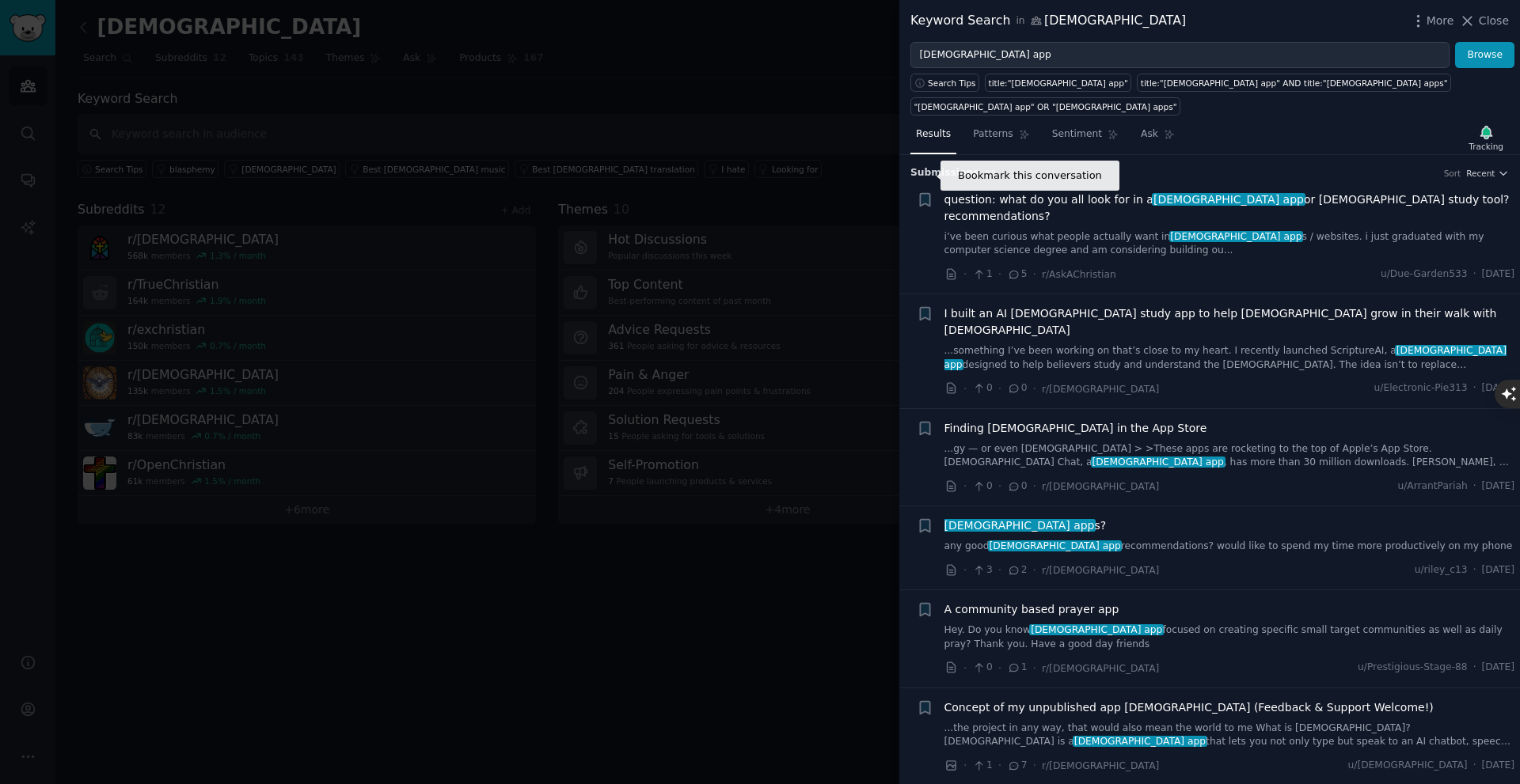
click at [760, 191] on icon "button" at bounding box center [924, 199] width 16 height 16
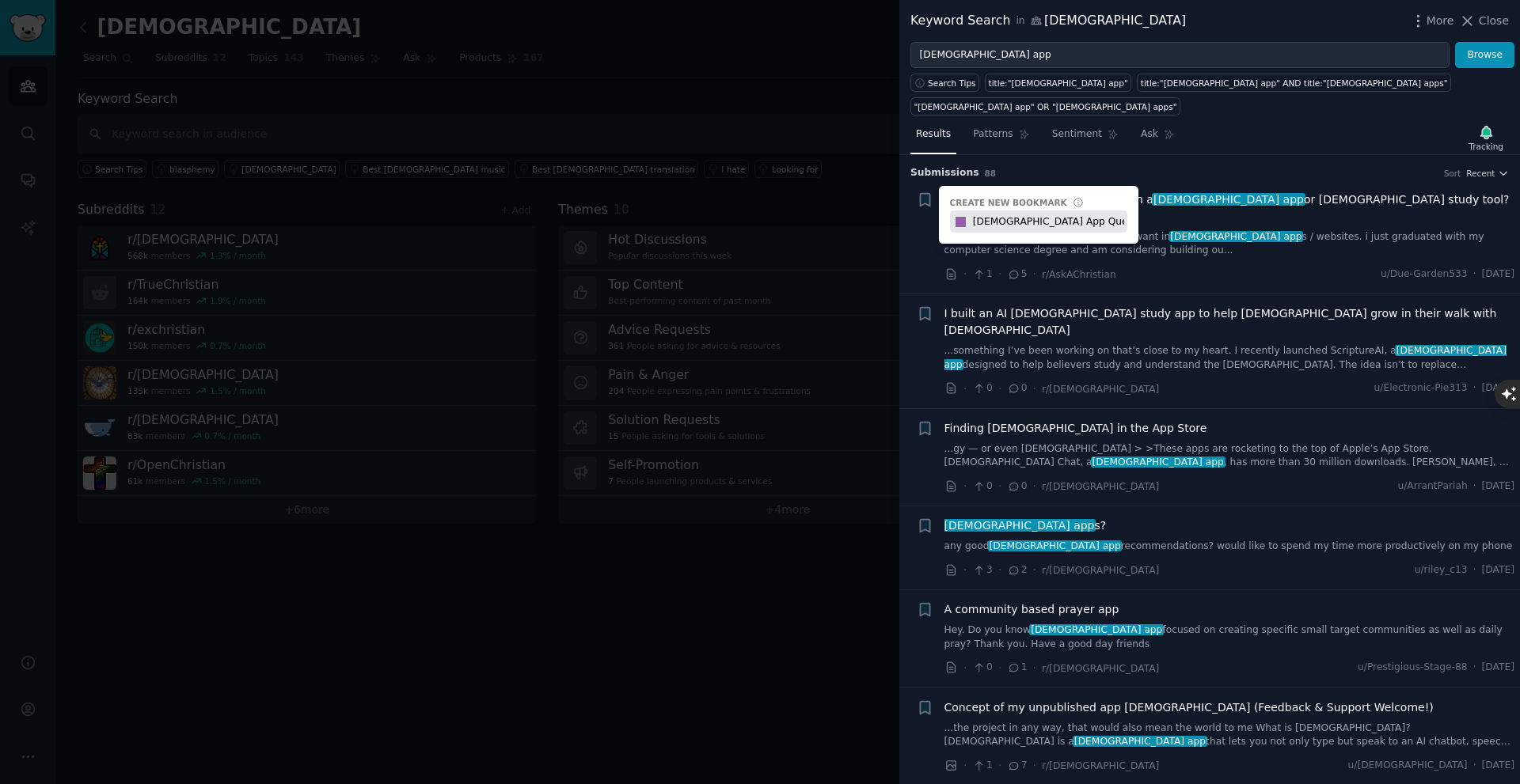
type input "Christian App Questions in reddit"
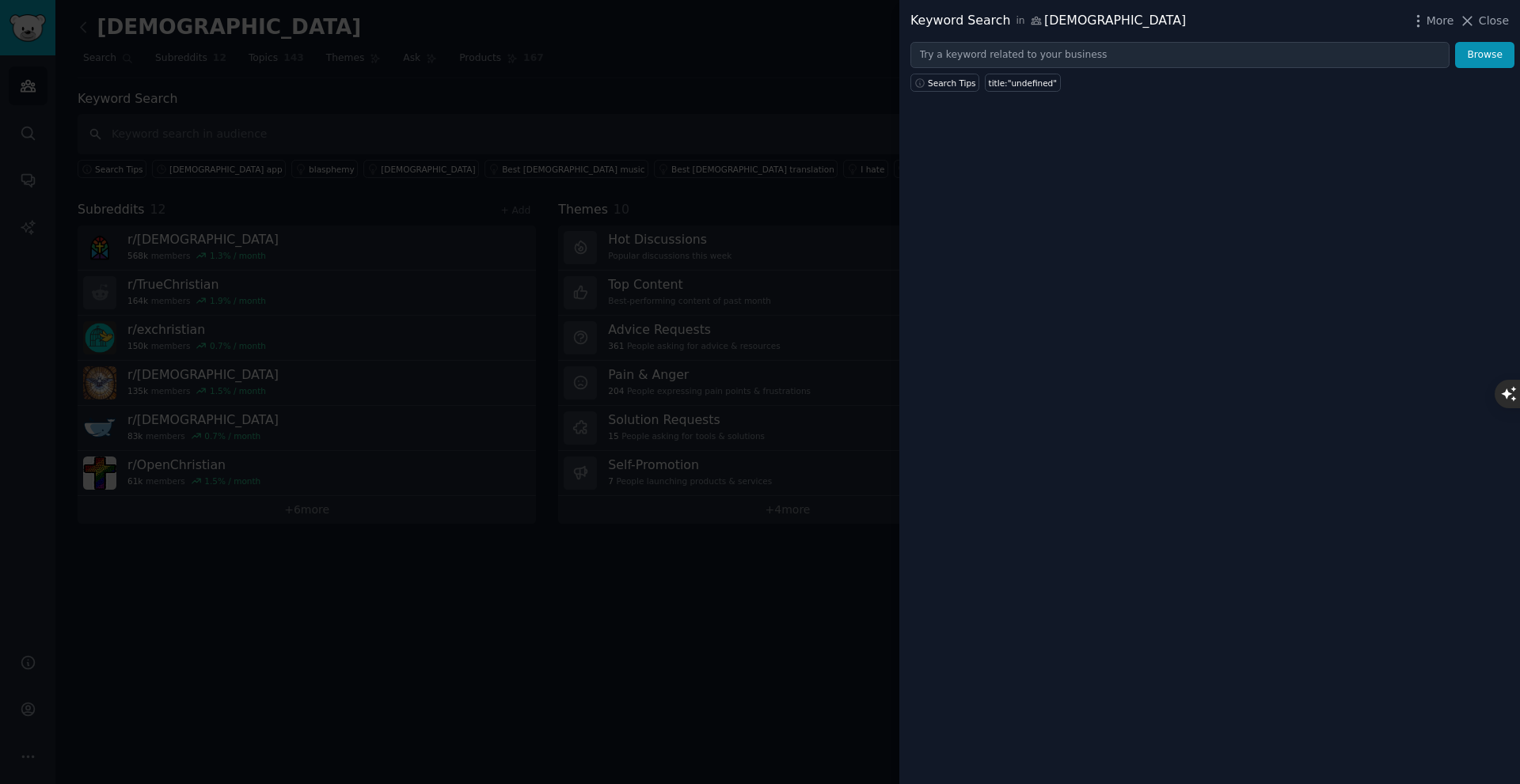
click at [1482, 28] on span "Close" at bounding box center [1493, 20] width 30 height 16
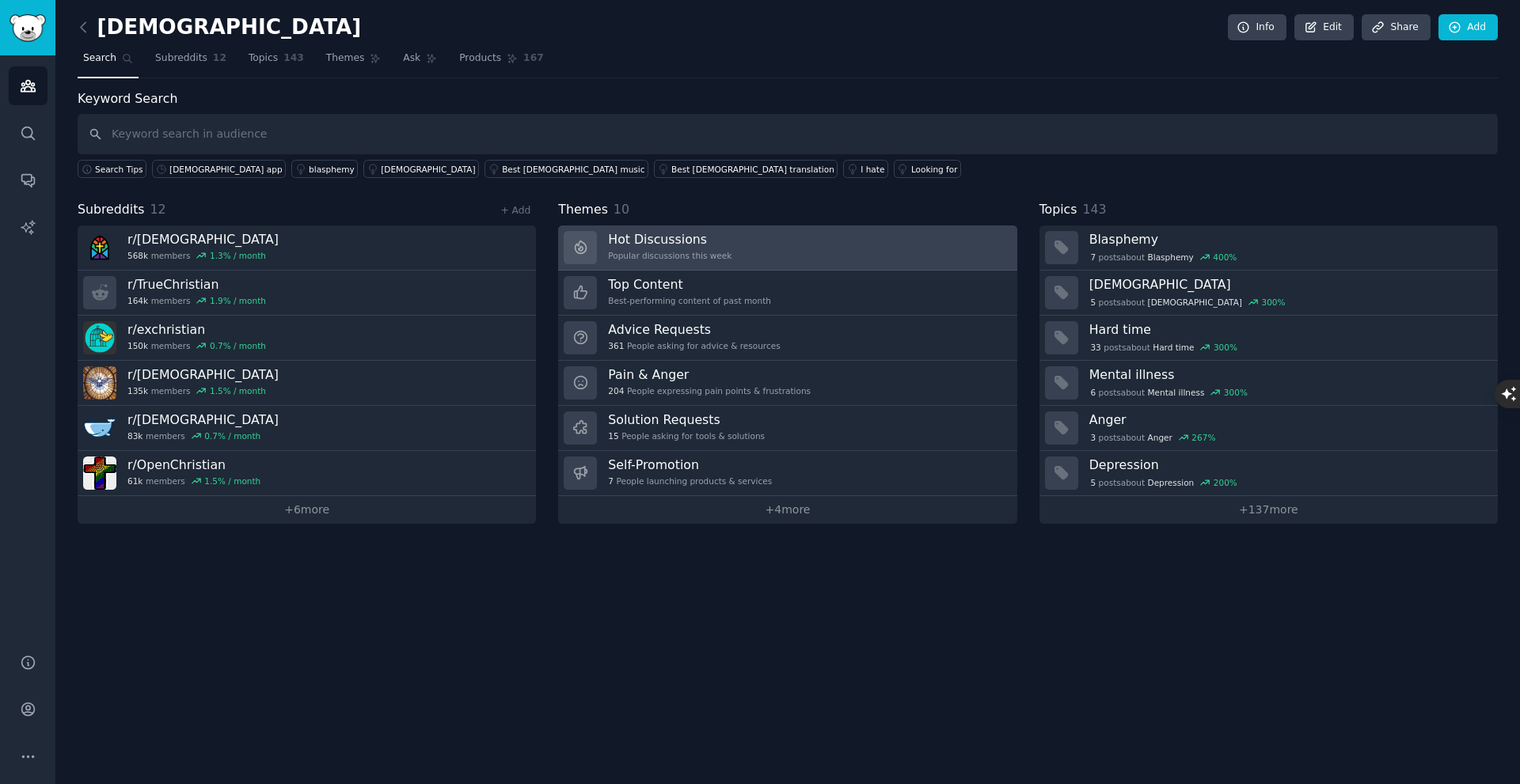
click at [681, 235] on h3 "Hot Discussions" at bounding box center [669, 238] width 124 height 16
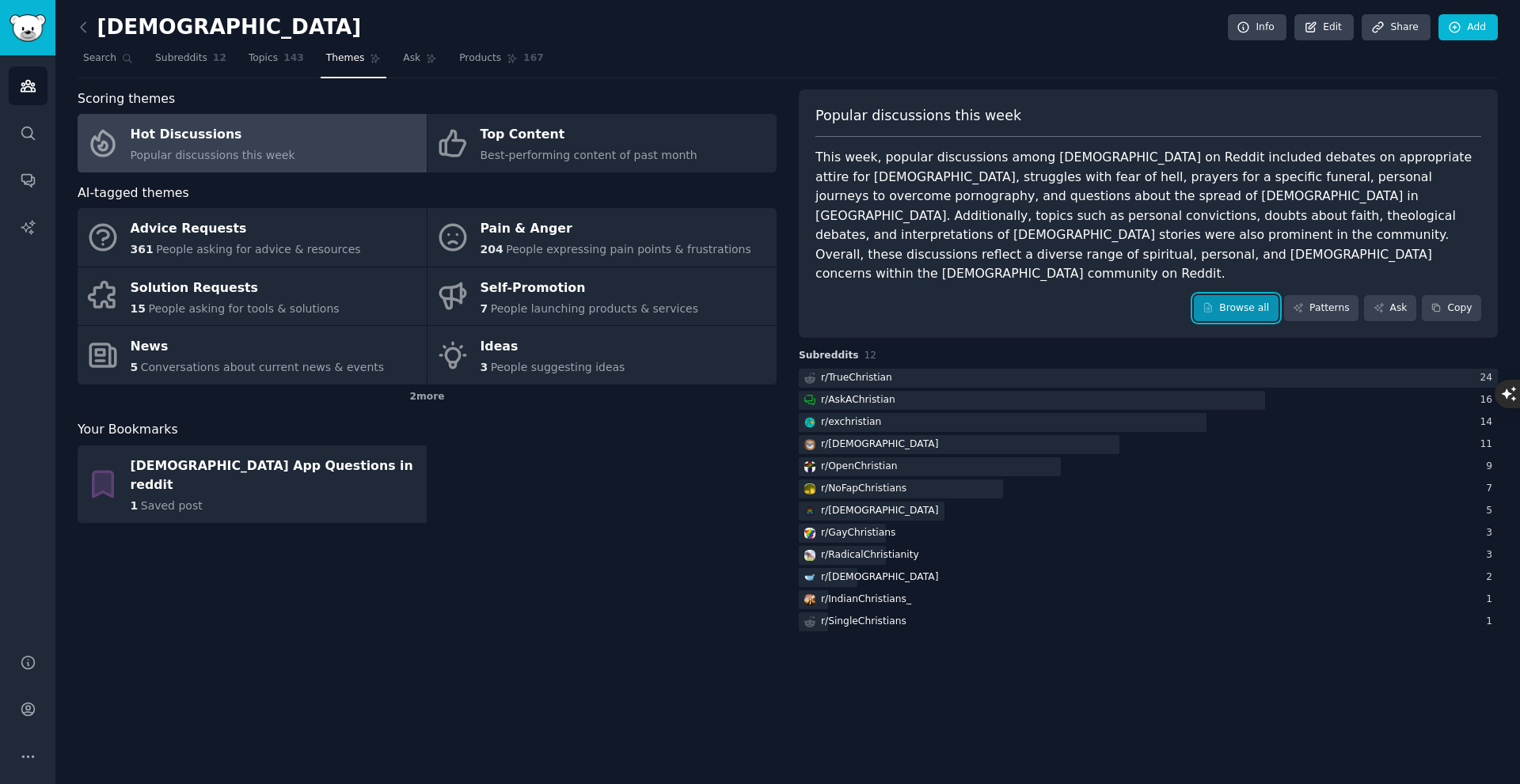
click at [1243, 295] on link "Browse all" at bounding box center [1236, 308] width 84 height 27
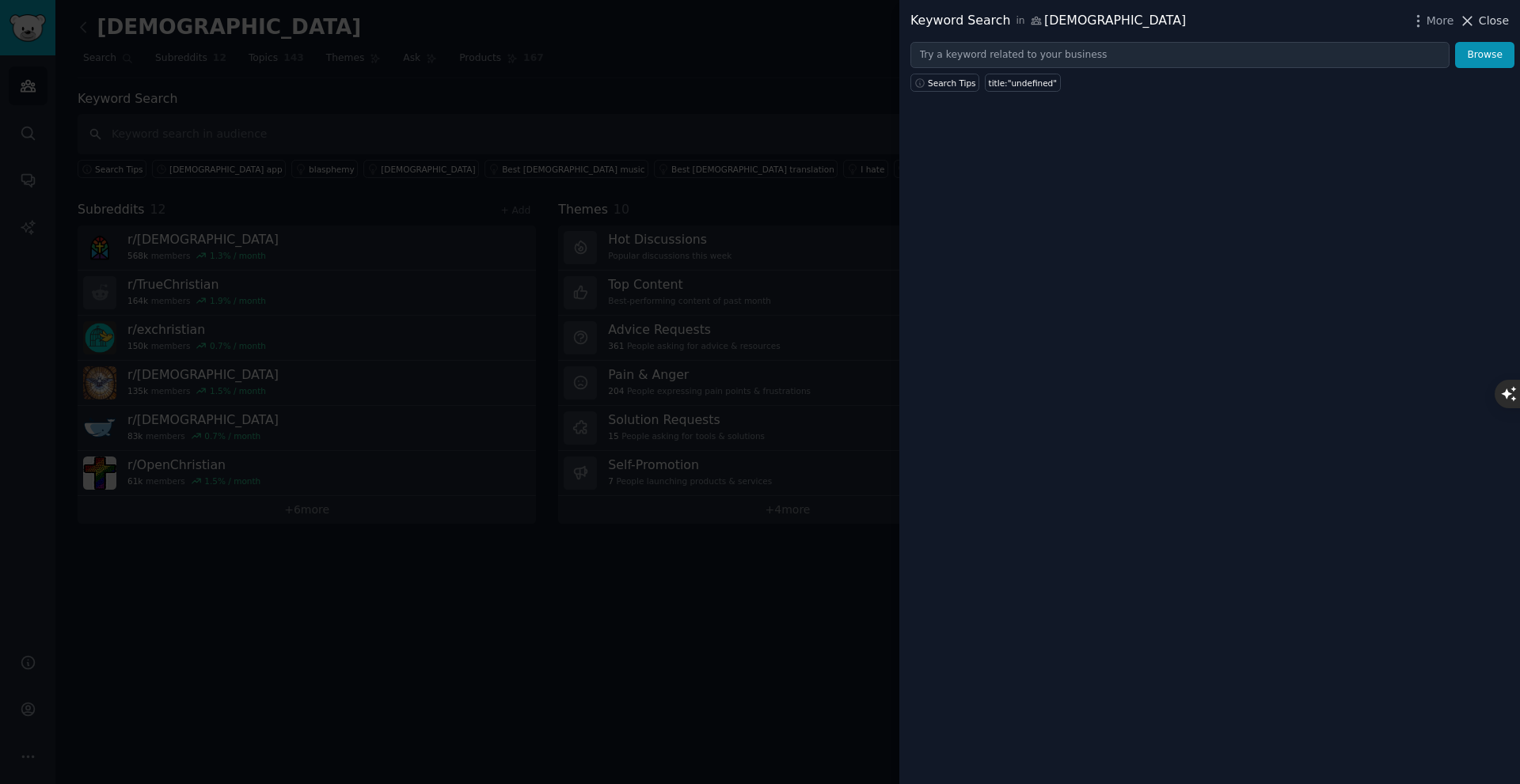
click at [1504, 17] on span "Close" at bounding box center [1493, 20] width 30 height 16
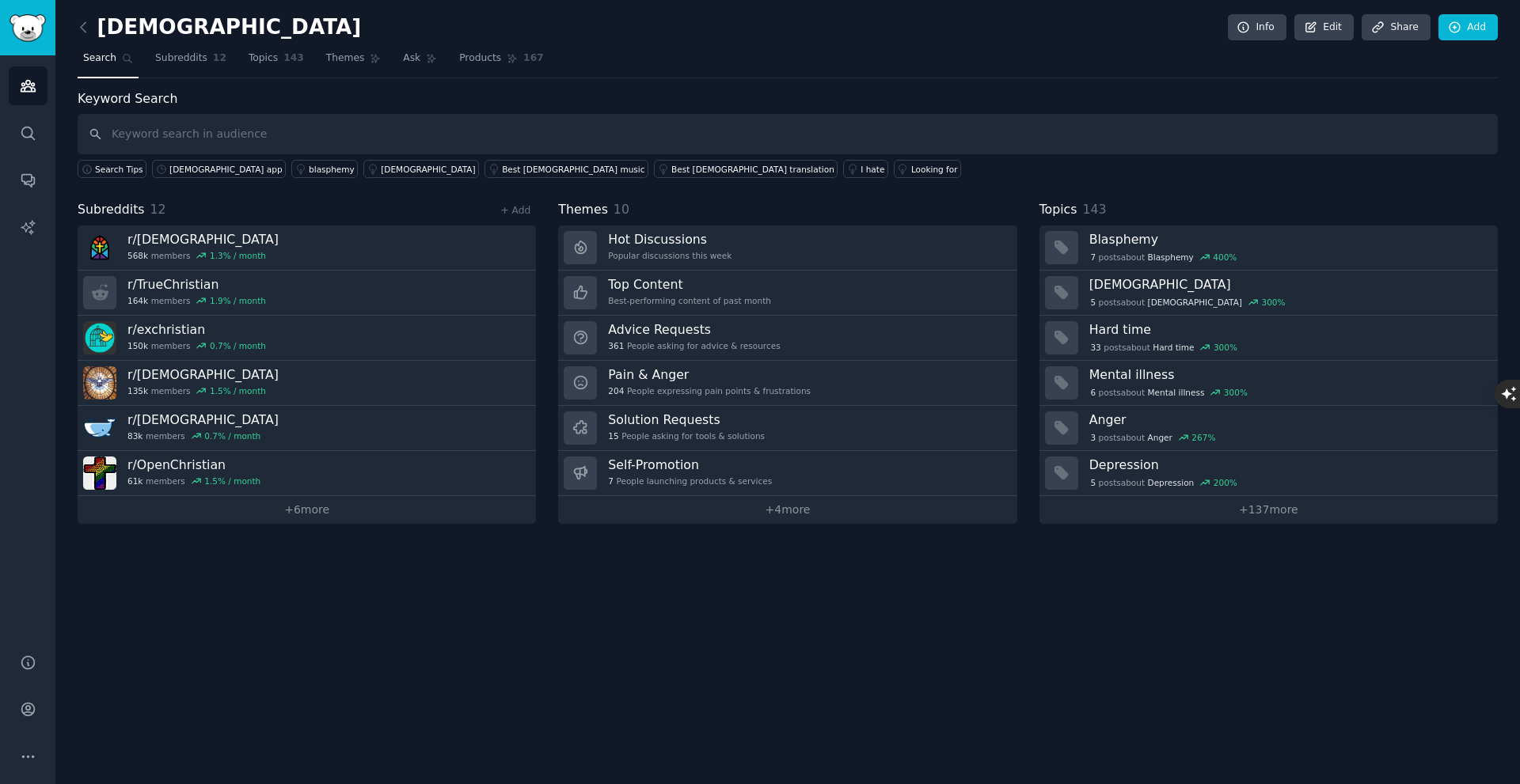
click at [7, 88] on div "Audiences Search Conversations AI Reports" at bounding box center [28, 345] width 56 height 579
click at [25, 88] on icon "Sidebar" at bounding box center [27, 86] width 14 height 11
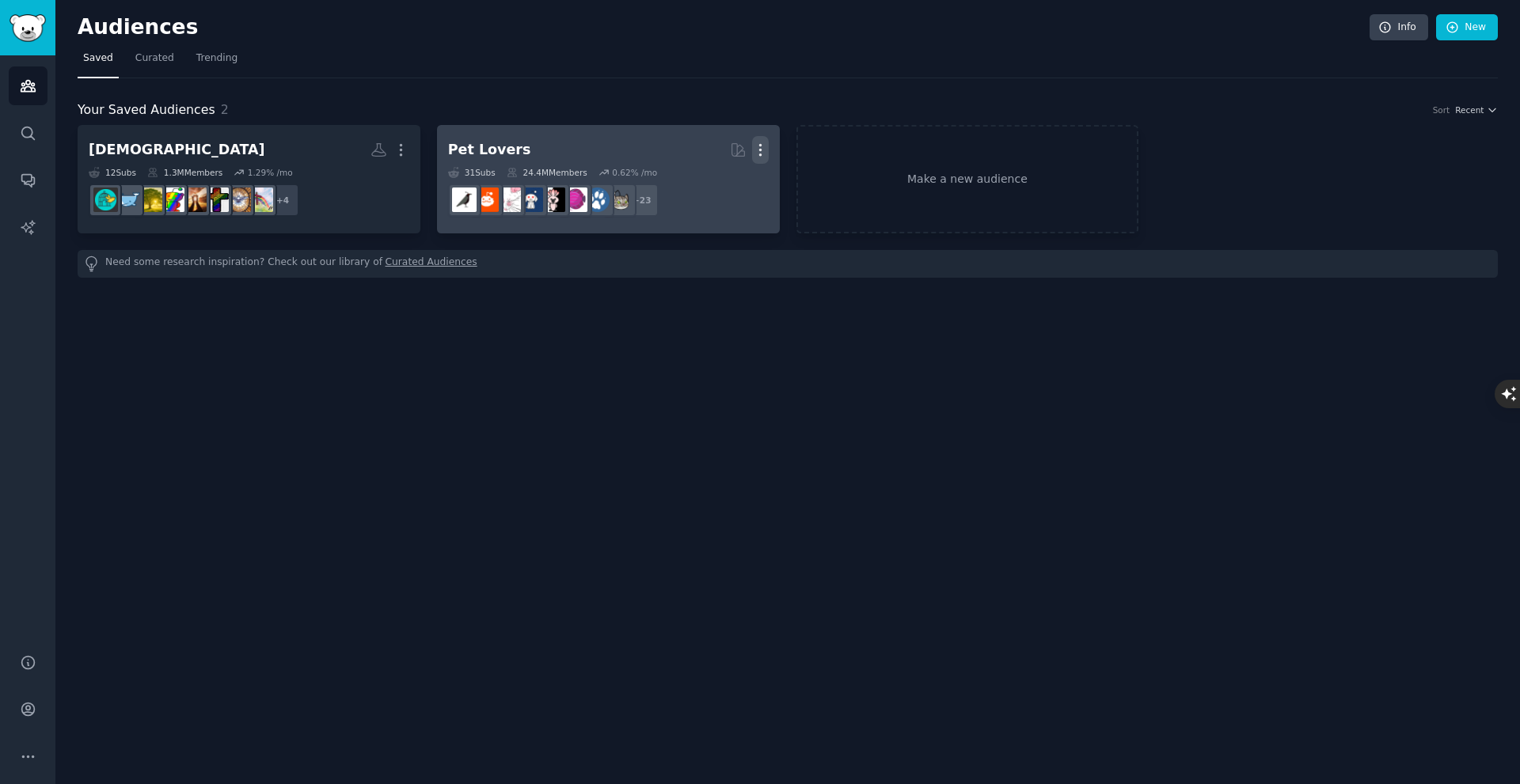
click at [763, 148] on icon "button" at bounding box center [760, 149] width 16 height 16
click at [717, 190] on p "Delete" at bounding box center [717, 183] width 36 height 16
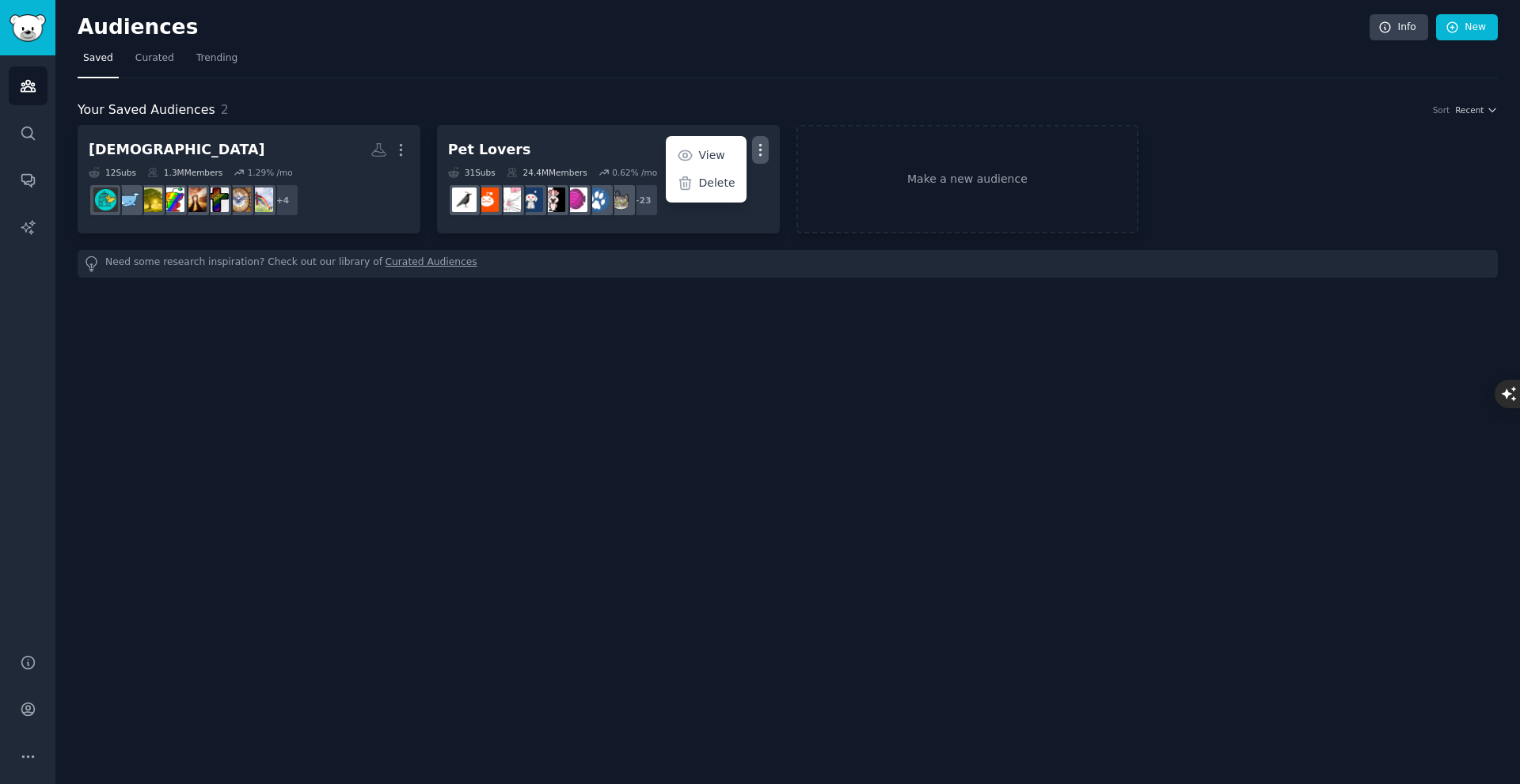
click at [692, 485] on div "Audiences Info New Saved Curated Trending Your Saved Audiences 2 Sort Recent ch…" at bounding box center [787, 392] width 1464 height 784
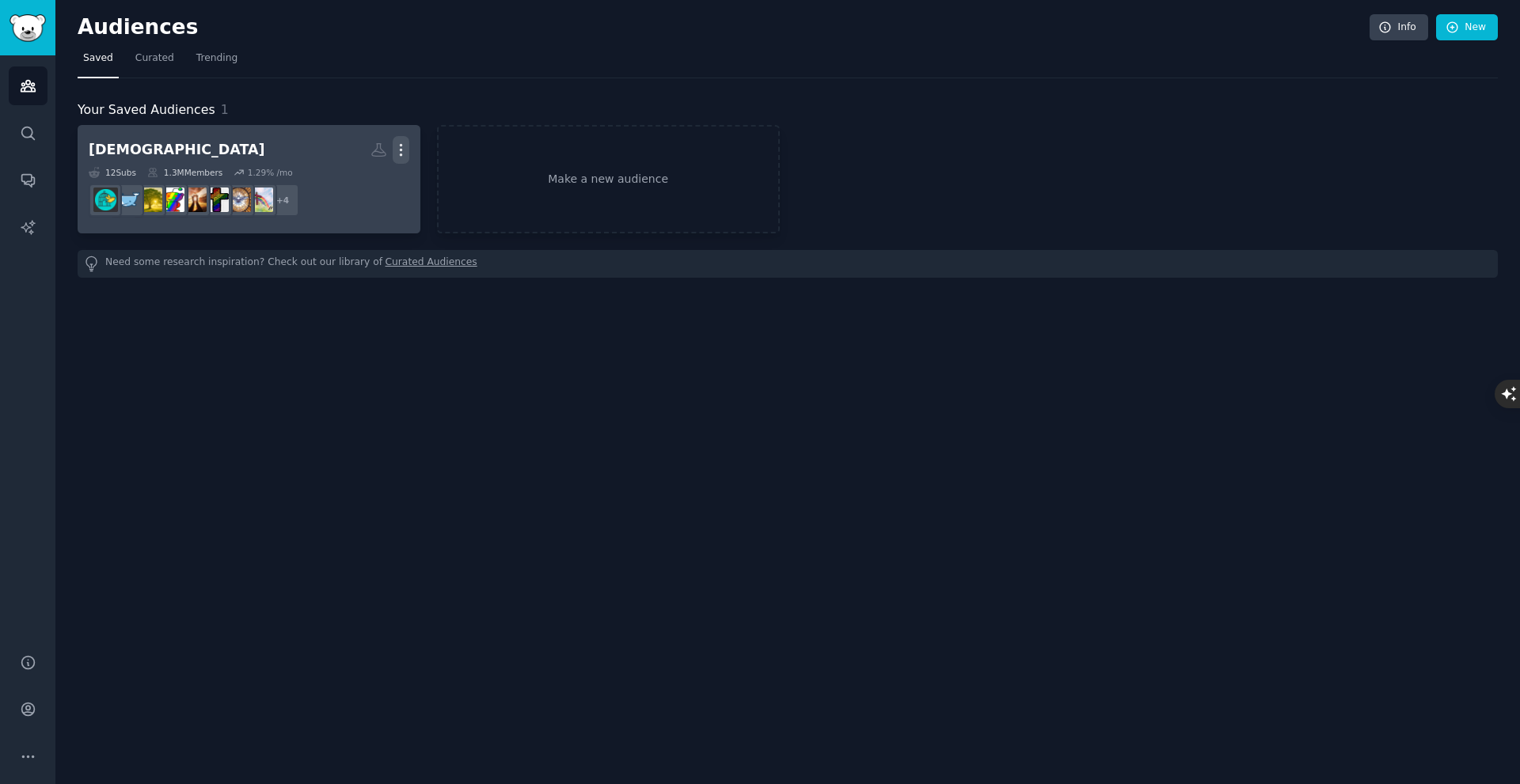
click at [404, 150] on icon "button" at bounding box center [400, 149] width 16 height 16
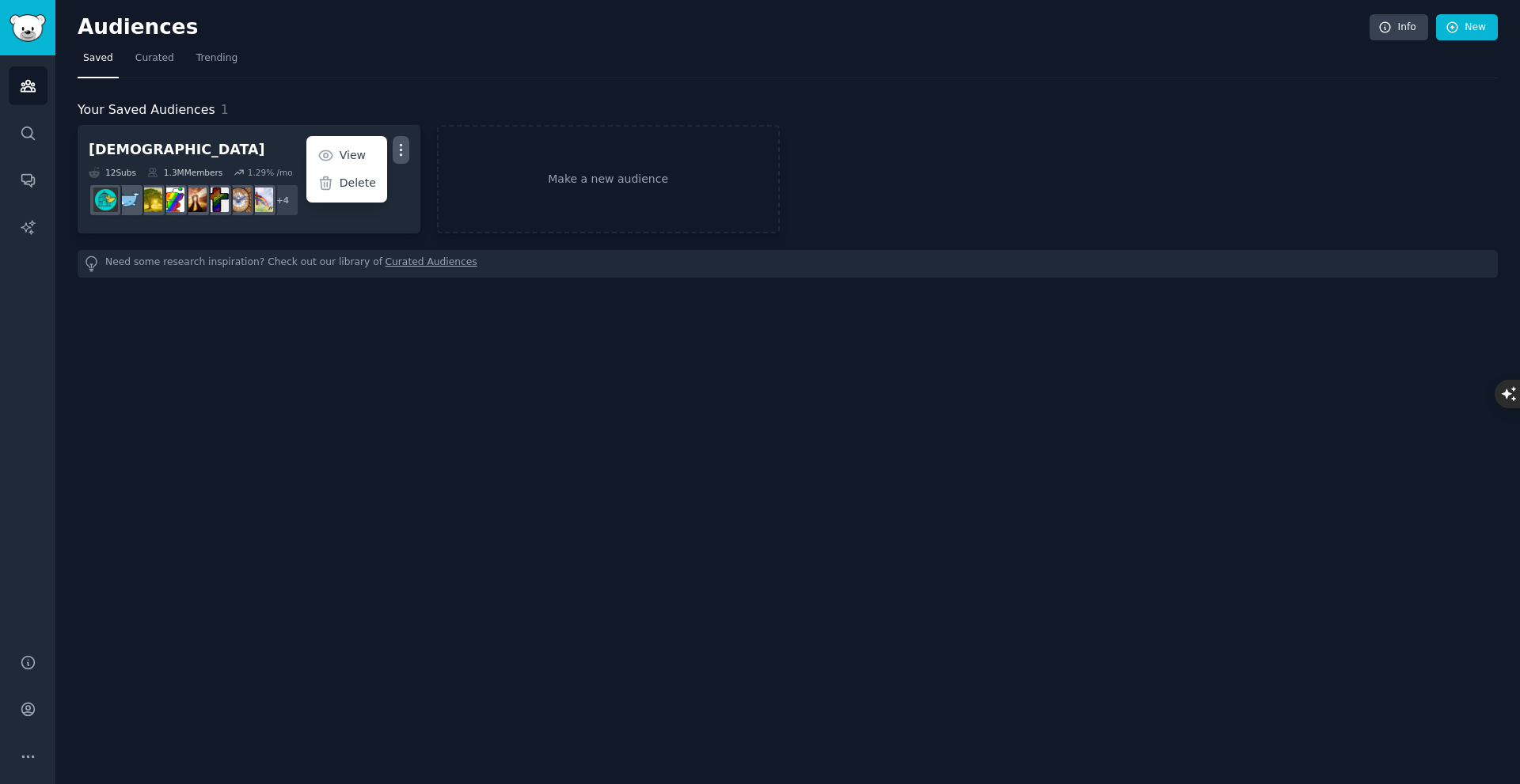
click at [619, 422] on div "Audiences Info New Saved Curated Trending Your Saved Audiences 1 christians Mor…" at bounding box center [787, 392] width 1464 height 784
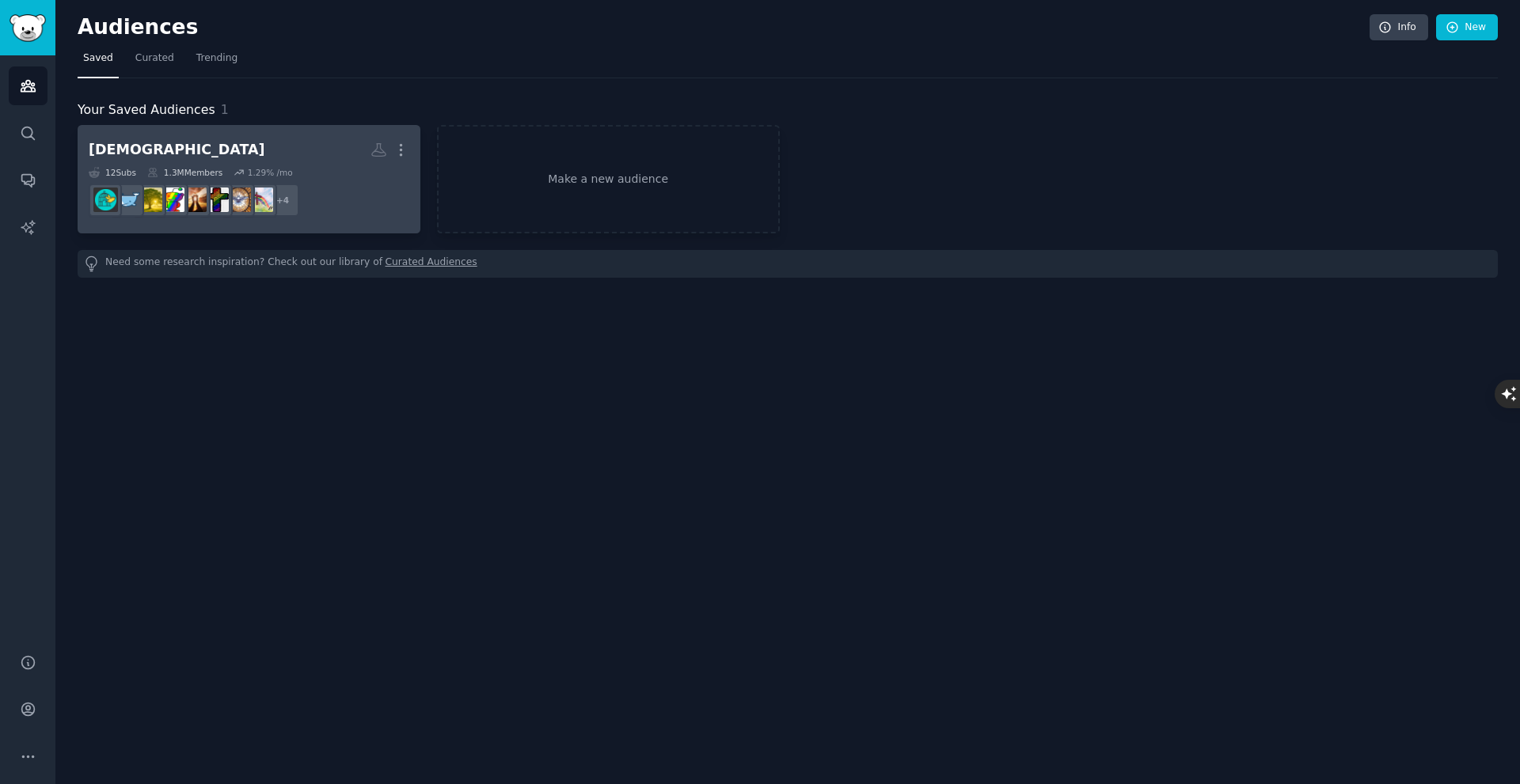
click at [329, 179] on dd "+ 4" at bounding box center [249, 200] width 321 height 44
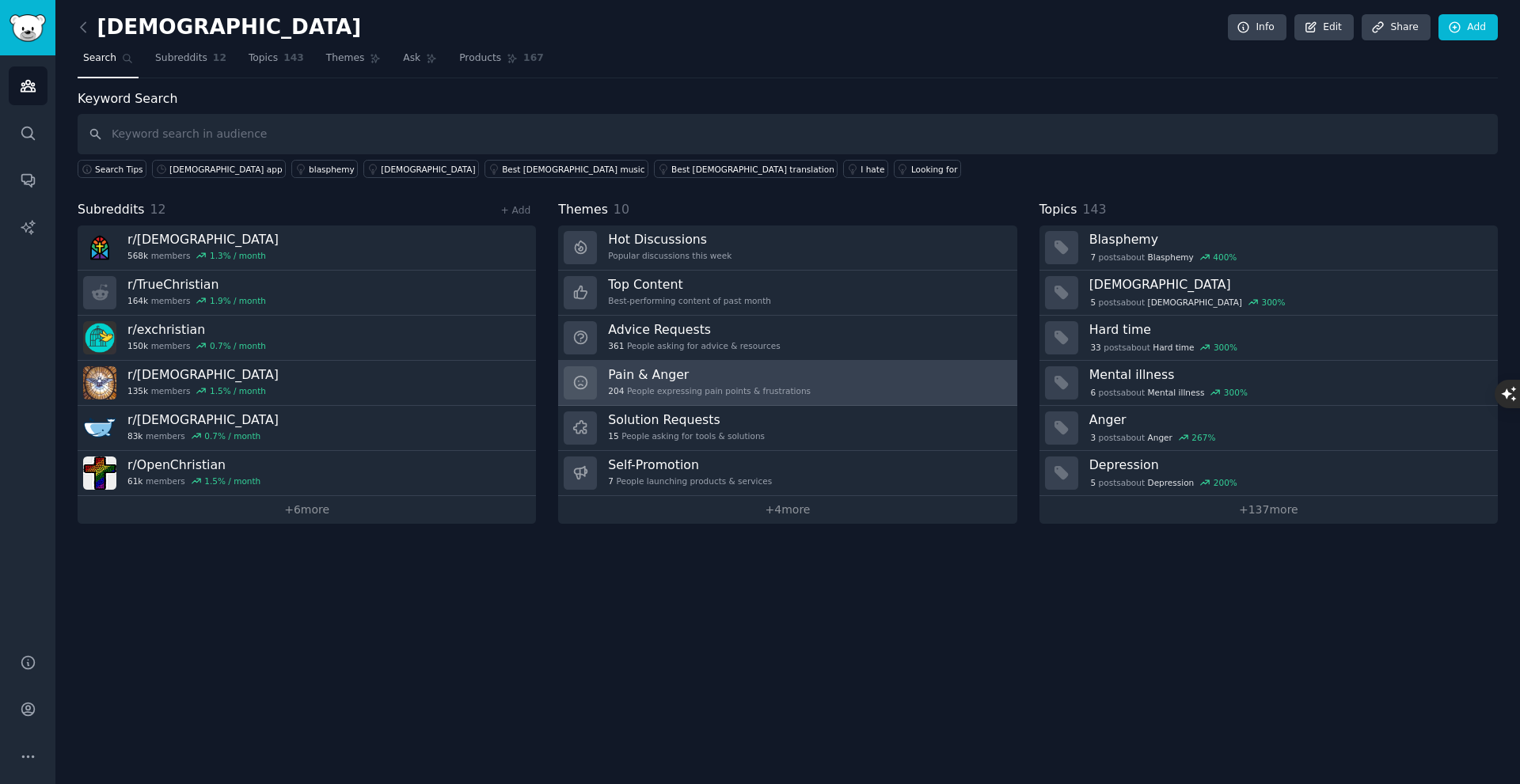
click at [797, 399] on link "Pain & Anger 204 People expressing pain points & frustrations" at bounding box center [787, 383] width 459 height 45
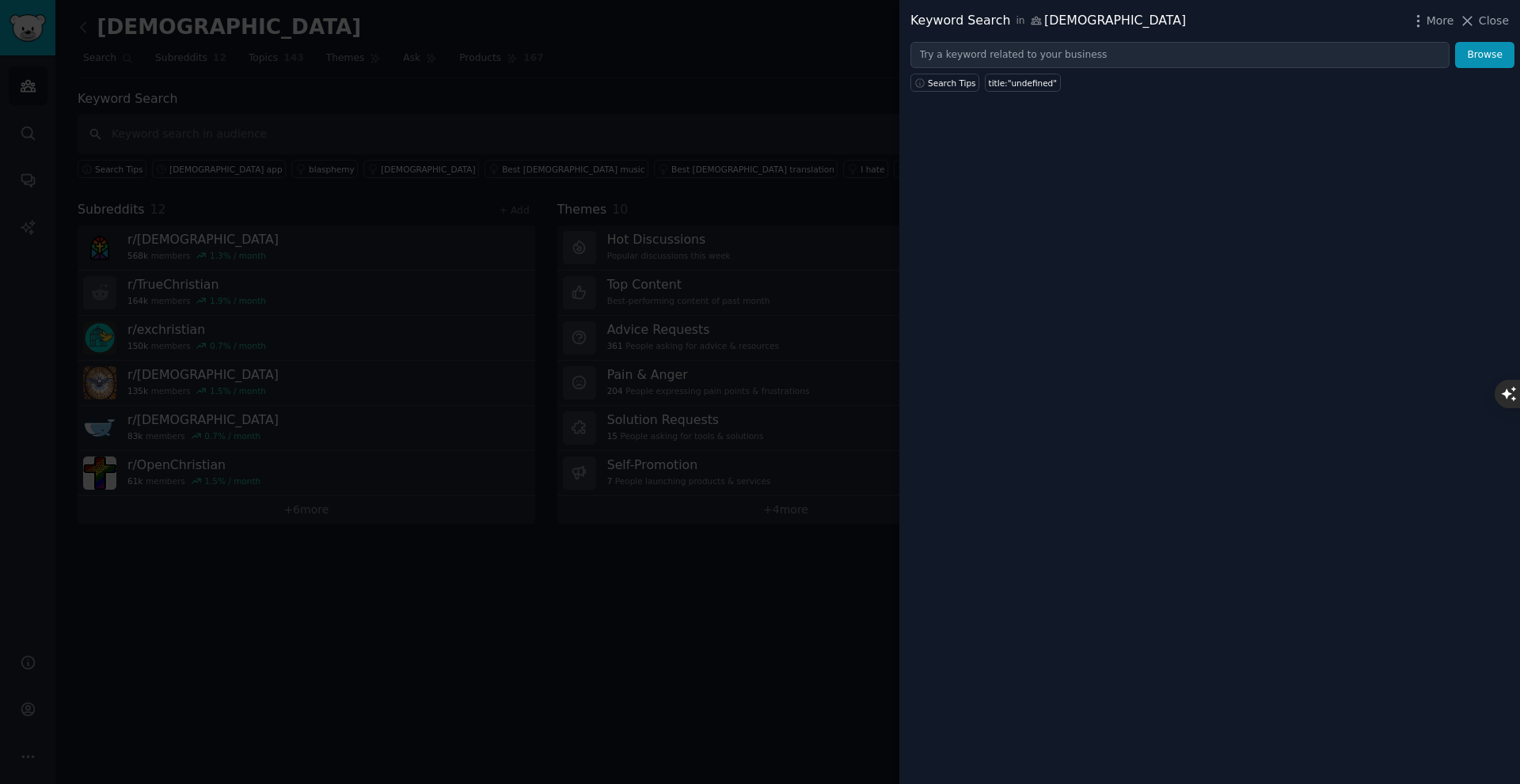
click at [1489, 23] on span "Close" at bounding box center [1493, 20] width 30 height 16
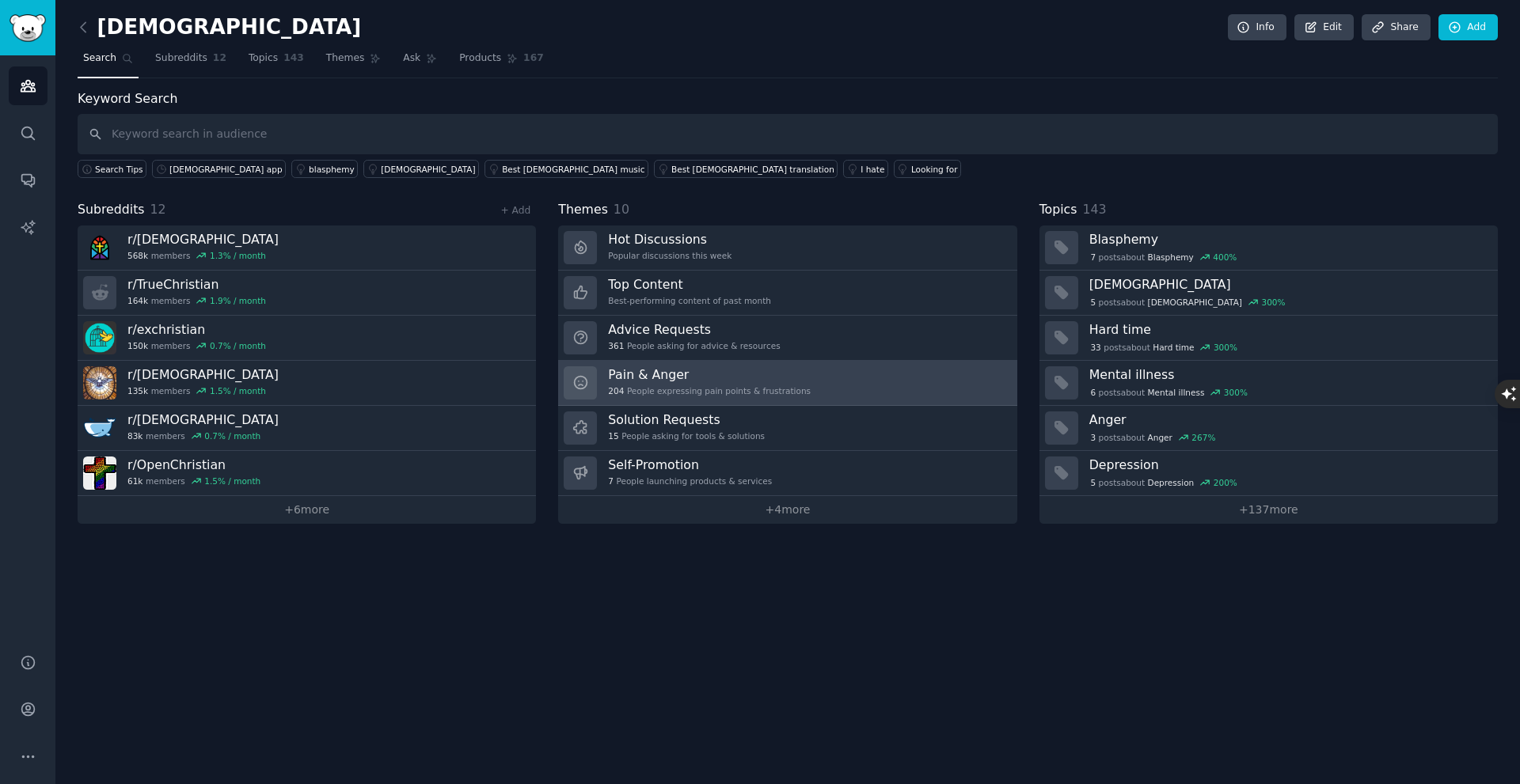
click at [792, 390] on link "Pain & Anger 204 People expressing pain points & frustrations" at bounding box center [787, 383] width 459 height 45
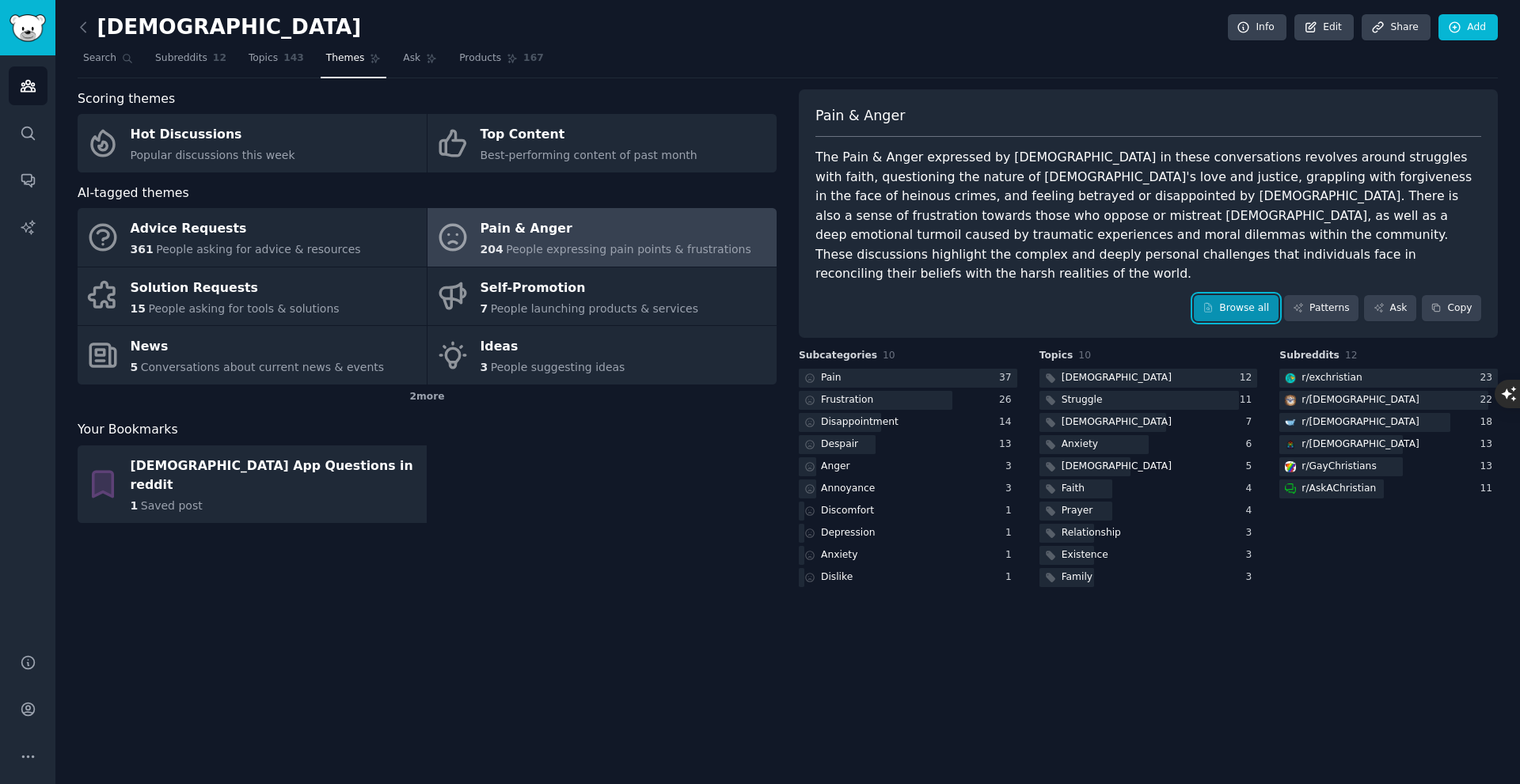
click at [1248, 295] on link "Browse all" at bounding box center [1236, 308] width 84 height 27
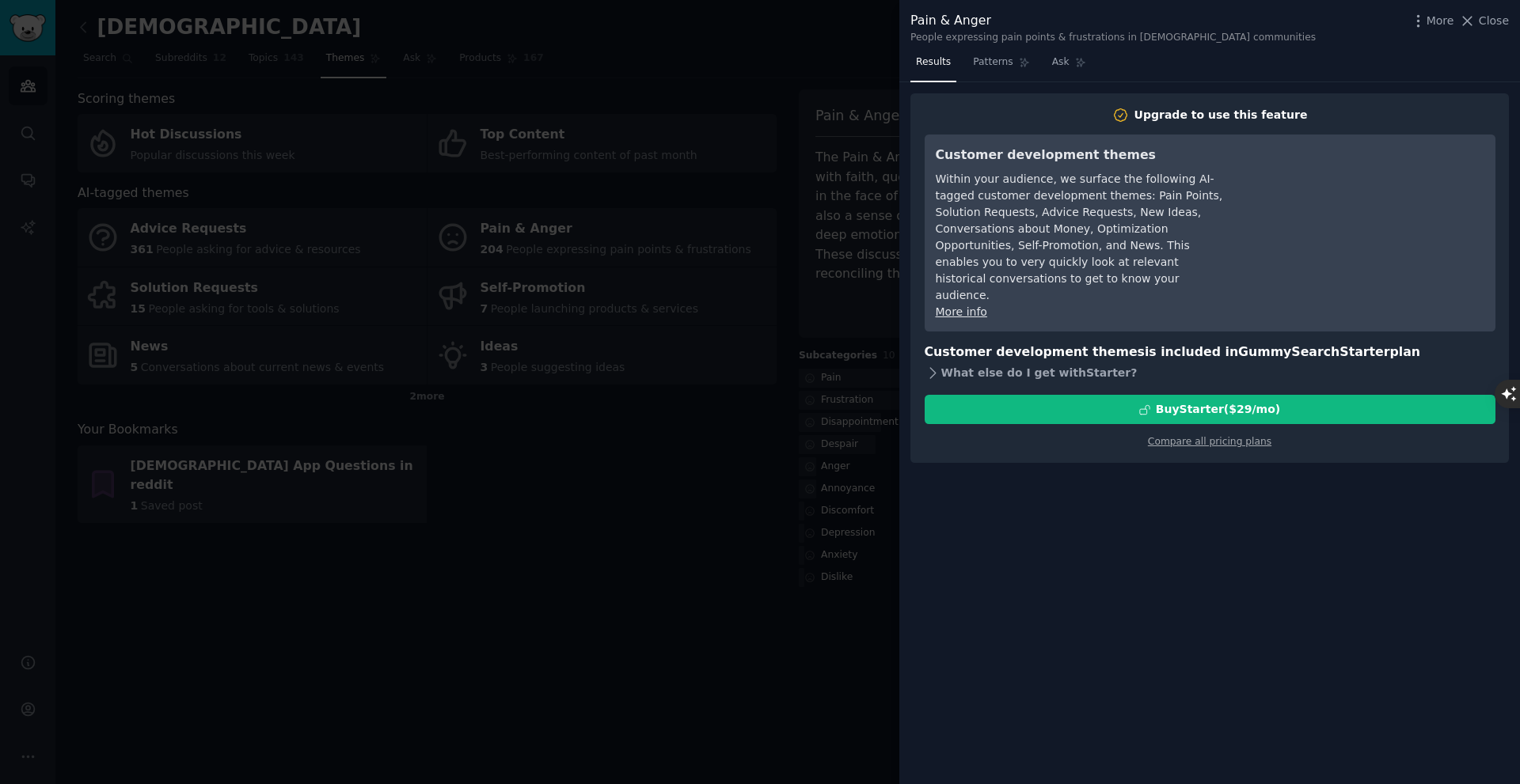
click at [938, 365] on icon at bounding box center [932, 372] width 16 height 16
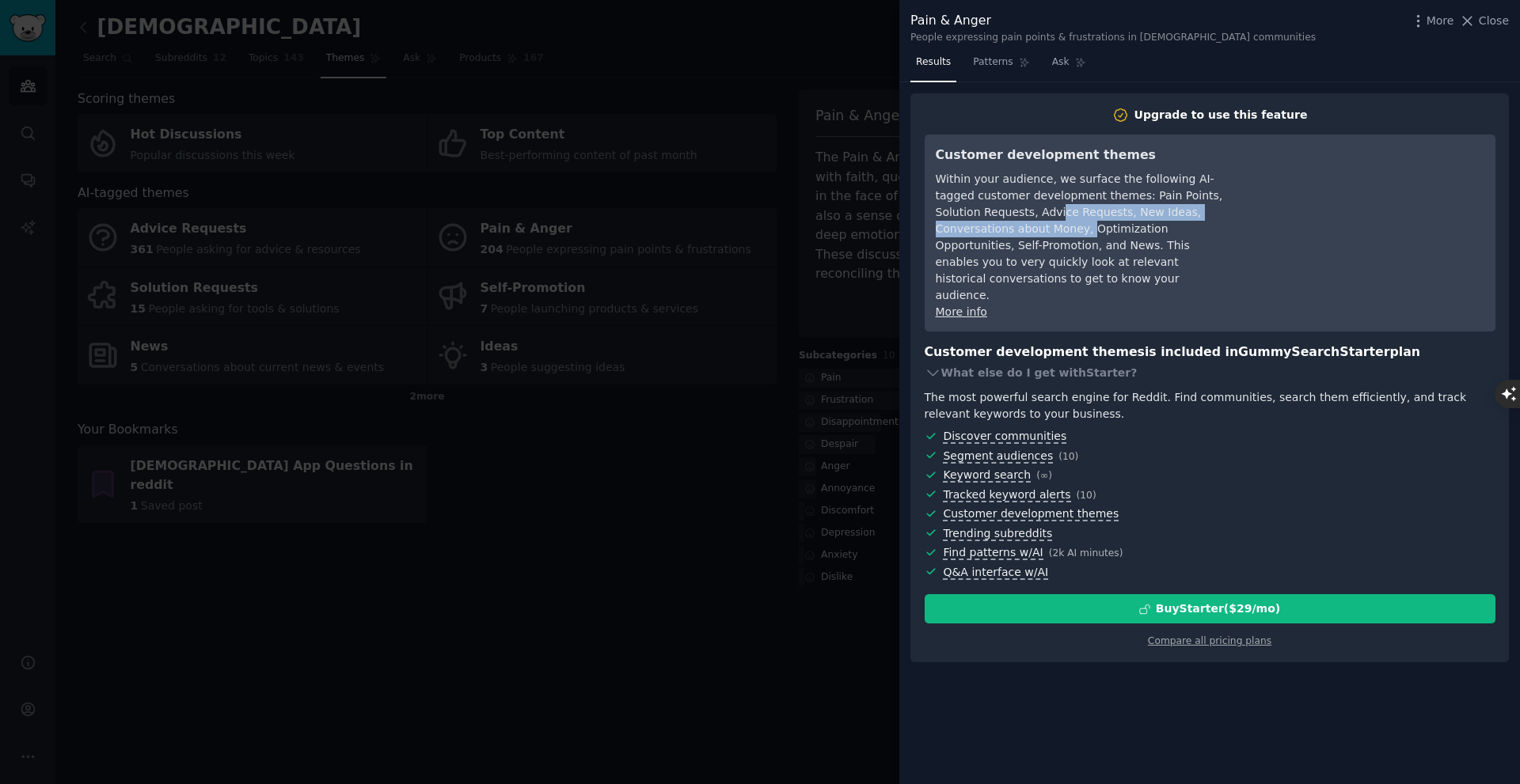
click at [1007, 221] on div "Within your audience, we surface the following AI-tagged customer development t…" at bounding box center [1080, 237] width 289 height 133
drag, startPoint x: 1000, startPoint y: 48, endPoint x: 1001, endPoint y: 59, distance: 11.0
click at [1000, 48] on div "Pain & Anger People expressing pain points & frustrations in [DEMOGRAPHIC_DATA]…" at bounding box center [1210, 25] width 621 height 50
drag, startPoint x: 1002, startPoint y: 60, endPoint x: 1253, endPoint y: 31, distance: 252.7
click at [1002, 61] on span "Patterns" at bounding box center [992, 62] width 39 height 14
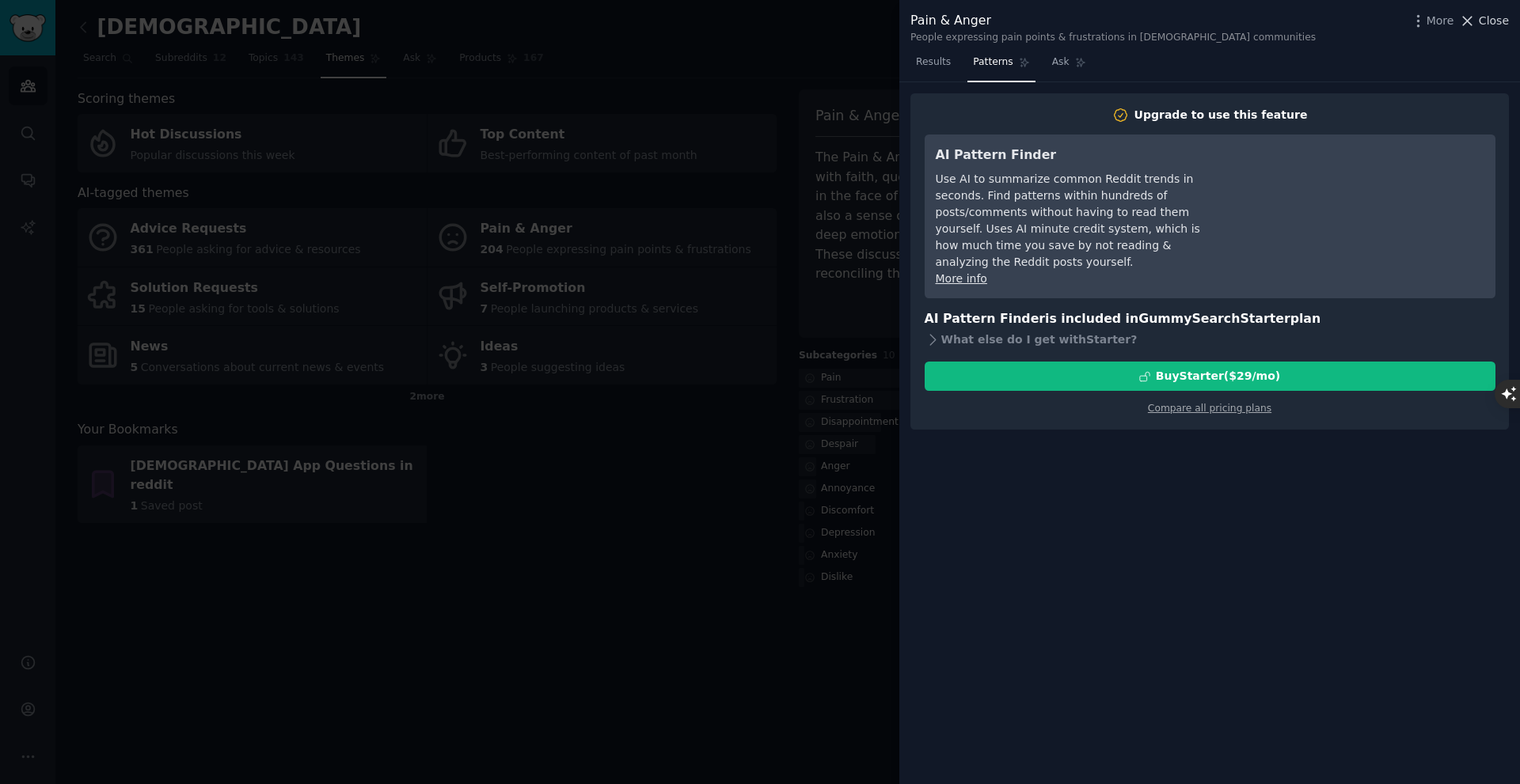
click at [1503, 19] on span "Close" at bounding box center [1493, 20] width 30 height 16
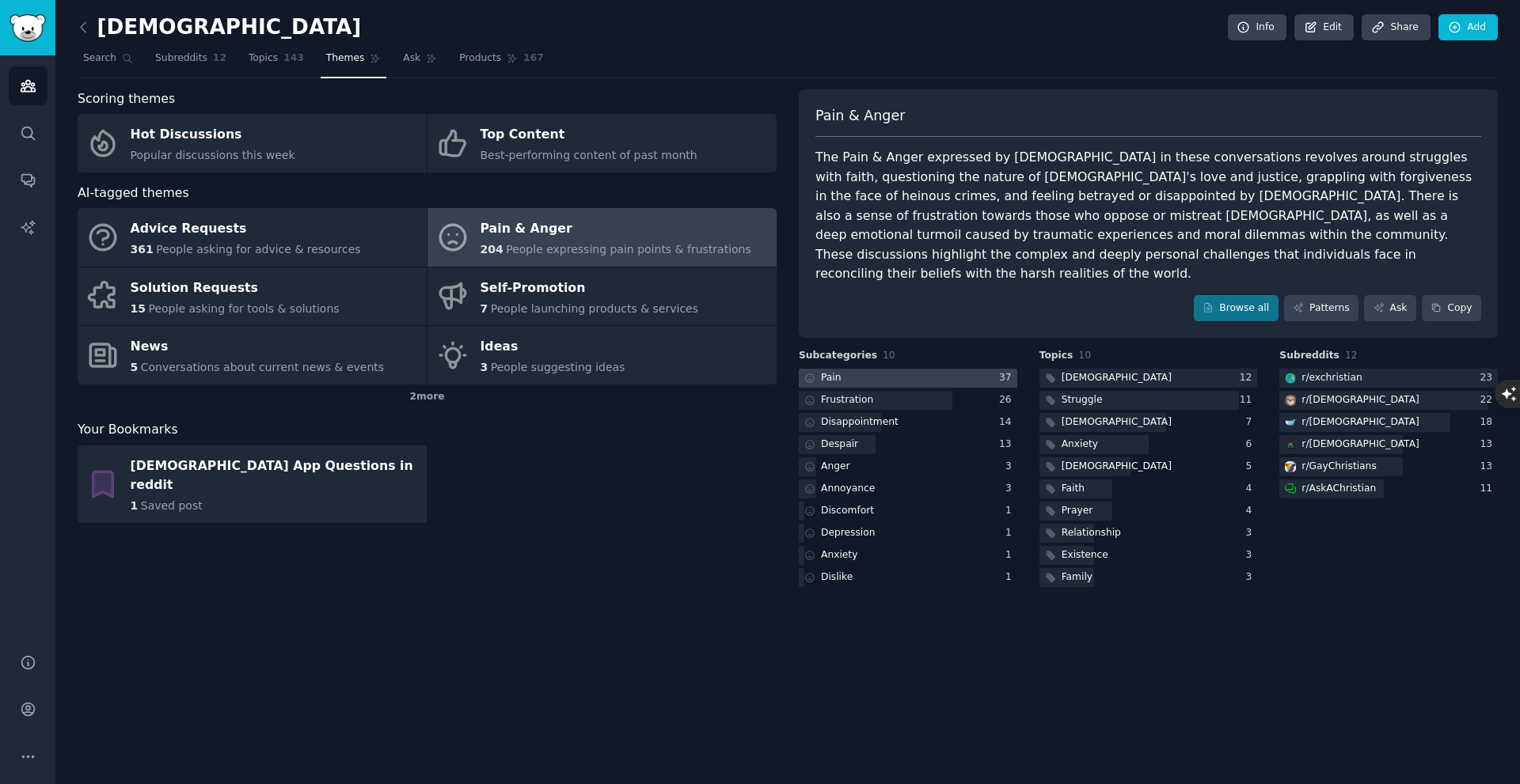
click at [894, 369] on div at bounding box center [908, 378] width 218 height 20
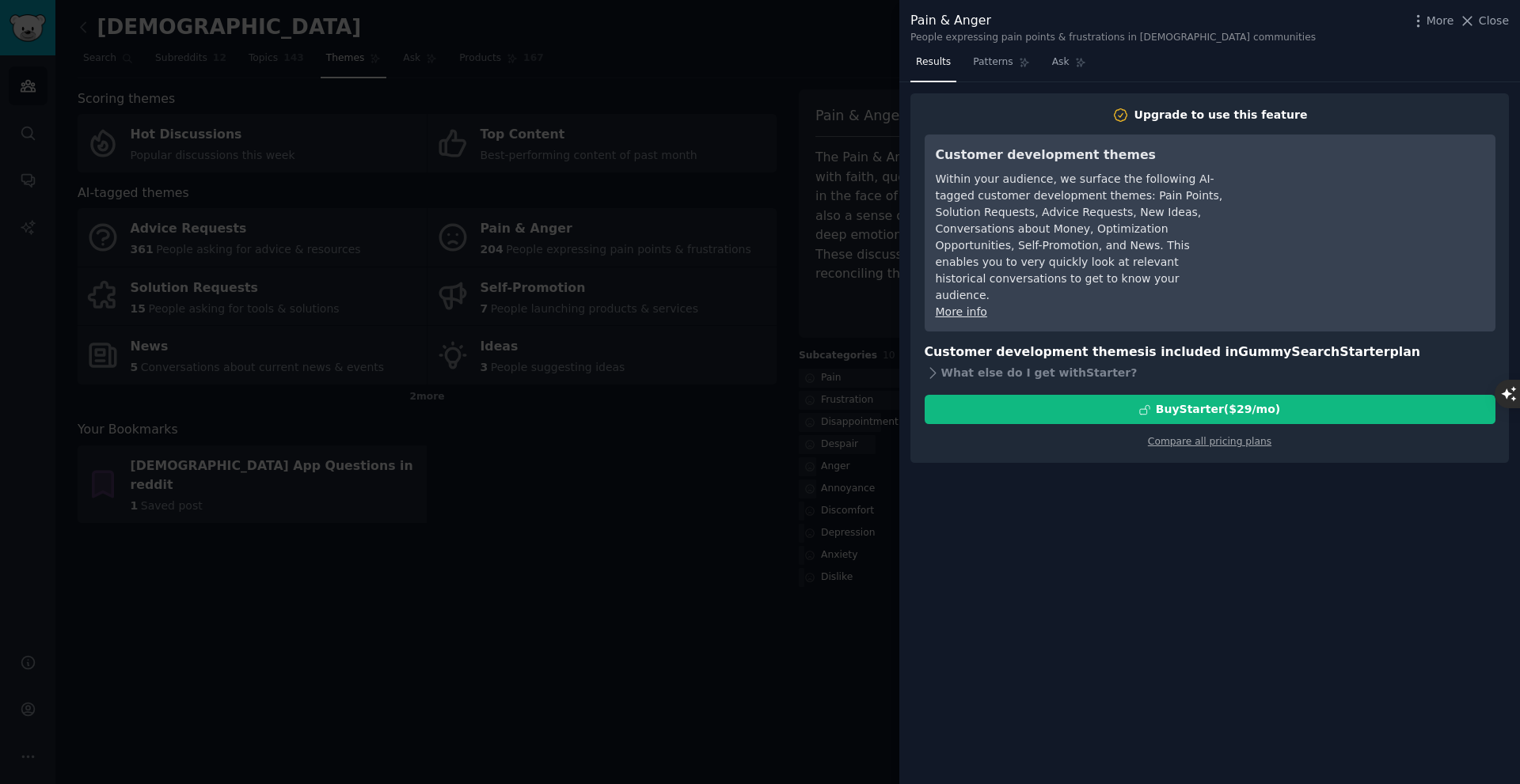
click at [1464, 36] on div "Pain & Anger People expressing pain points & frustrations in christians communi…" at bounding box center [1210, 28] width 599 height 34
click at [1486, 22] on span "Close" at bounding box center [1493, 20] width 30 height 16
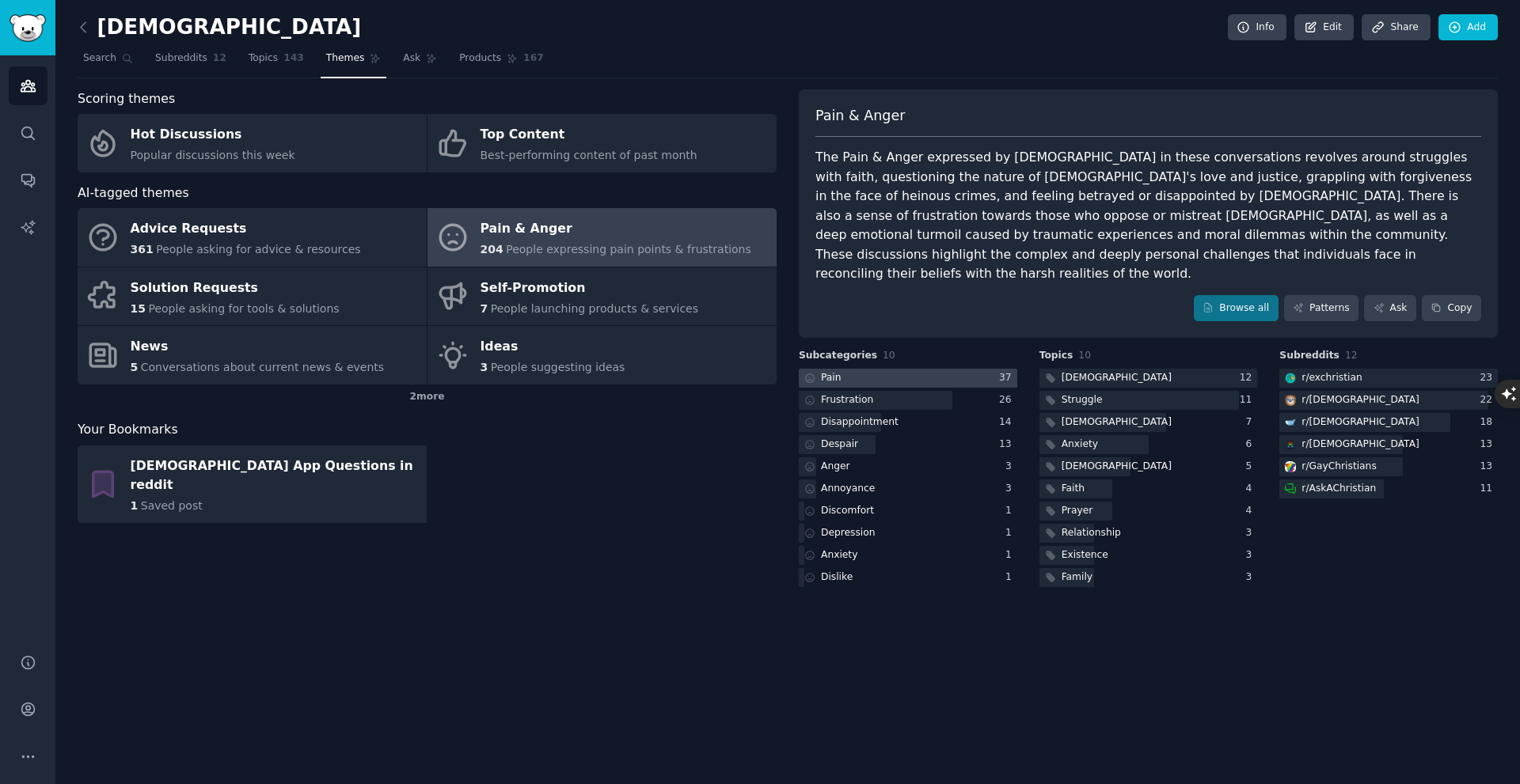
click at [872, 369] on div at bounding box center [908, 378] width 218 height 20
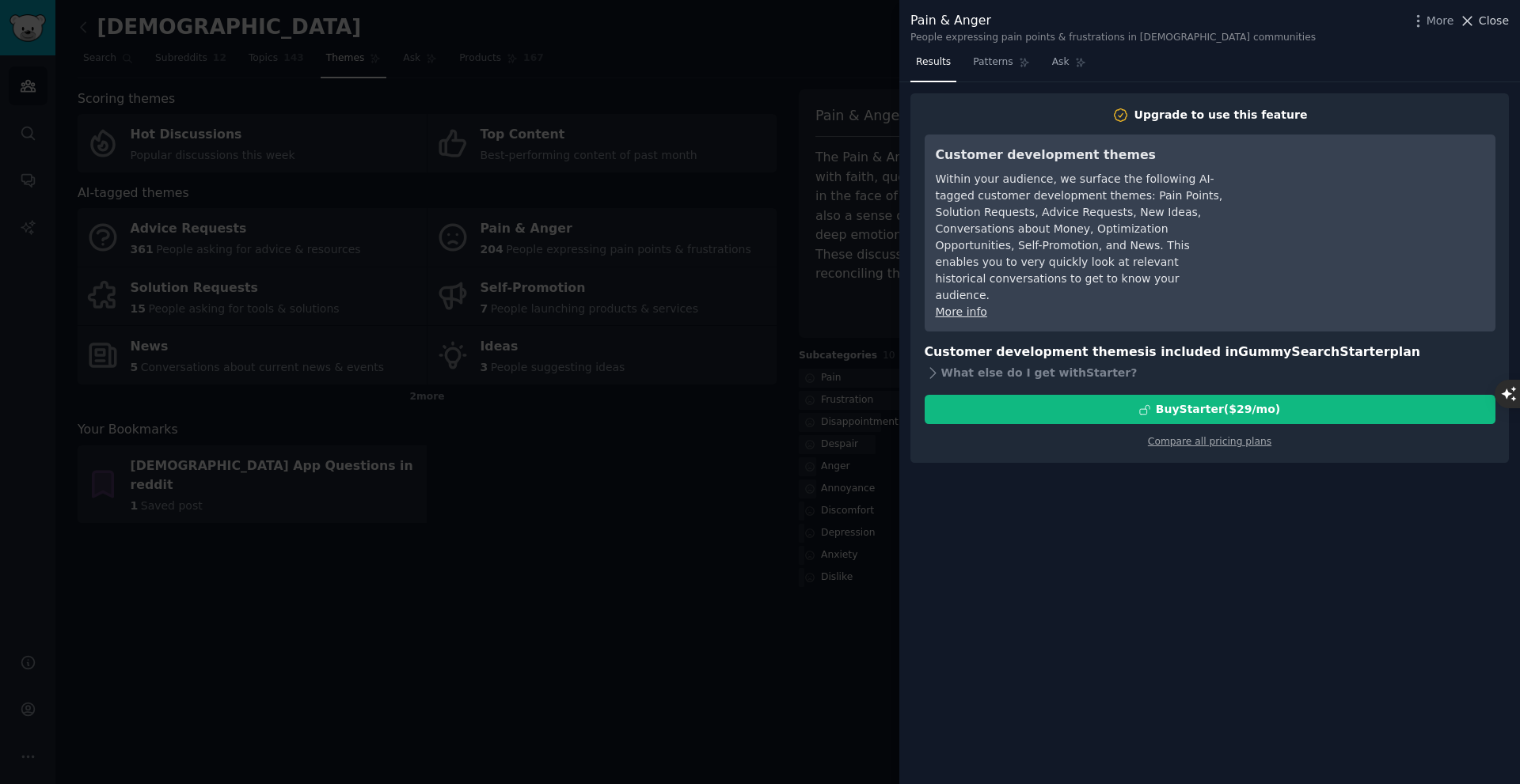
click at [1485, 20] on span "Close" at bounding box center [1493, 20] width 30 height 16
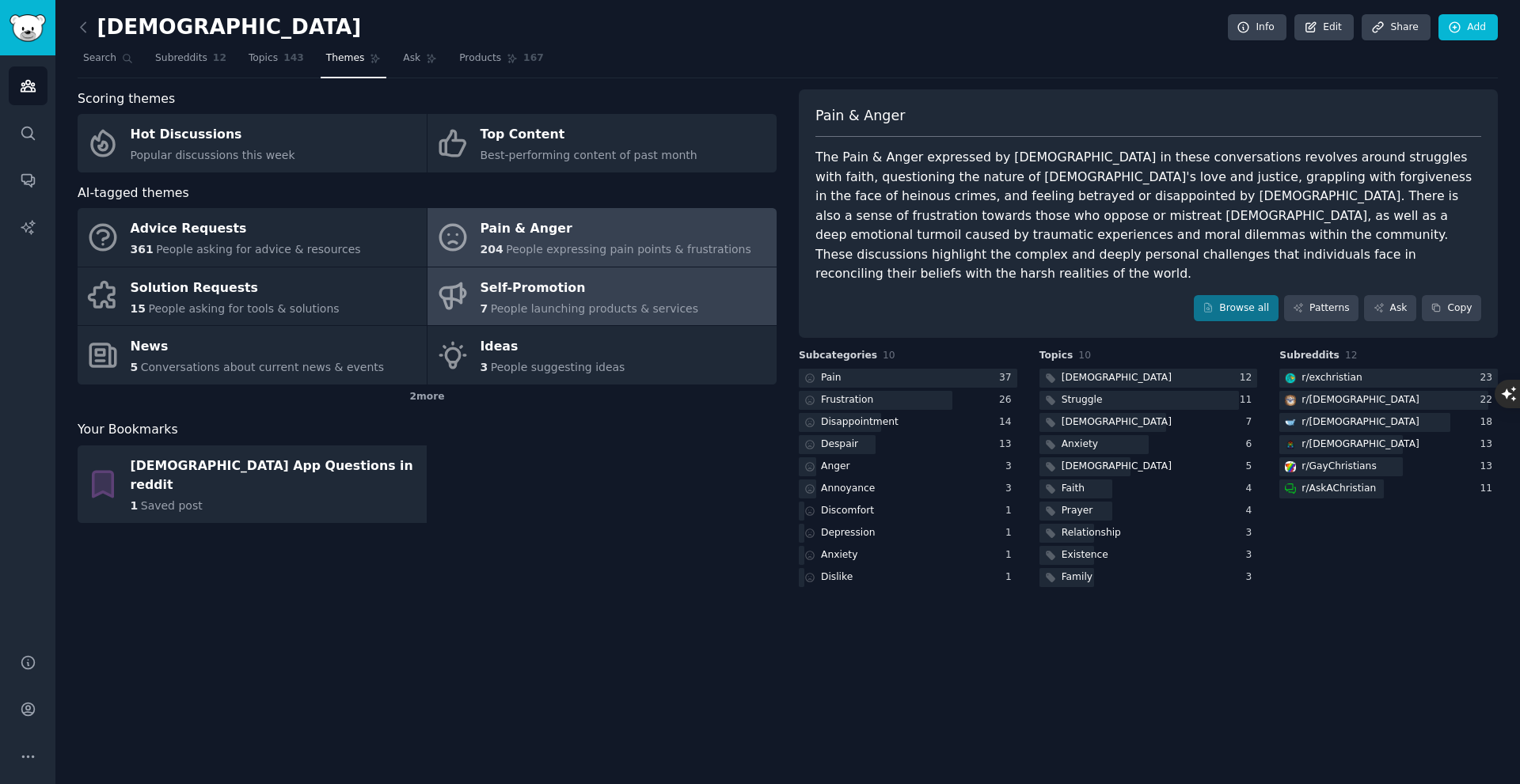
click at [628, 324] on link "Self-Promotion 7 People launching products & services" at bounding box center [601, 296] width 349 height 58
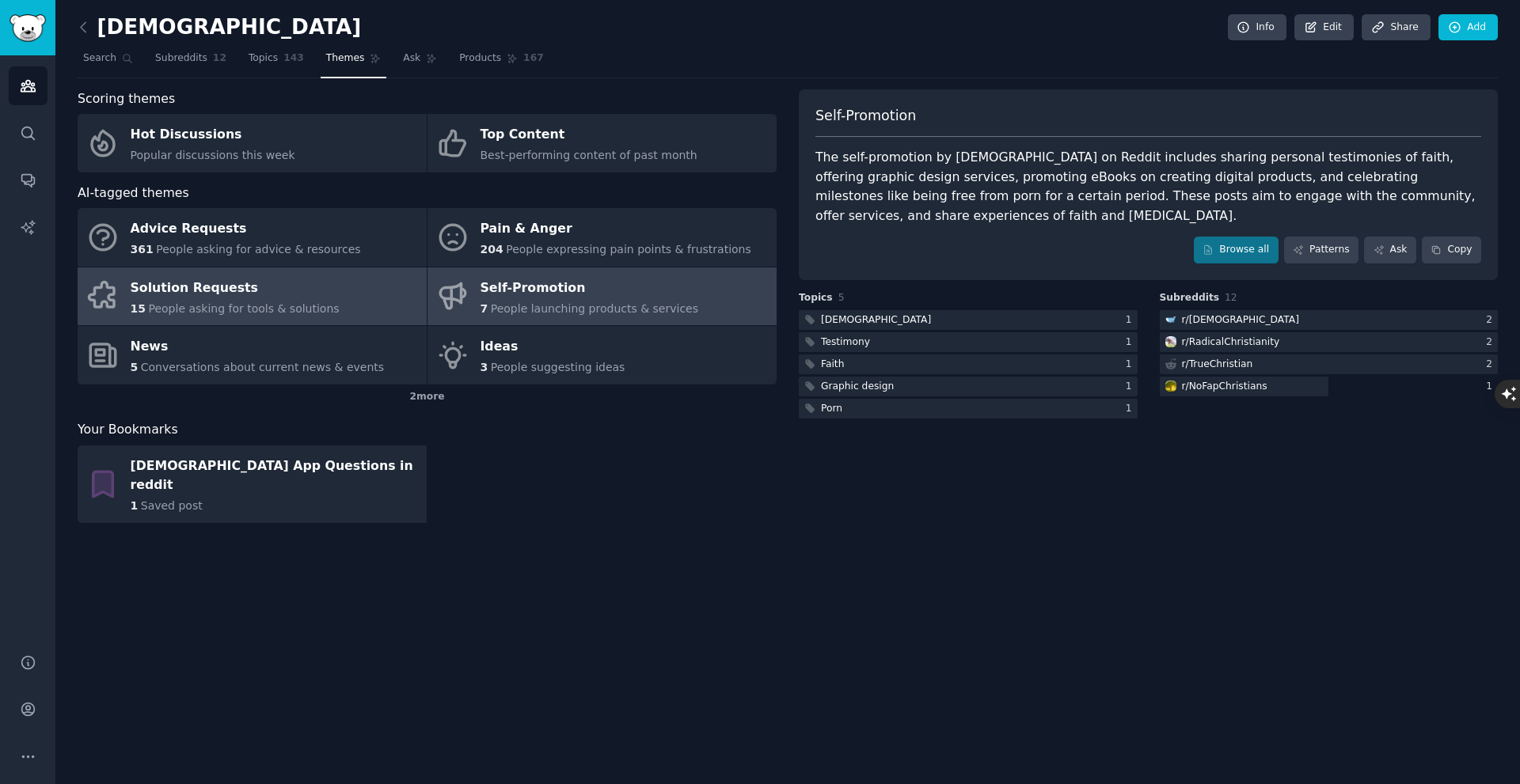
click at [291, 303] on span "People asking for tools & solutions" at bounding box center [243, 308] width 191 height 12
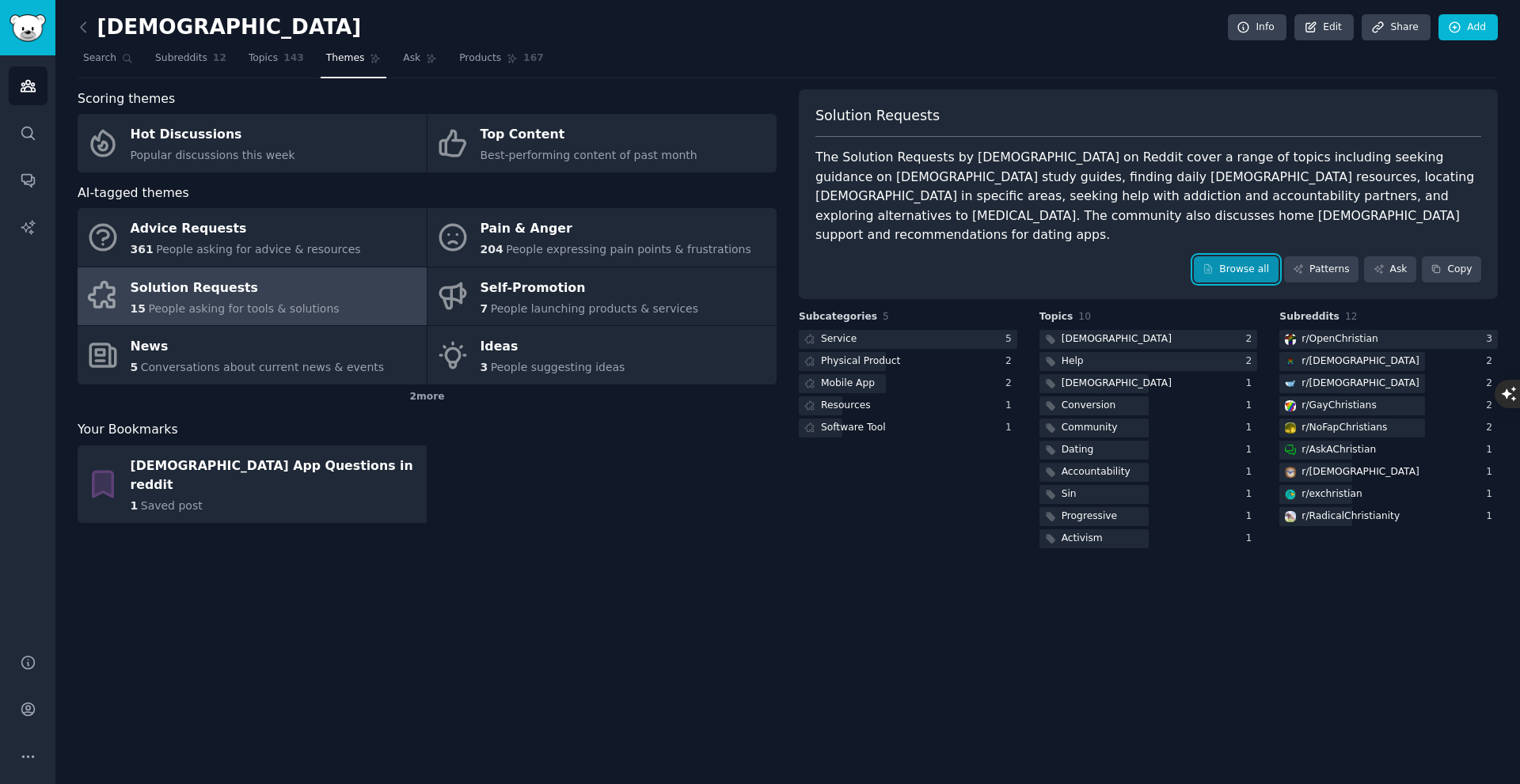
click at [1248, 257] on link "Browse all" at bounding box center [1236, 270] width 84 height 27
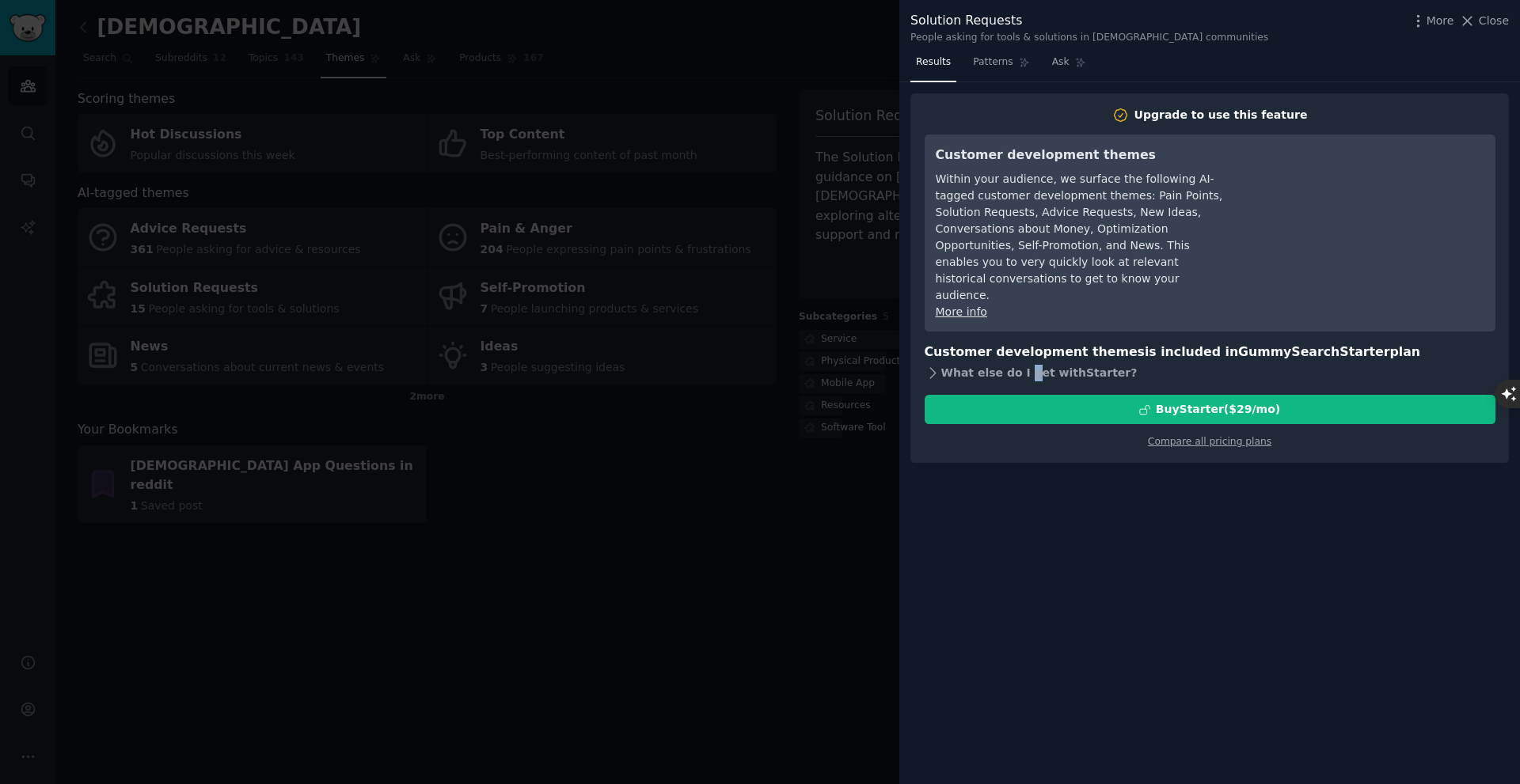
click at [1020, 362] on div "What else do I get with Starter ?" at bounding box center [1210, 372] width 571 height 22
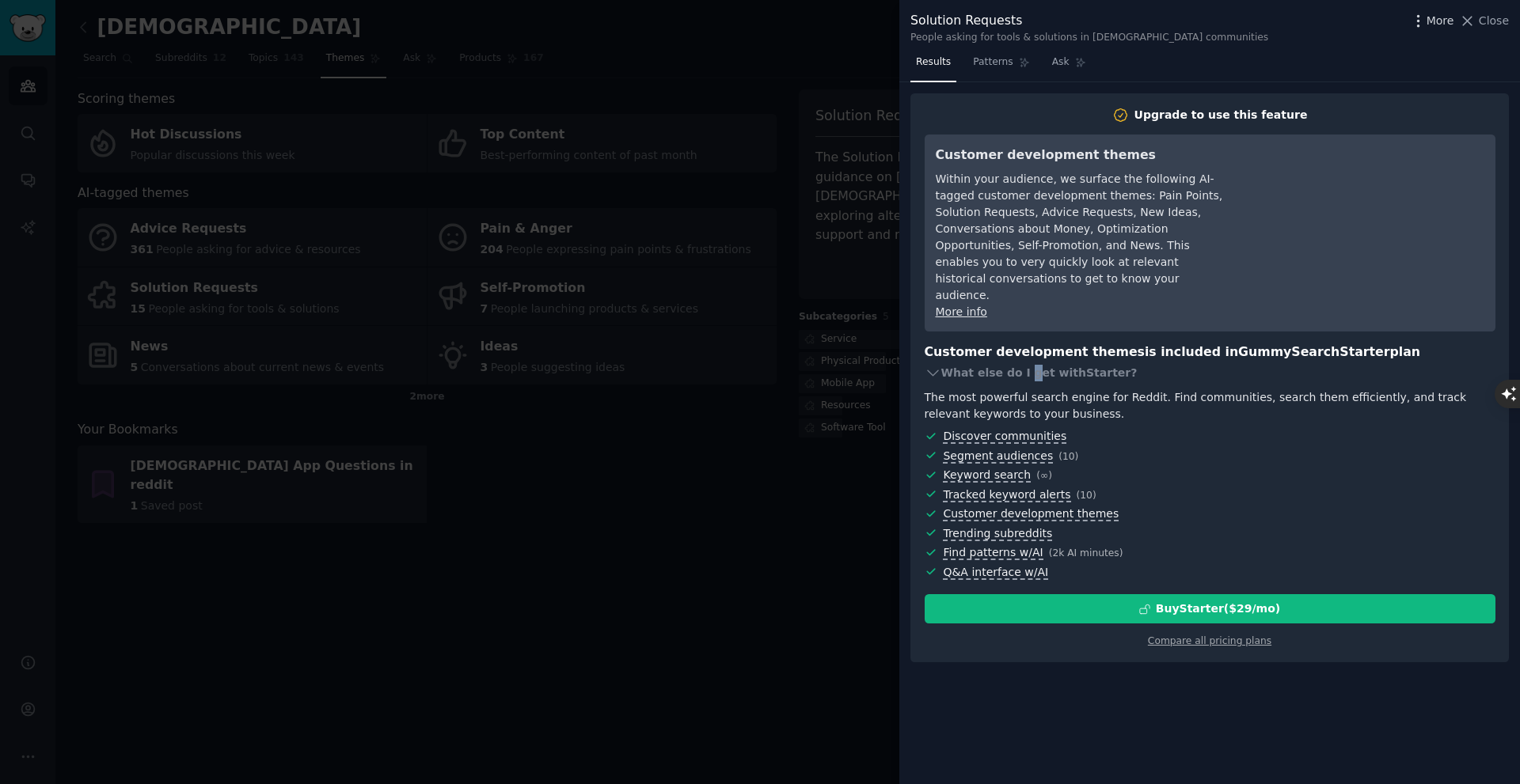
click at [1423, 16] on icon "button" at bounding box center [1418, 20] width 16 height 16
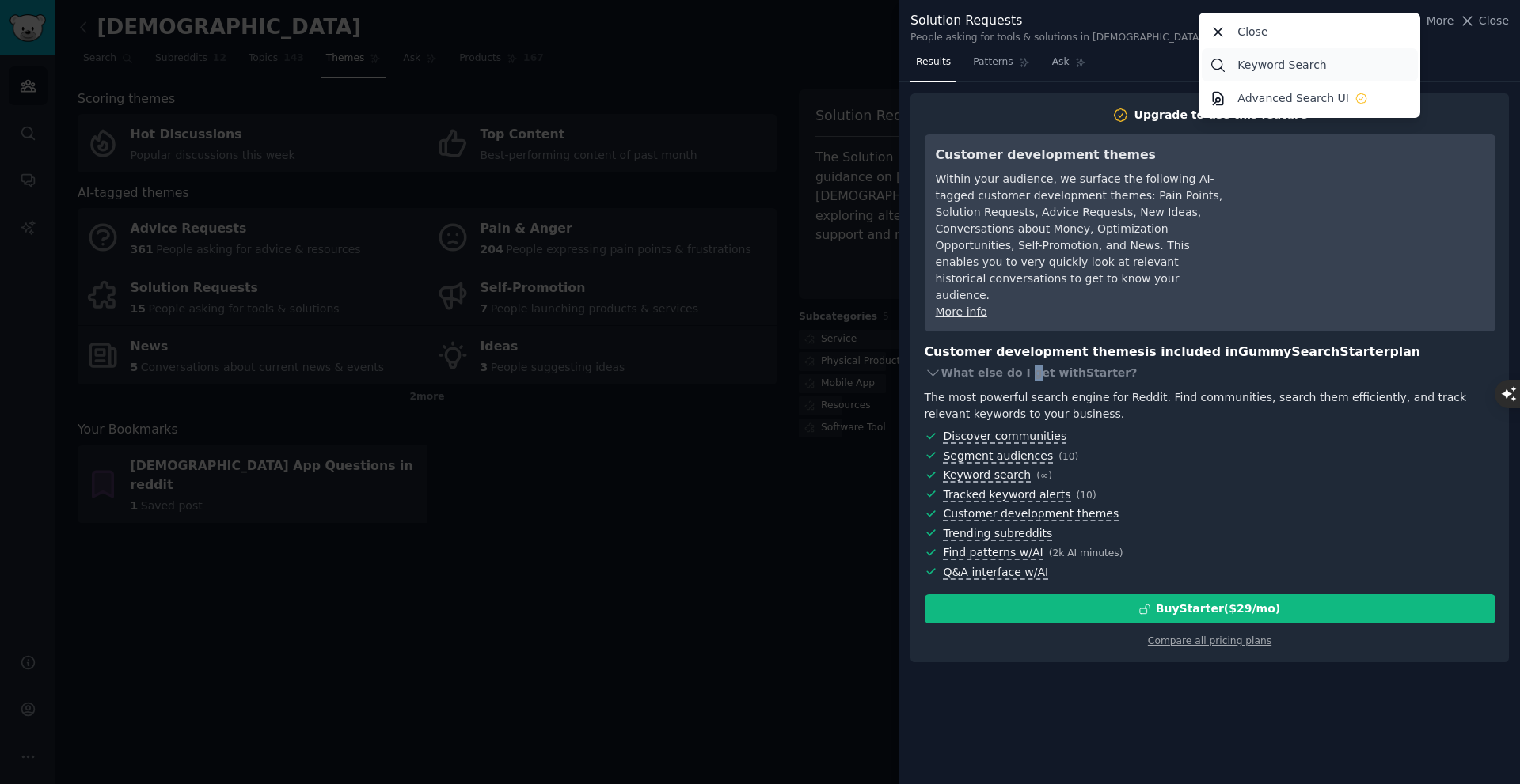
click at [1282, 75] on link "Keyword Search" at bounding box center [1310, 64] width 216 height 34
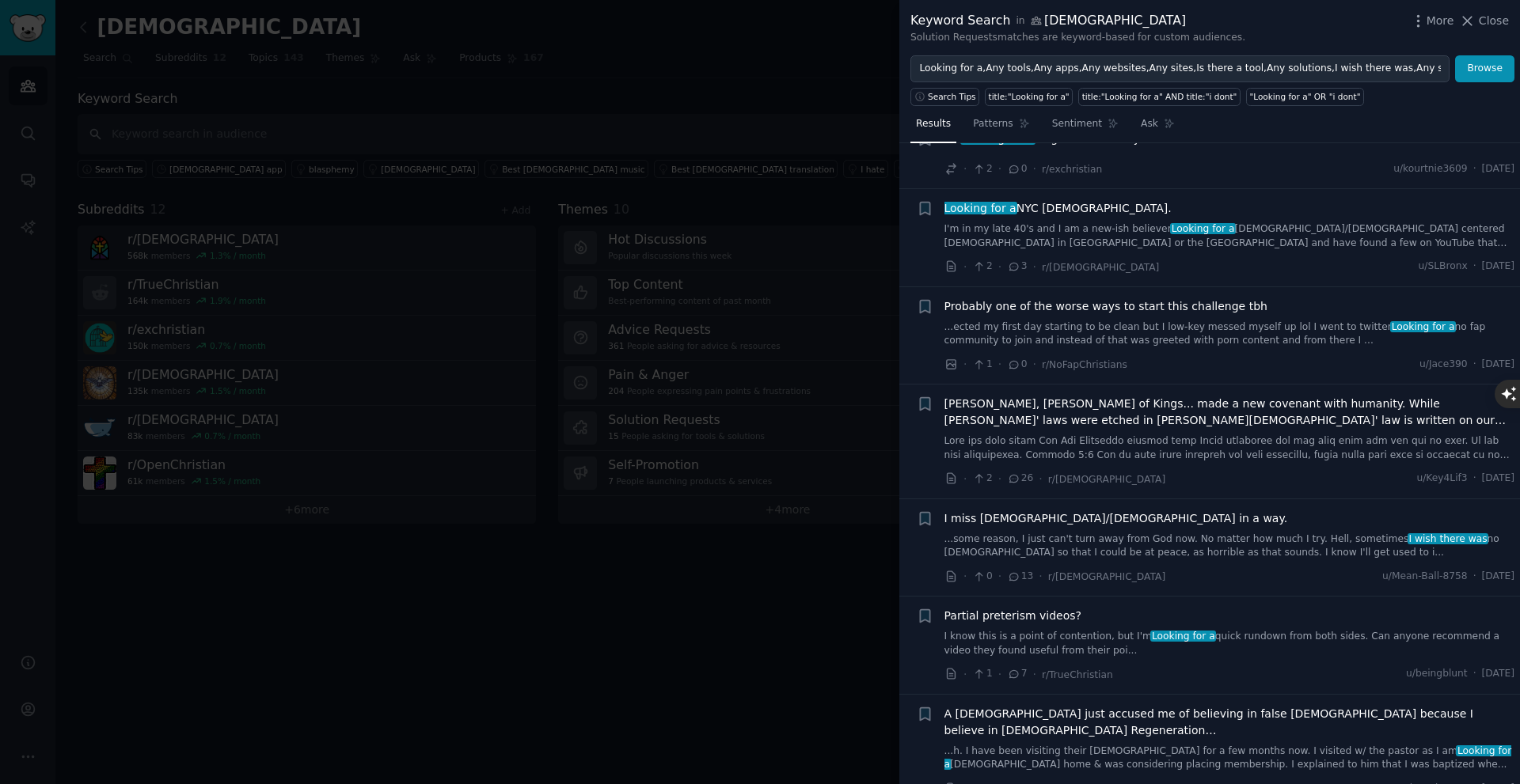
scroll to position [1055, 0]
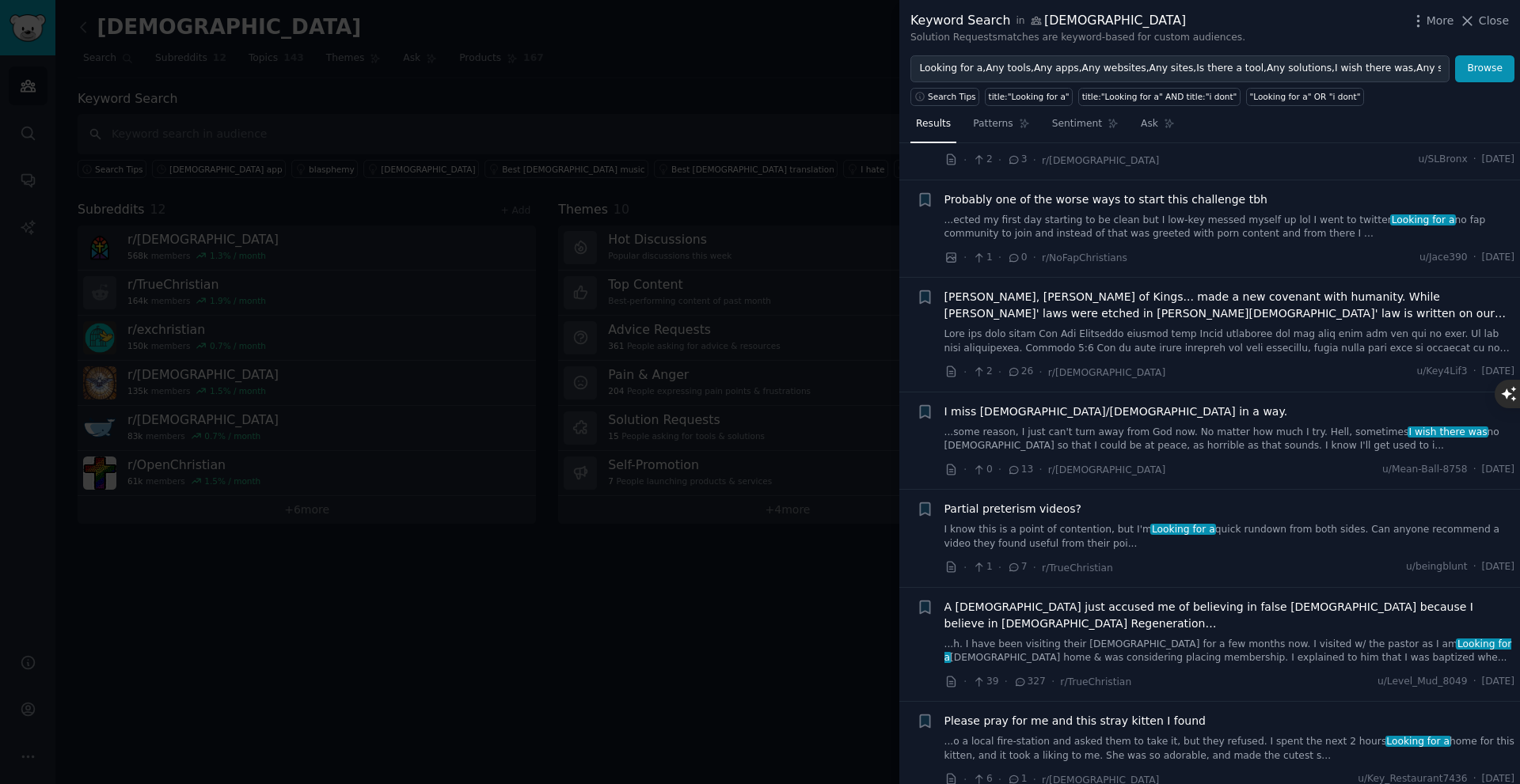
drag, startPoint x: 672, startPoint y: 665, endPoint x: 493, endPoint y: 1, distance: 687.7
click at [663, 663] on div at bounding box center [760, 392] width 1520 height 784
